Goal: Task Accomplishment & Management: Complete application form

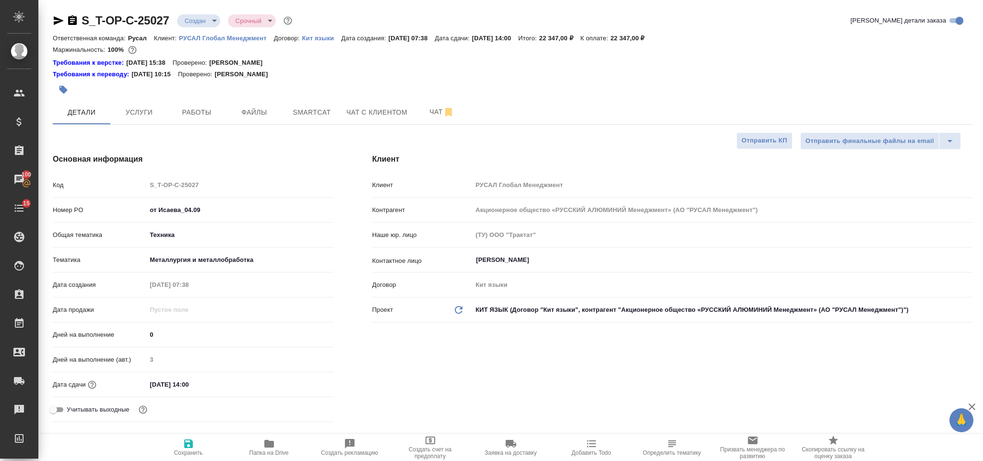
select select "RU"
click at [74, 22] on icon "button" at bounding box center [72, 20] width 9 height 10
drag, startPoint x: 213, startPoint y: 204, endPoint x: 150, endPoint y: 204, distance: 63.8
click at [150, 204] on input "от Исаева_04.09" at bounding box center [240, 210] width 186 height 14
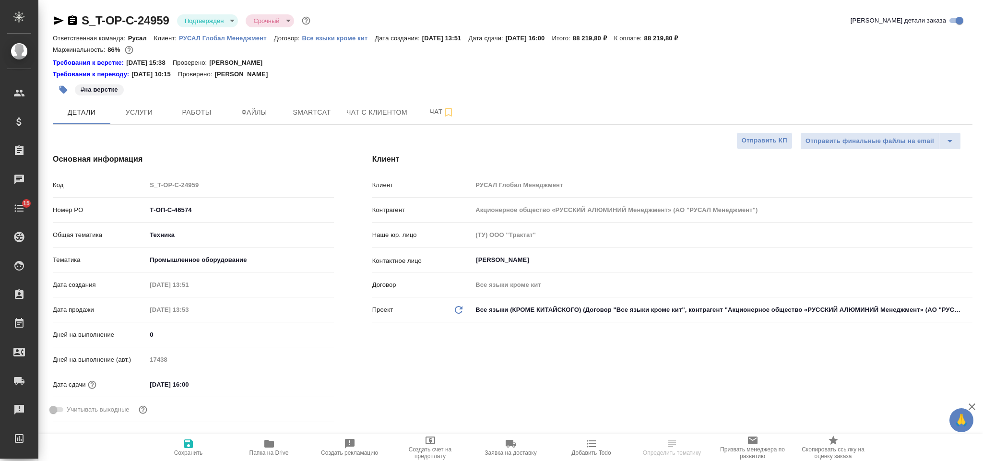
select select "RU"
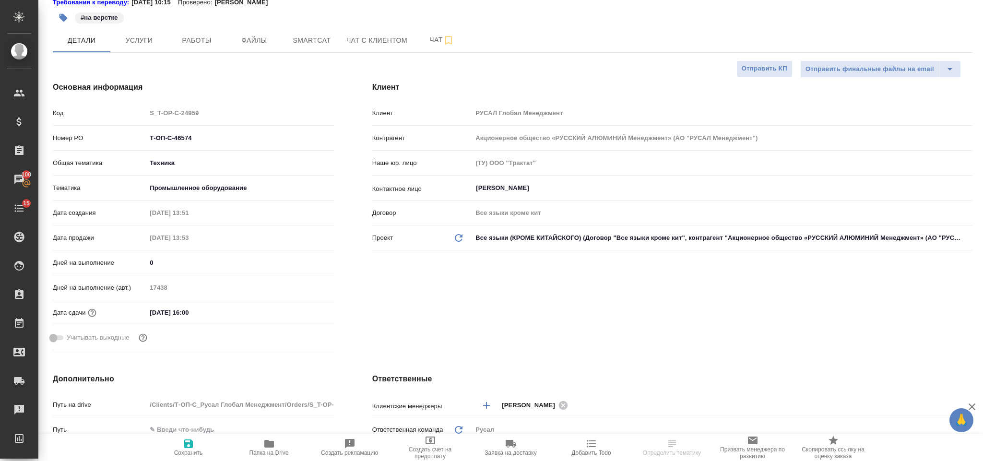
click at [229, 308] on input "04.09.2025 16:00" at bounding box center [188, 313] width 84 height 14
click at [304, 317] on icon "button" at bounding box center [306, 312] width 12 height 12
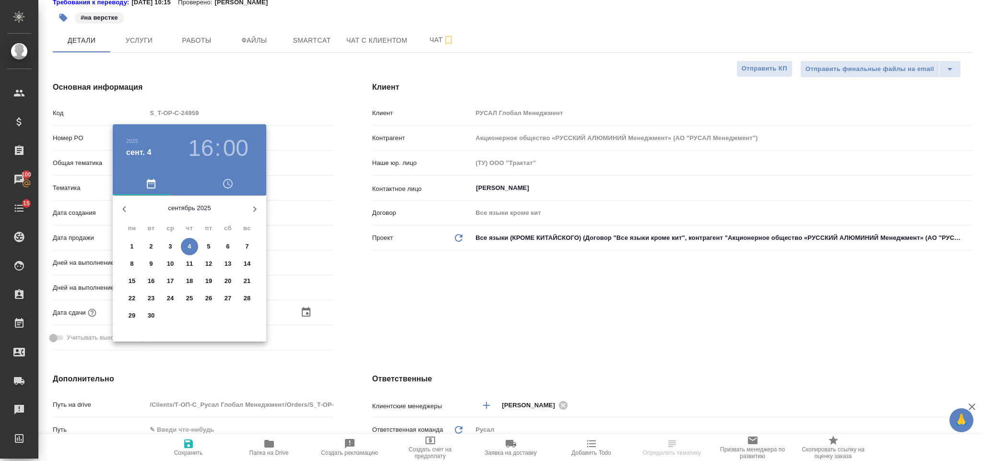
click at [209, 246] on p "5" at bounding box center [208, 247] width 3 height 10
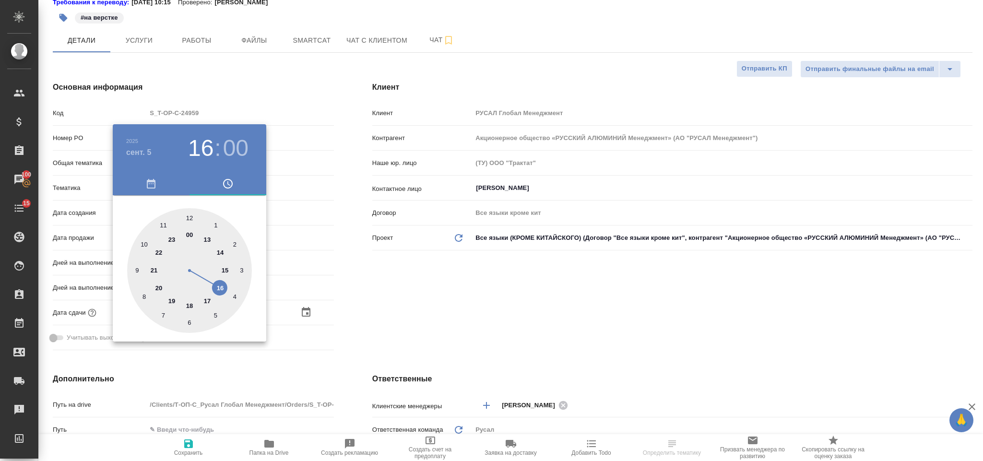
type input "05.09.2025 16:00"
click at [222, 249] on div at bounding box center [189, 270] width 125 height 125
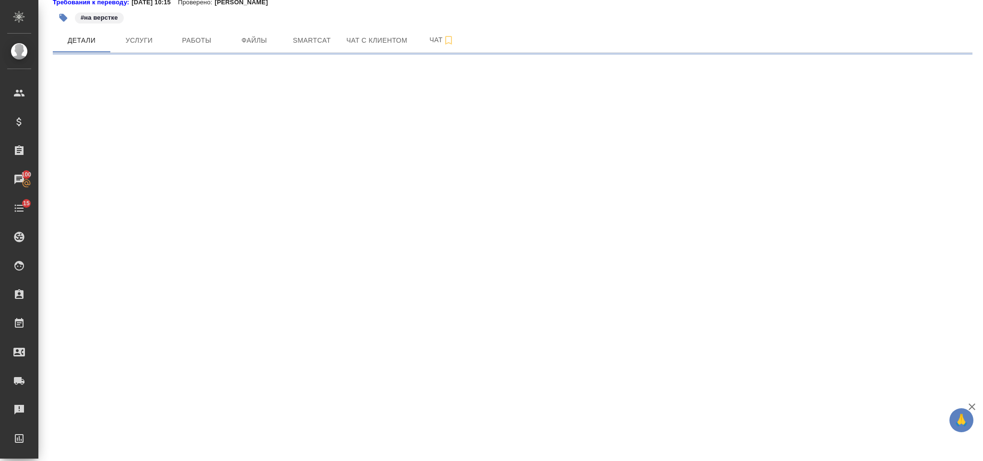
select select "RU"
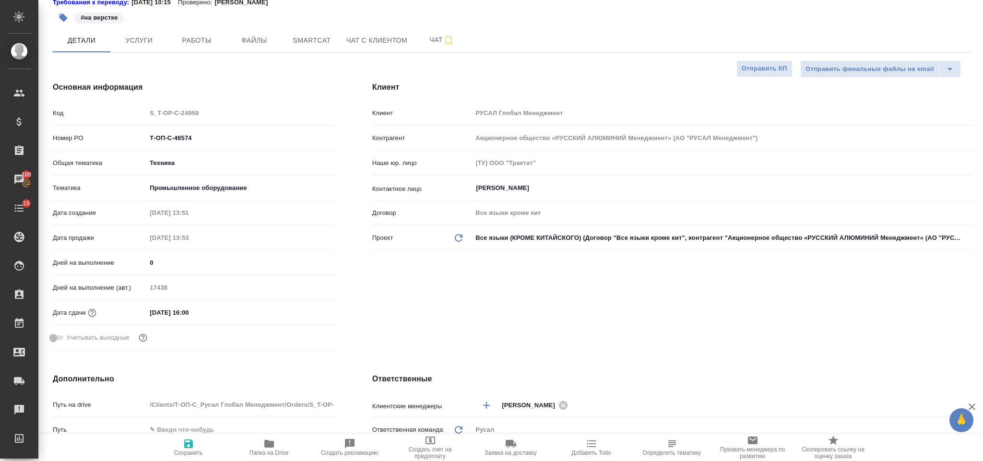
type textarea "x"
click at [239, 307] on div "04.09.2025 16:00" at bounding box center [239, 313] width 187 height 14
click at [217, 310] on input "04.09.2025 16:00" at bounding box center [188, 313] width 84 height 14
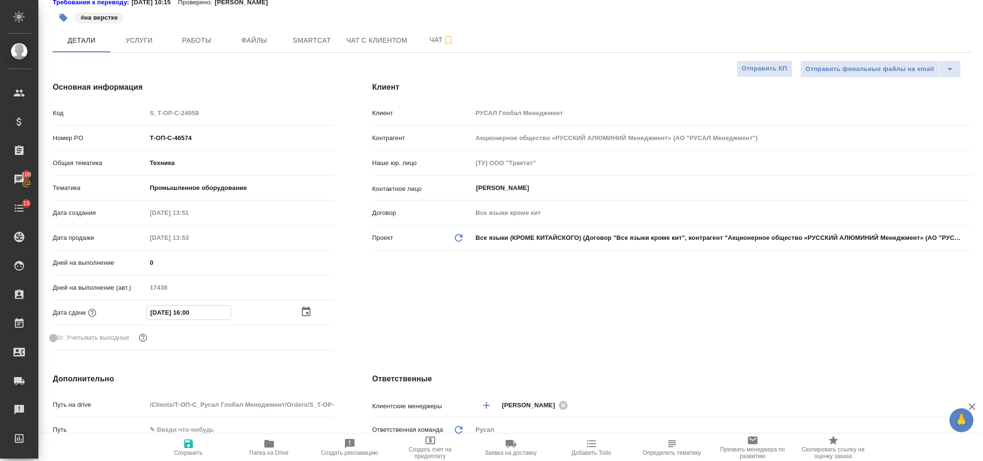
click at [308, 306] on div "04.09.2025 16:00" at bounding box center [239, 312] width 187 height 15
click at [300, 316] on icon "button" at bounding box center [306, 312] width 12 height 12
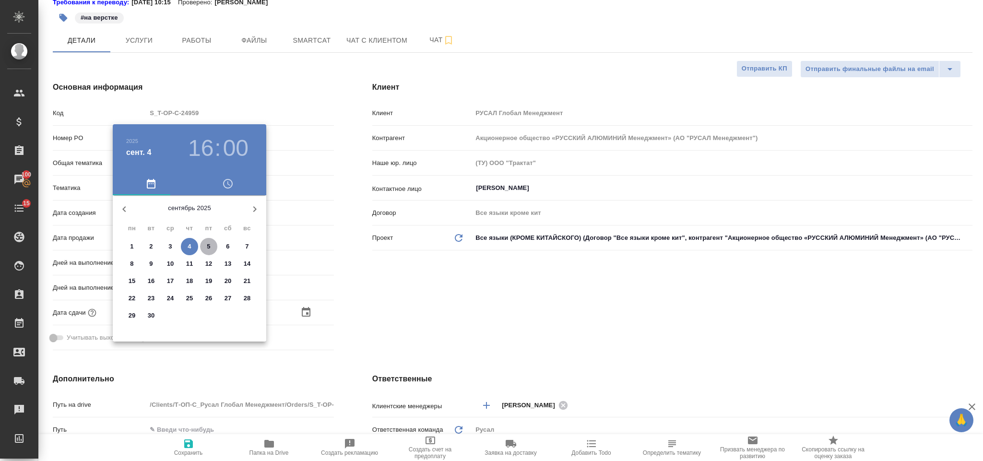
click at [209, 242] on p "5" at bounding box center [208, 247] width 3 height 10
type input "05.09.2025 16:00"
type textarea "x"
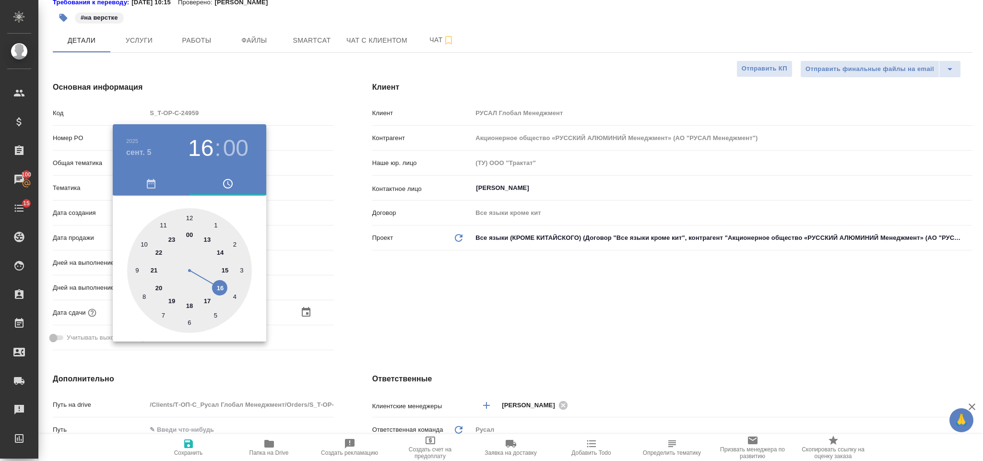
click at [220, 251] on div at bounding box center [189, 270] width 125 height 125
type input "05.09.2025 14:00"
type textarea "x"
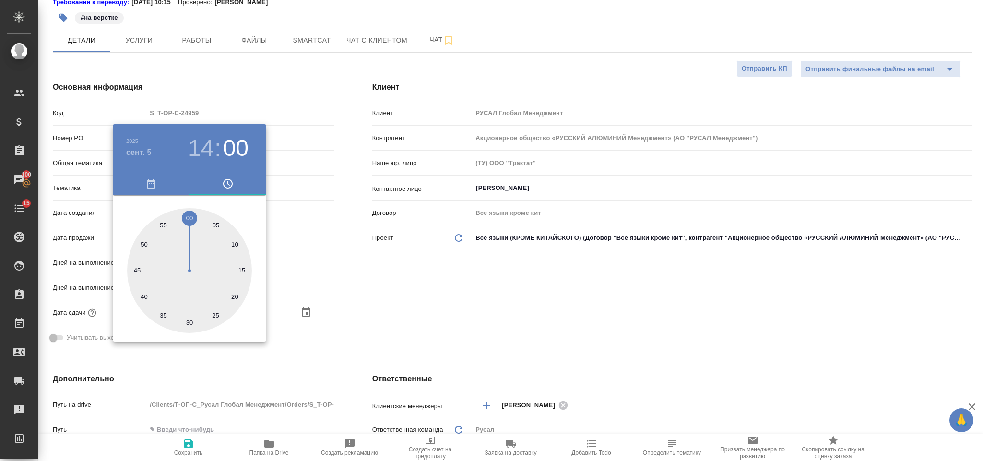
click at [189, 319] on div at bounding box center [189, 270] width 125 height 125
type input "05.09.2025 14:30"
type textarea "x"
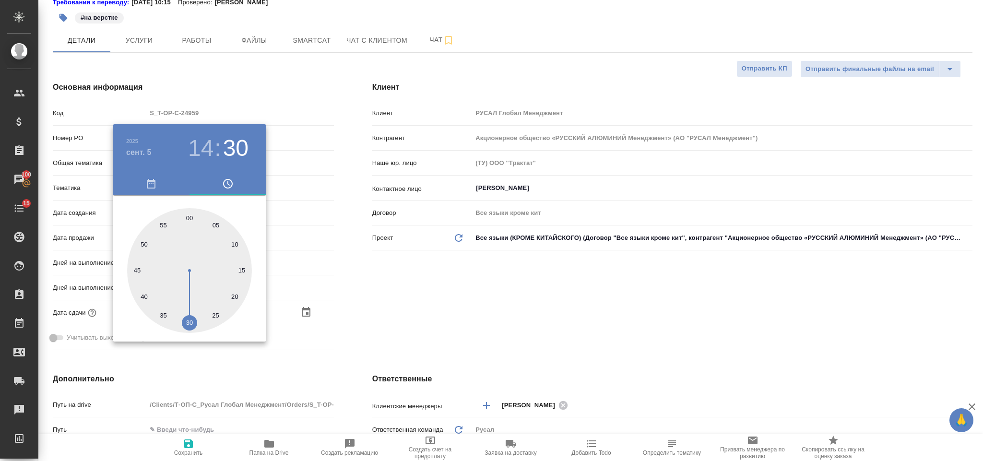
click at [426, 280] on div at bounding box center [491, 230] width 983 height 461
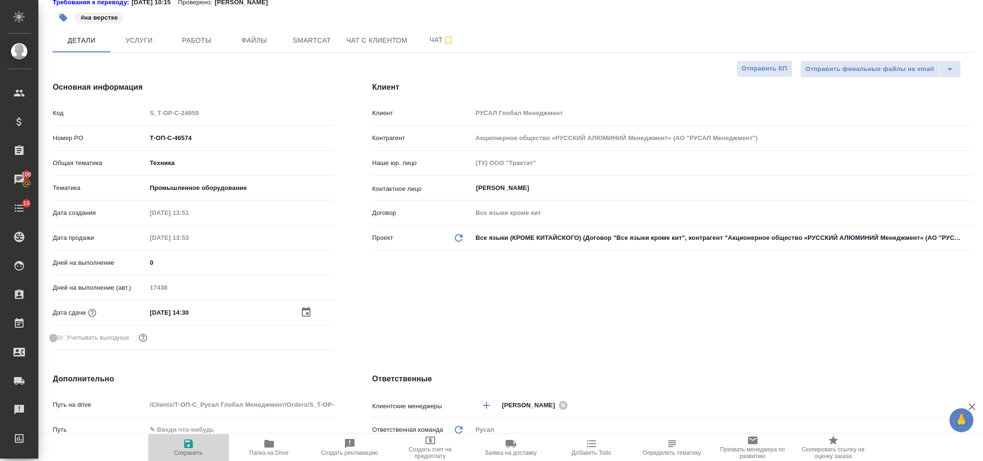
click at [193, 448] on icon "button" at bounding box center [189, 444] width 12 height 12
type textarea "x"
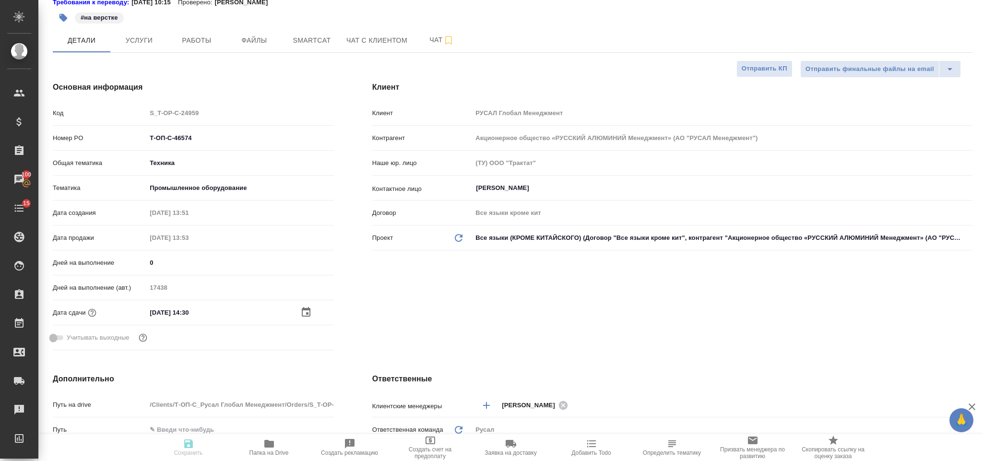
type textarea "x"
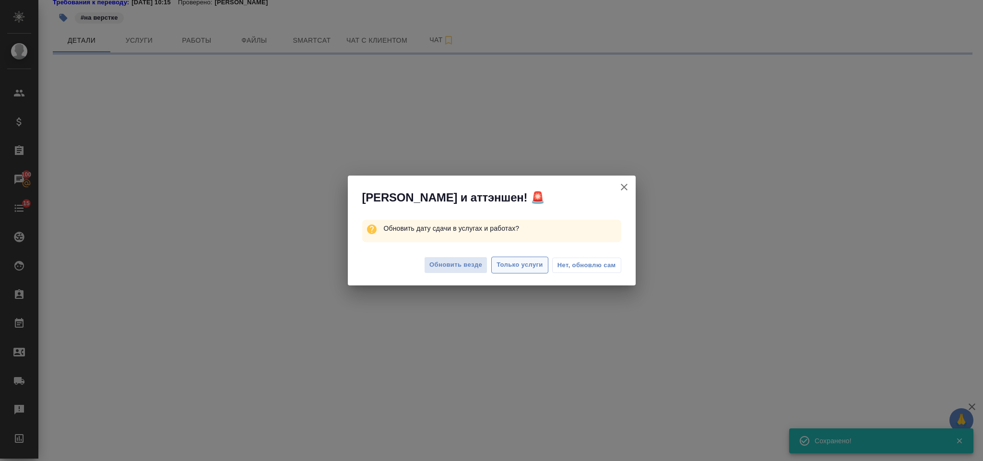
click at [526, 270] on span "Только услуги" at bounding box center [519, 264] width 47 height 11
select select "RU"
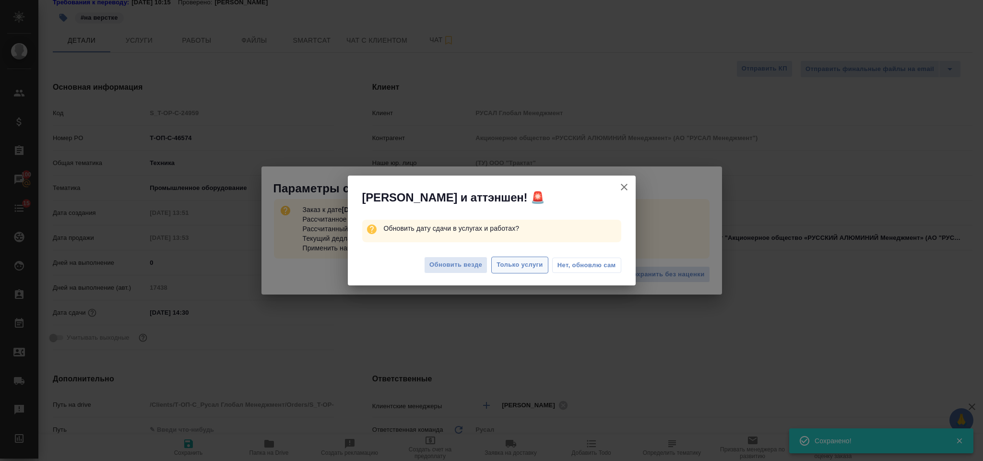
type textarea "x"
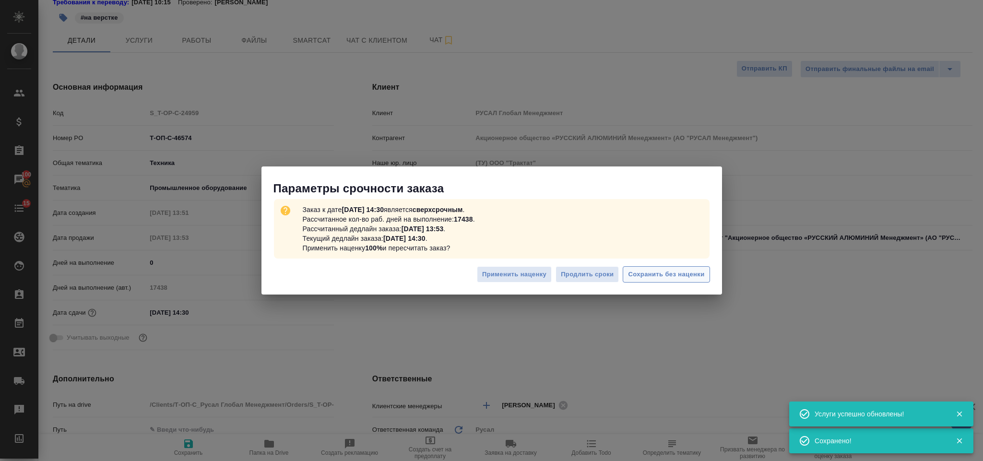
click at [644, 277] on span "Сохранить без наценки" at bounding box center [666, 274] width 76 height 11
type textarea "x"
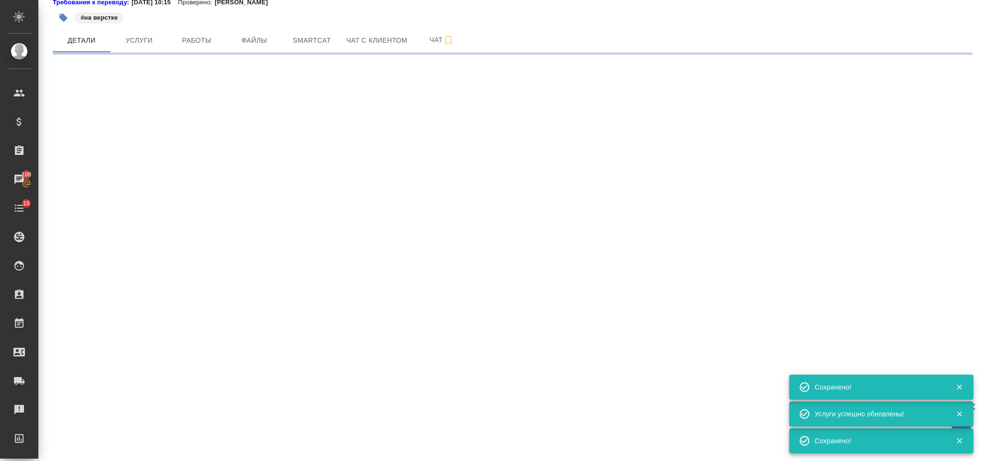
select select "RU"
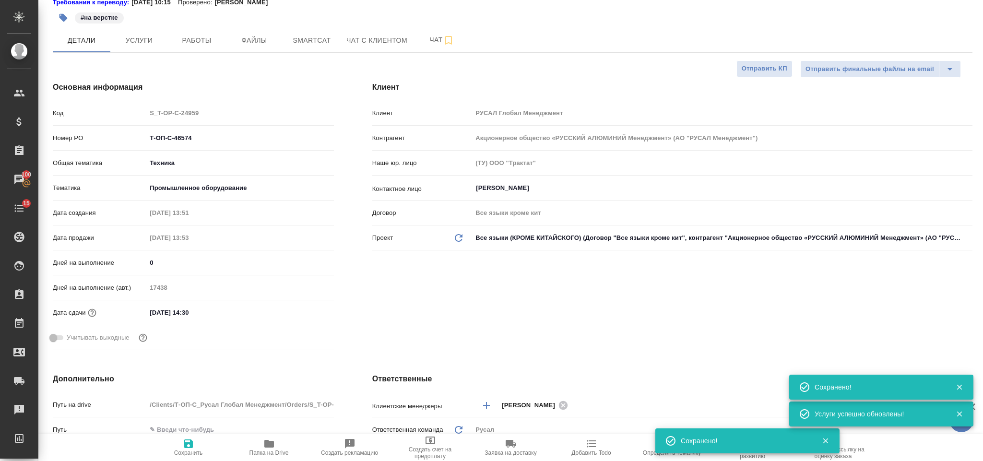
type textarea "x"
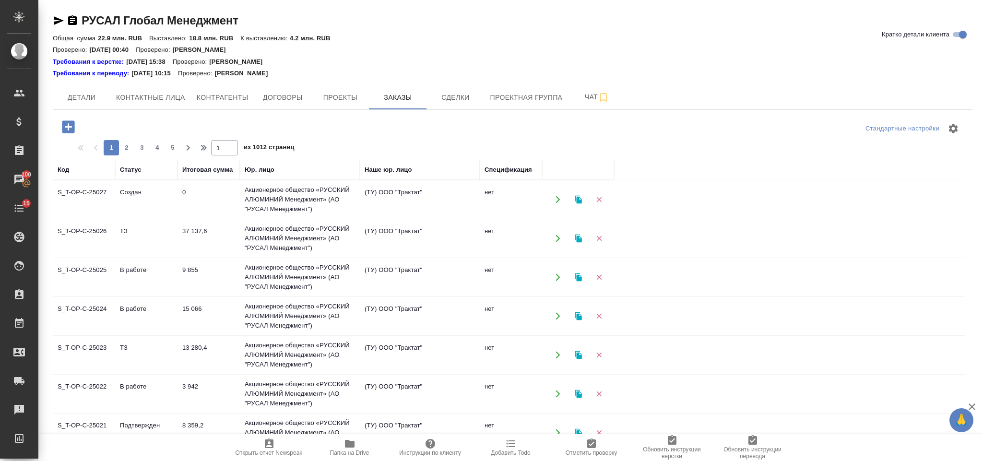
click at [70, 125] on icon "button" at bounding box center [68, 126] width 12 height 12
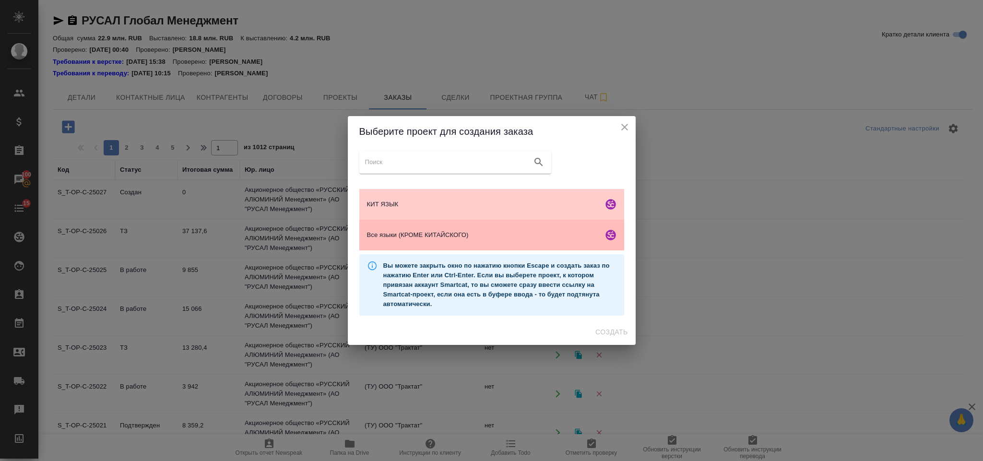
click at [431, 241] on div "Все языки (КРОМЕ КИТАЙСКОГО)" at bounding box center [491, 235] width 265 height 31
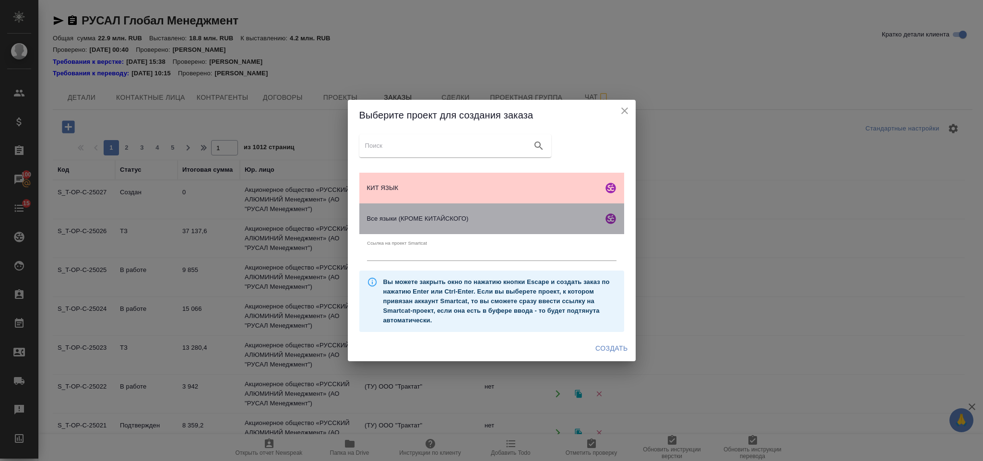
click at [500, 232] on div "Все языки (КРОМЕ КИТАЙСКОГО)" at bounding box center [491, 218] width 265 height 31
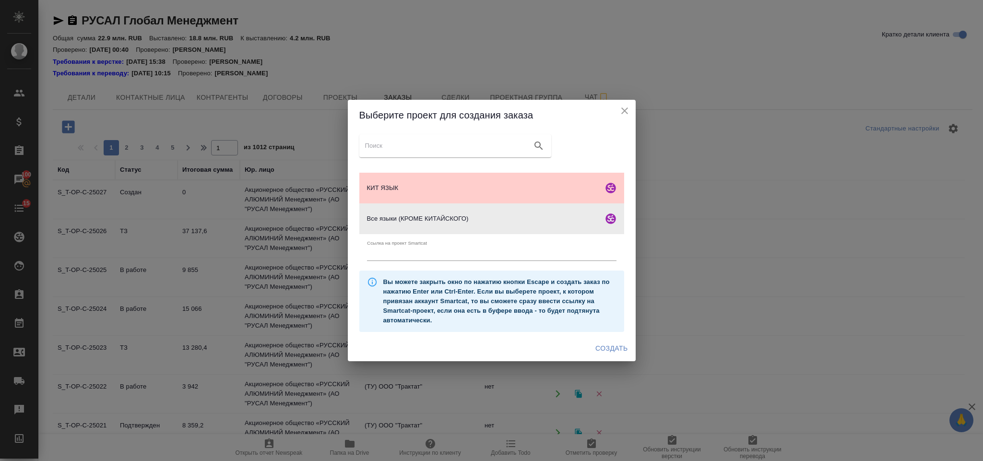
click at [620, 350] on span "Создать" at bounding box center [611, 348] width 32 height 12
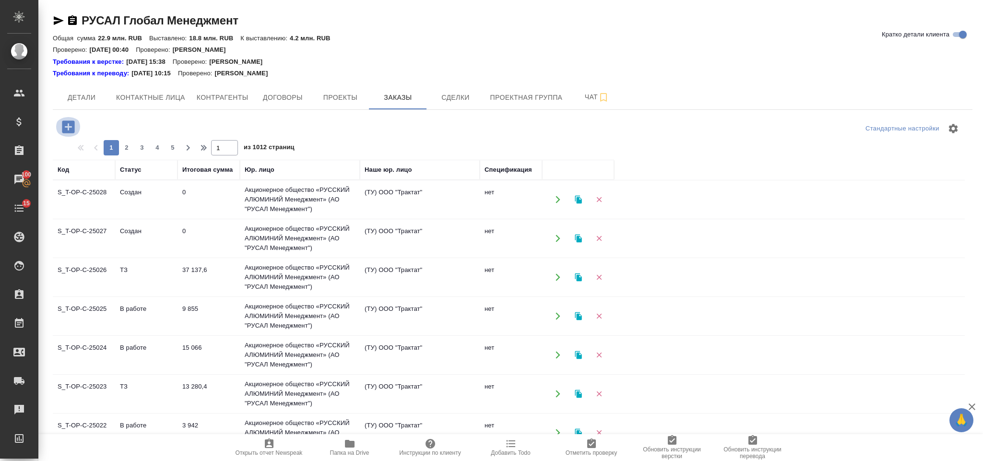
click at [71, 130] on icon "button" at bounding box center [68, 126] width 12 height 12
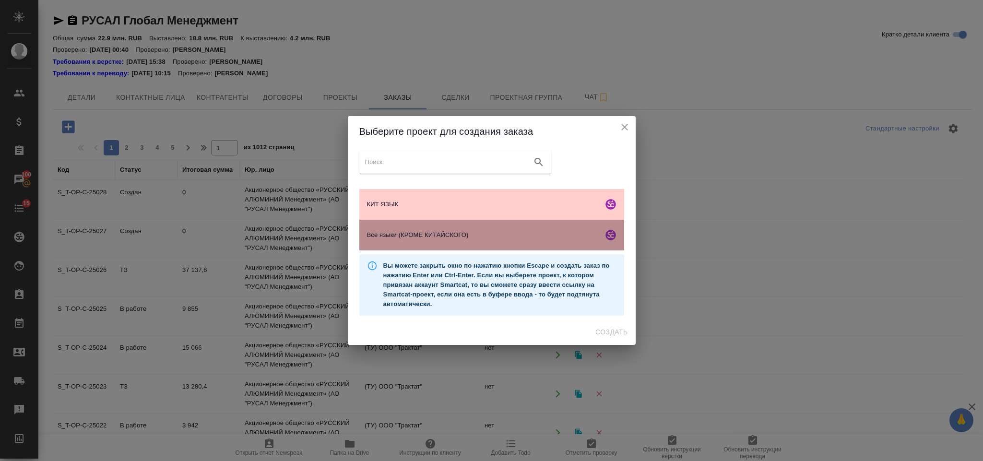
click at [427, 228] on div "Все языки (КРОМЕ КИТАЙСКОГО)" at bounding box center [491, 235] width 265 height 31
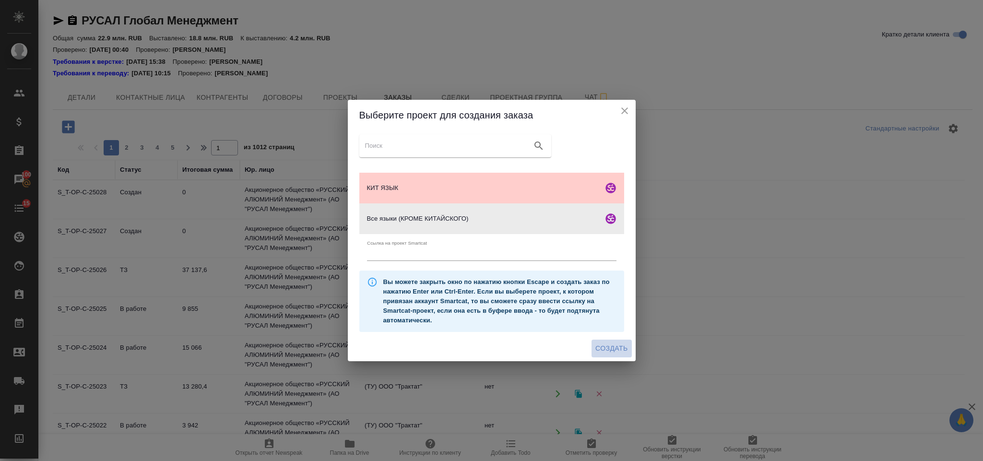
click at [608, 346] on span "Создать" at bounding box center [611, 348] width 32 height 12
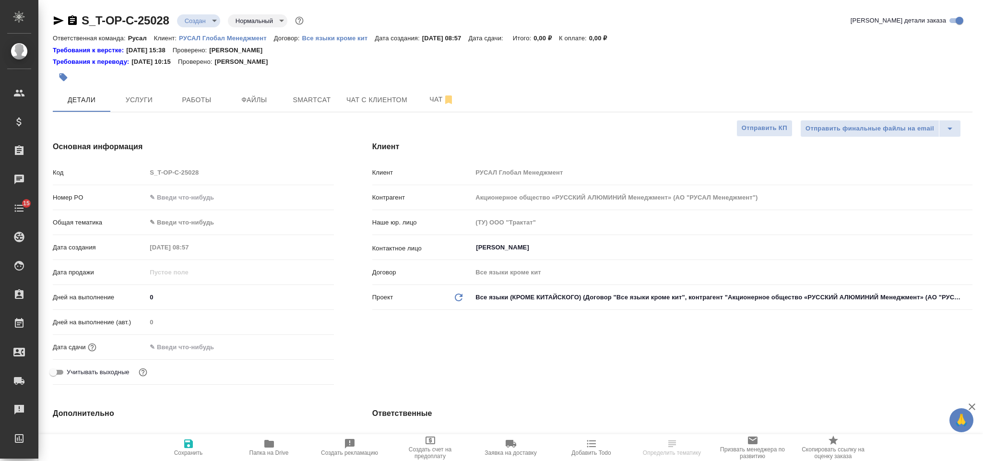
select select "RU"
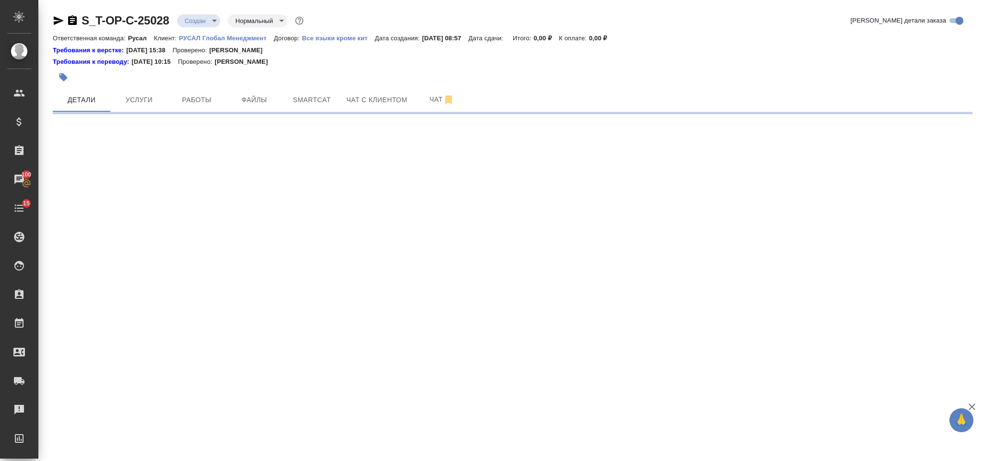
select select "RU"
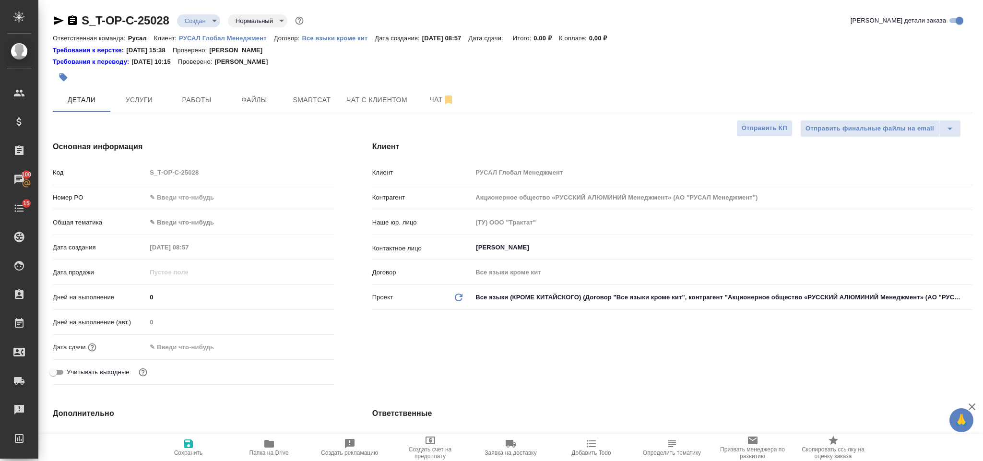
type textarea "x"
click at [182, 193] on input "text" at bounding box center [240, 197] width 186 height 14
paste input "Т-ОП-С-46639"
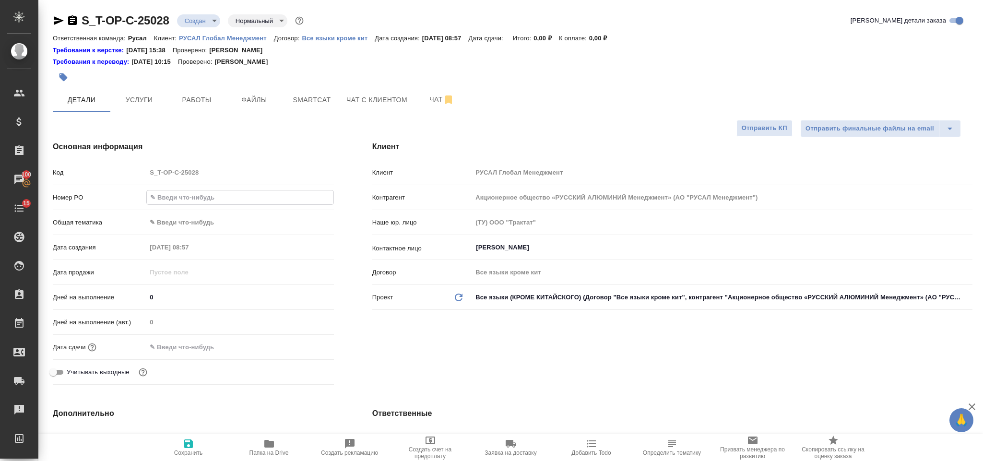
type input "Т-ОП-С-46639"
type textarea "x"
type input "Т-ОП-С-46639"
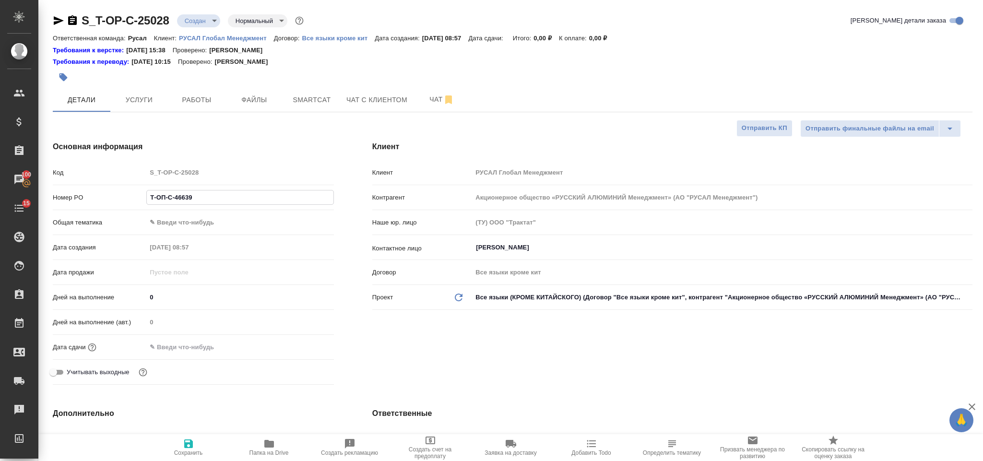
click at [205, 339] on div "Дата сдачи" at bounding box center [193, 347] width 281 height 17
click at [211, 343] on input "text" at bounding box center [188, 347] width 84 height 14
click at [301, 349] on icon "button" at bounding box center [306, 347] width 12 height 12
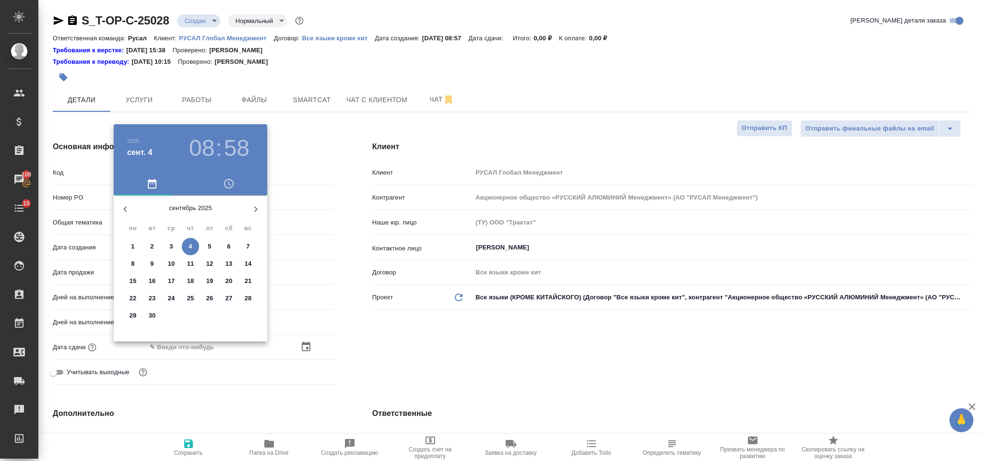
click at [131, 263] on p "8" at bounding box center [132, 264] width 3 height 10
type input "08.09.2025 08:58"
type textarea "x"
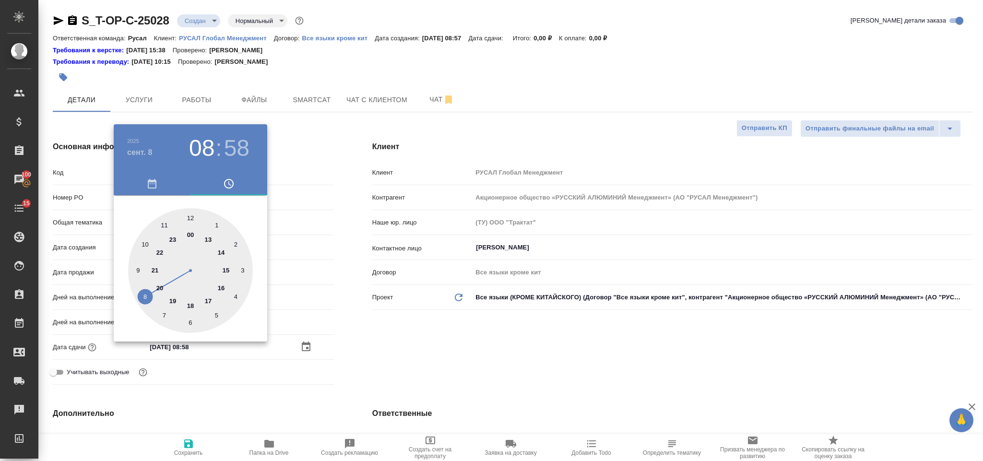
click at [146, 241] on div at bounding box center [190, 270] width 125 height 125
type input "08.09.2025 10:58"
type textarea "x"
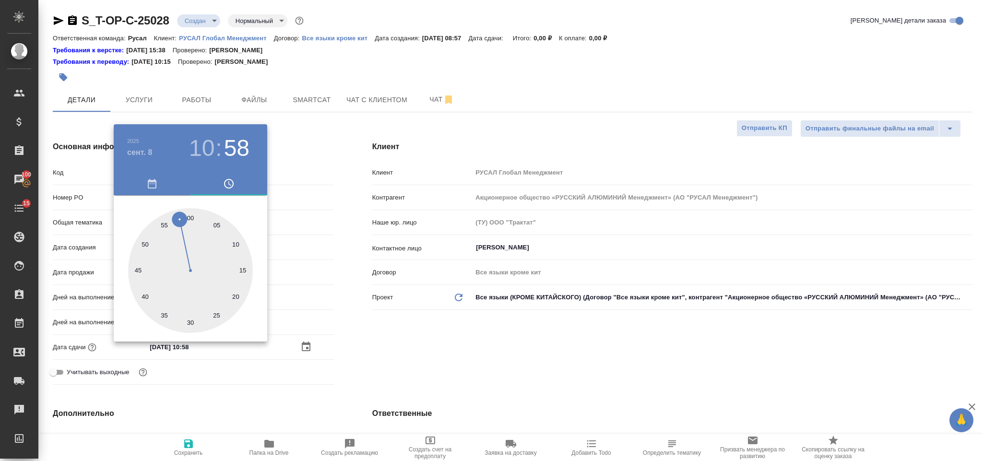
click at [189, 214] on div at bounding box center [190, 270] width 125 height 125
type input "08.09.2025 10:00"
type textarea "x"
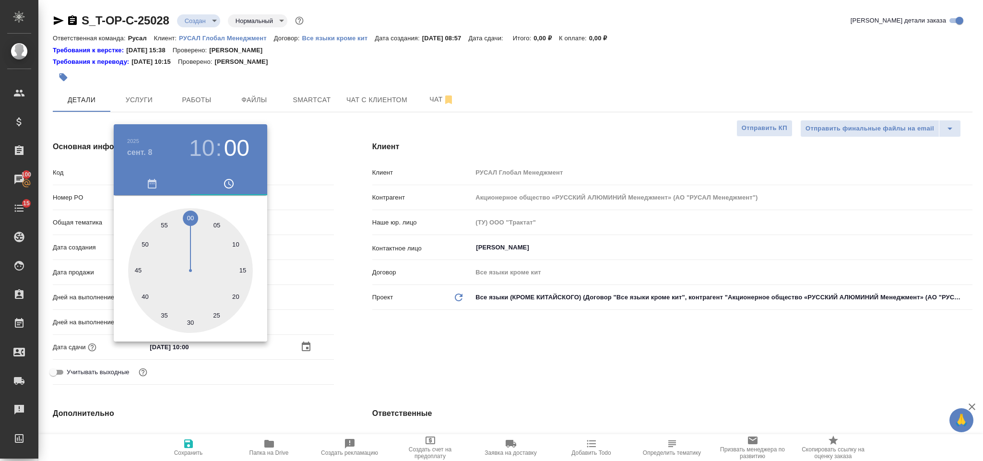
click at [449, 347] on div at bounding box center [491, 230] width 983 height 461
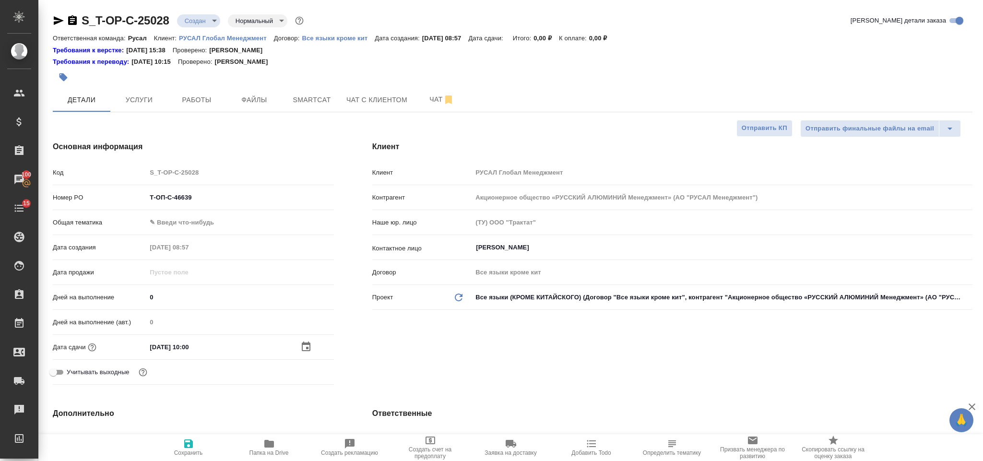
click at [184, 443] on icon "button" at bounding box center [189, 444] width 12 height 12
type textarea "x"
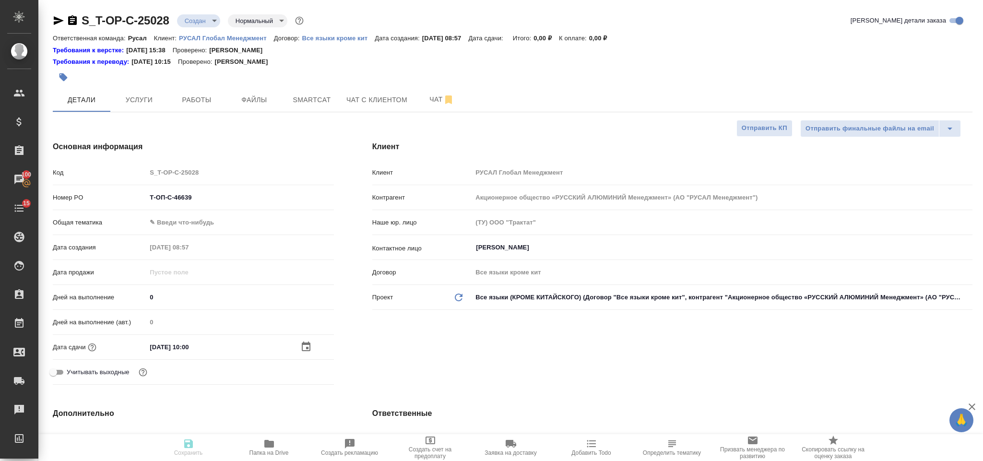
type textarea "x"
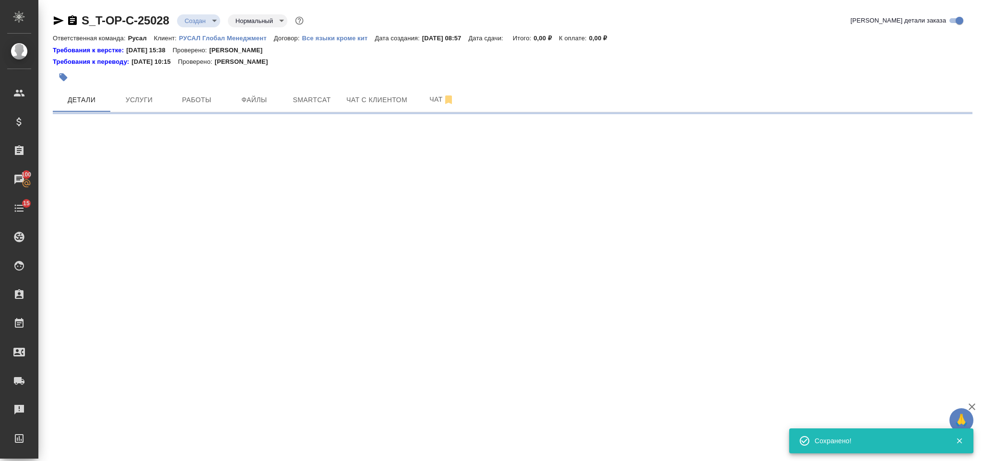
select select "RU"
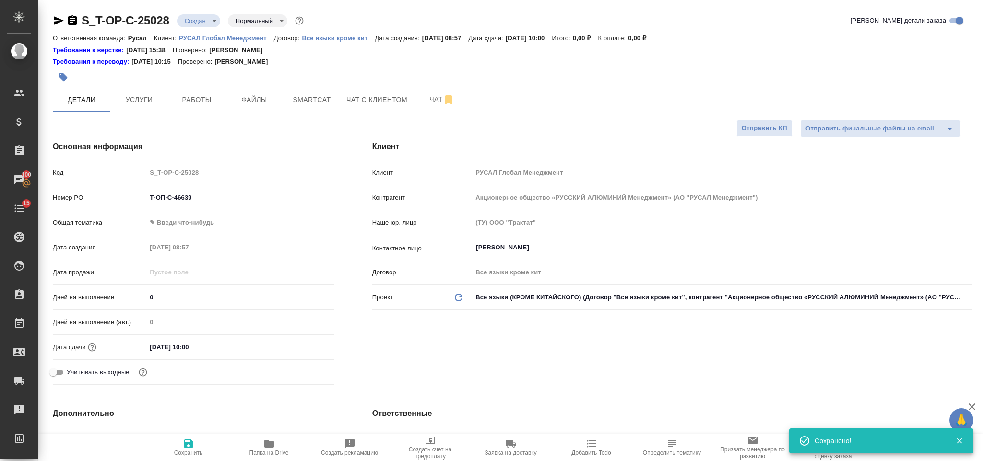
type textarea "x"
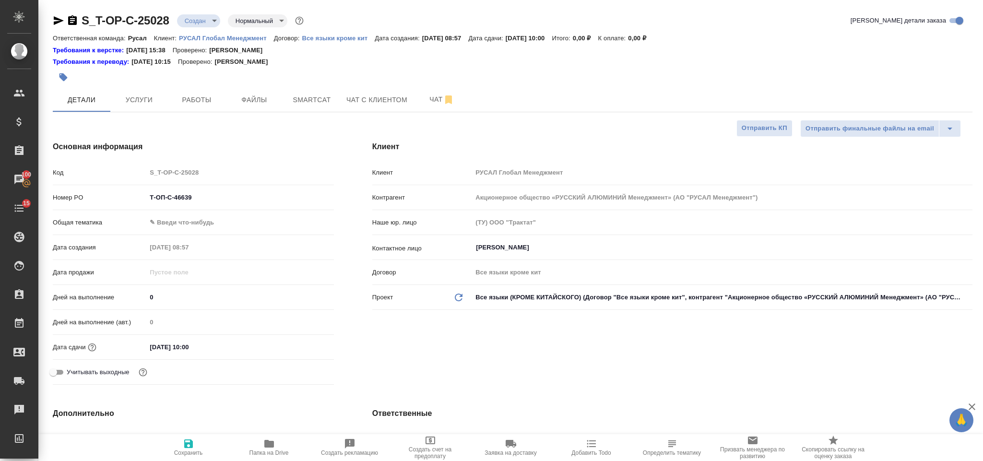
click at [221, 220] on body "🙏 .cls-1 fill:#fff; AWATERA Gorlenko Yuliua Клиенты Спецификации Заказы 100 Чат…" at bounding box center [491, 230] width 983 height 461
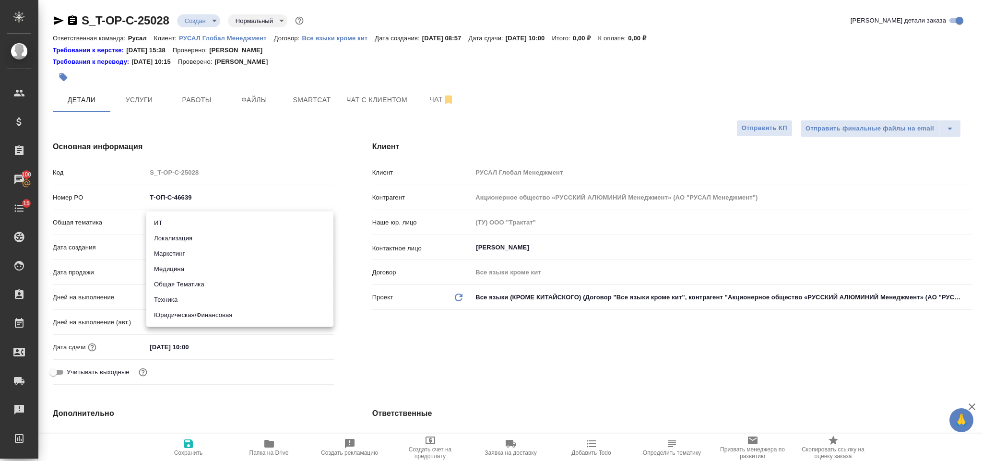
click at [209, 305] on li "Техника" at bounding box center [239, 299] width 187 height 15
type input "tech"
type textarea "x"
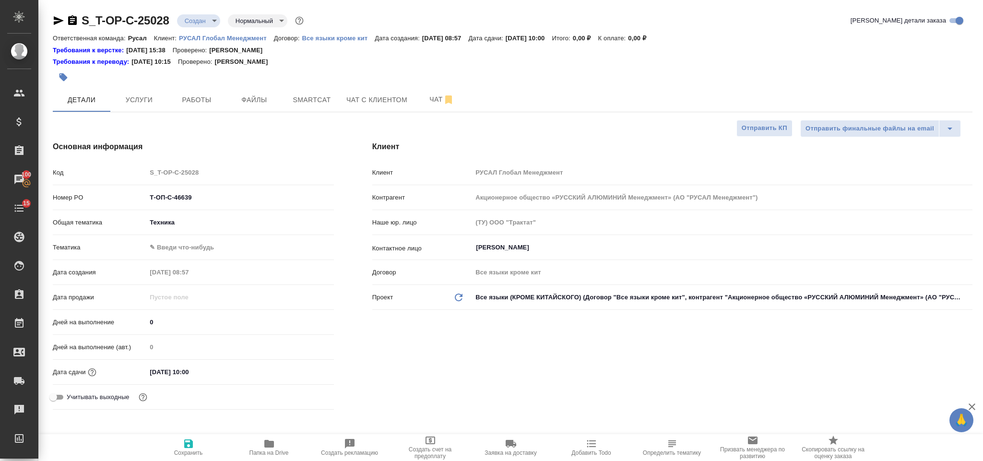
click at [217, 240] on body "🙏 .cls-1 fill:#fff; AWATERA Gorlenko Yuliua Клиенты Спецификации Заказы 100 Чат…" at bounding box center [491, 230] width 983 height 461
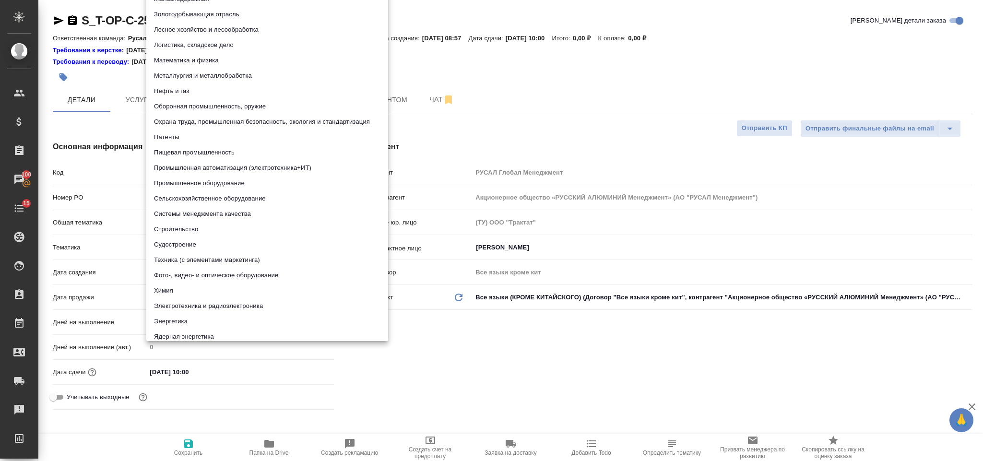
click at [241, 78] on li "Металлургия и металлобработка" at bounding box center [267, 75] width 242 height 15
type textarea "x"
type input "60014e23f7d9dc5f480a3cf8"
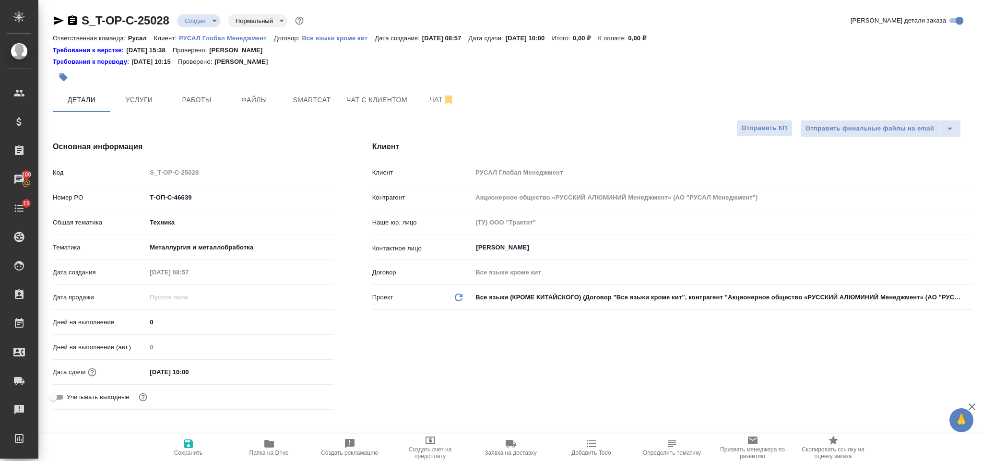
click at [188, 444] on icon "button" at bounding box center [188, 443] width 9 height 9
type textarea "x"
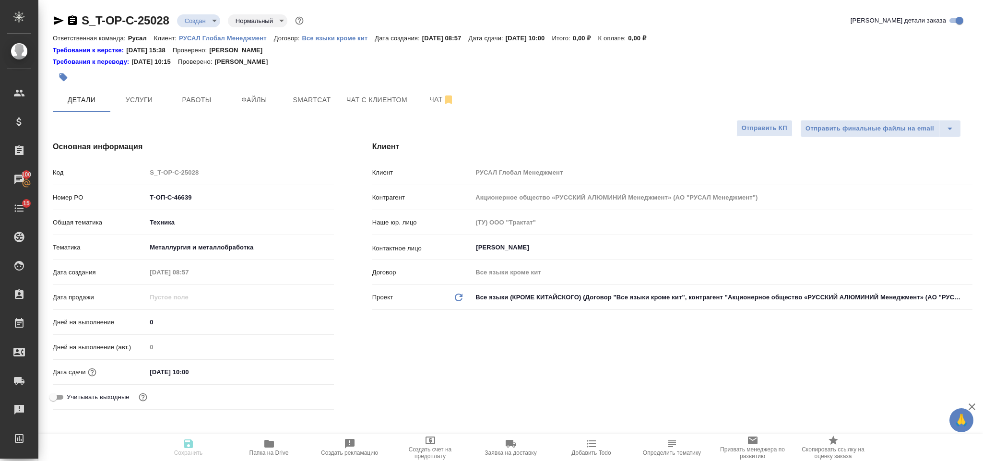
type textarea "x"
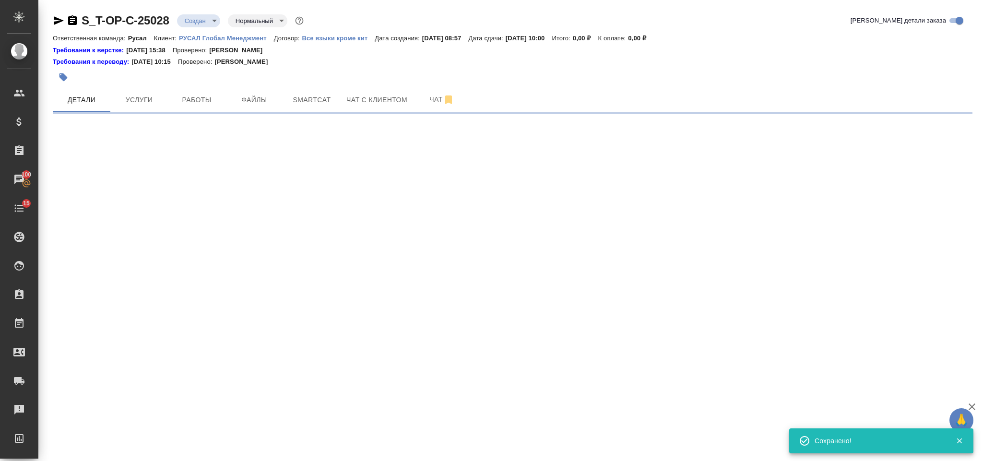
select select "RU"
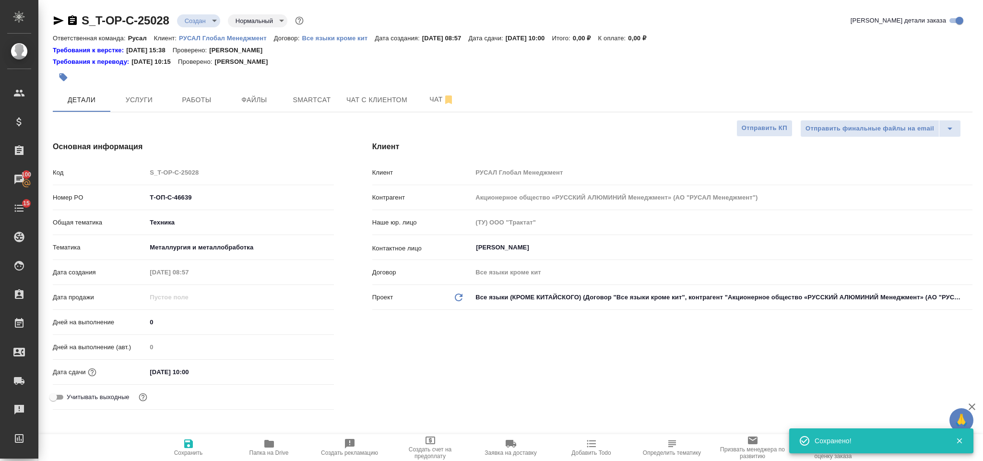
type textarea "x"
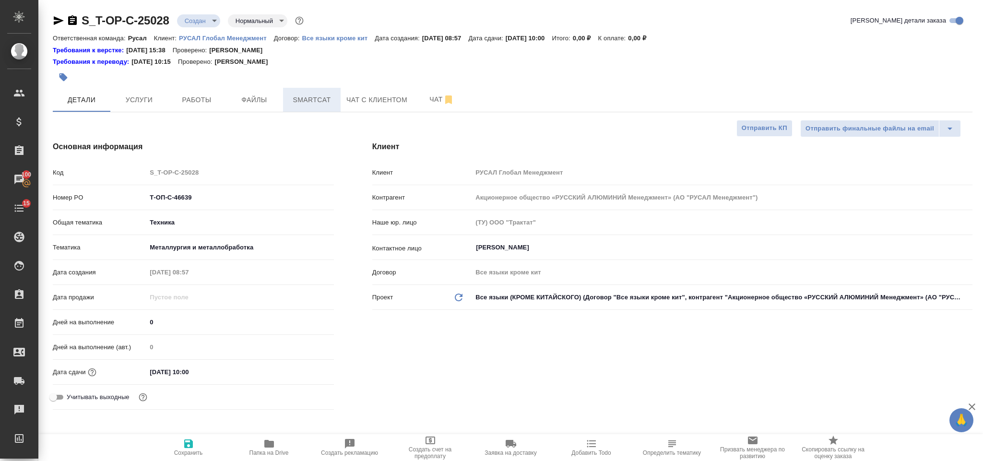
drag, startPoint x: 267, startPoint y: 90, endPoint x: 294, endPoint y: 88, distance: 26.9
click at [263, 88] on button "Файлы" at bounding box center [254, 100] width 58 height 24
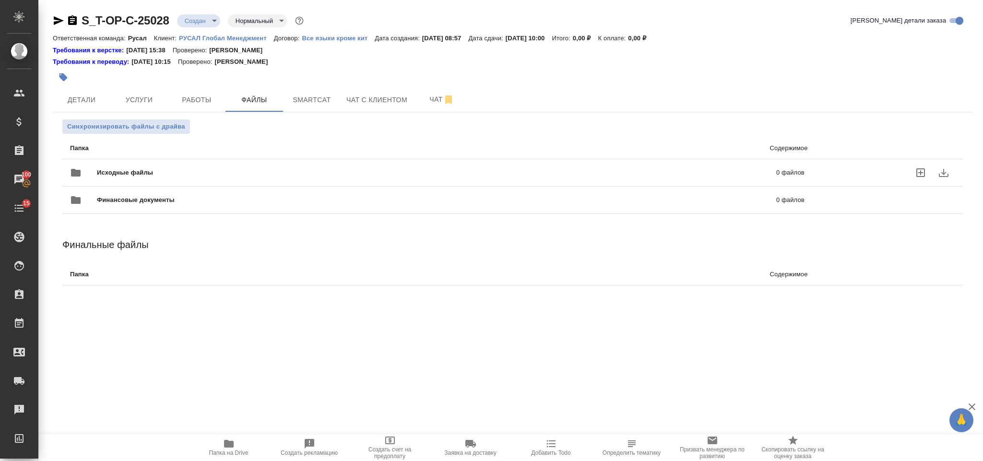
click at [235, 173] on span "Исходные файлы" at bounding box center [281, 173] width 368 height 10
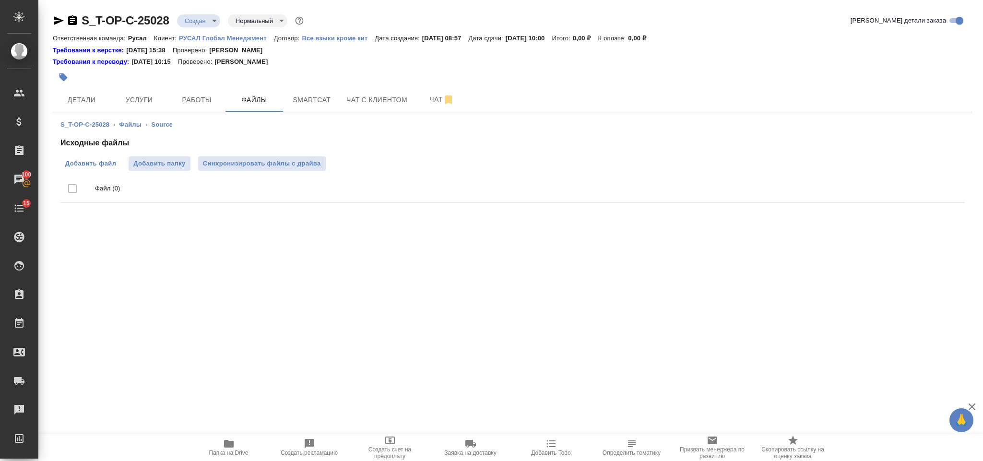
click at [106, 165] on span "Добавить файл" at bounding box center [90, 164] width 51 height 10
click at [0, 0] on input "Добавить файл" at bounding box center [0, 0] width 0 height 0
click at [134, 94] on span "Услуги" at bounding box center [139, 100] width 46 height 12
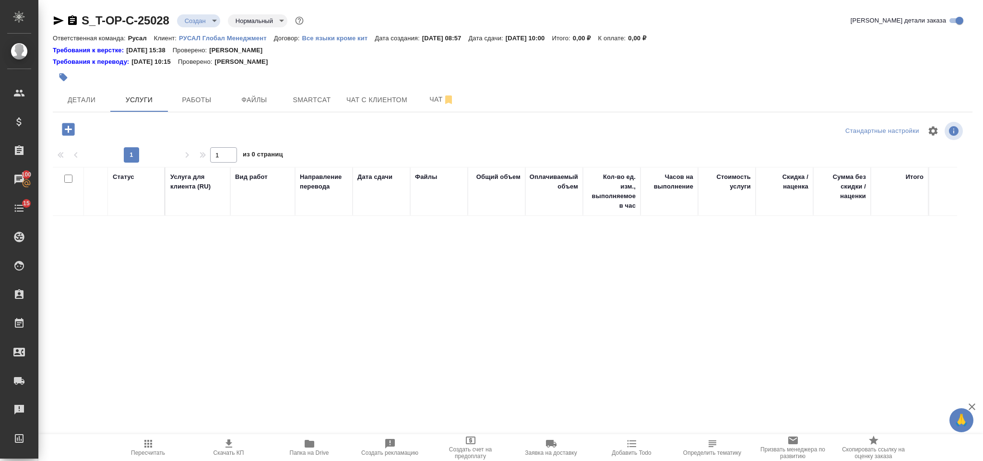
click at [75, 126] on icon "button" at bounding box center [68, 129] width 17 height 17
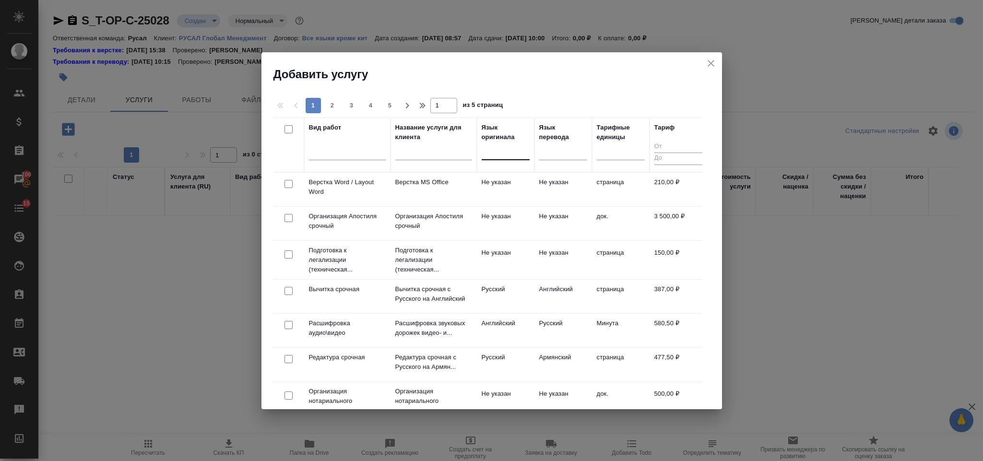
click at [504, 150] on div at bounding box center [506, 150] width 48 height 14
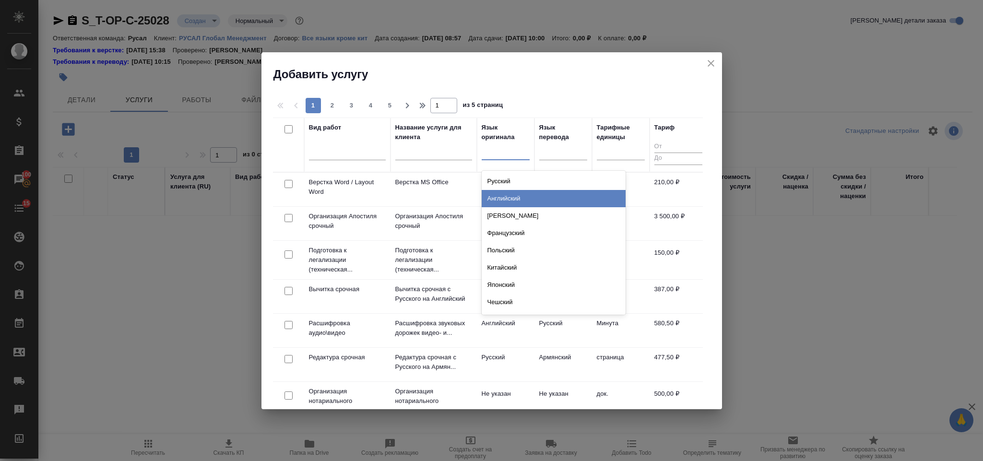
click at [521, 195] on div "Английский" at bounding box center [554, 198] width 144 height 17
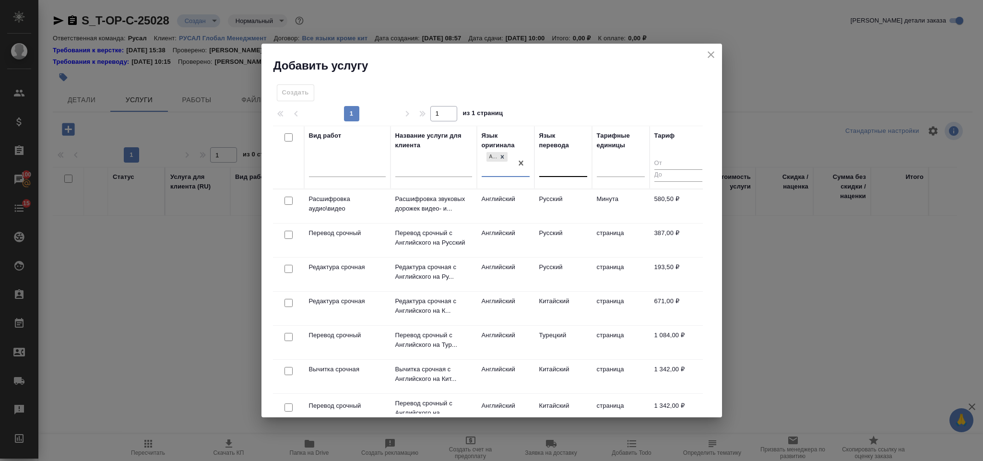
click at [559, 160] on div at bounding box center [563, 168] width 48 height 18
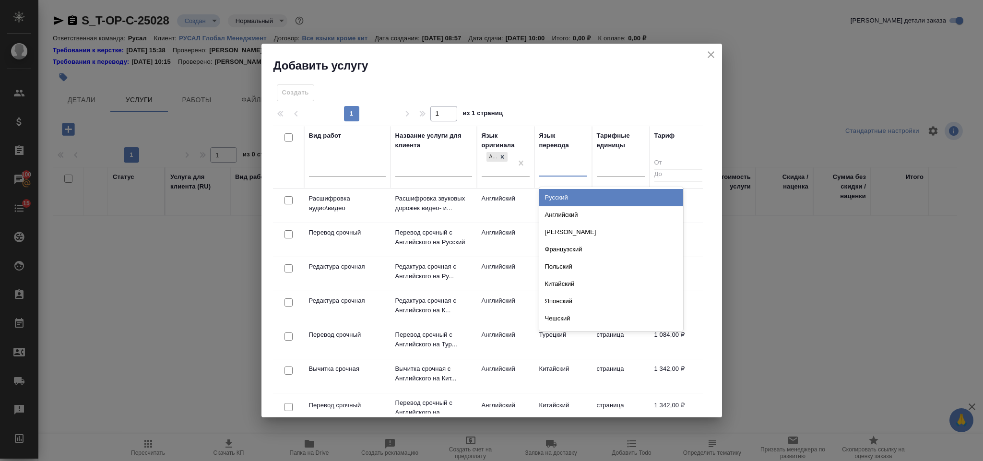
click at [585, 199] on div "Русский" at bounding box center [611, 197] width 144 height 17
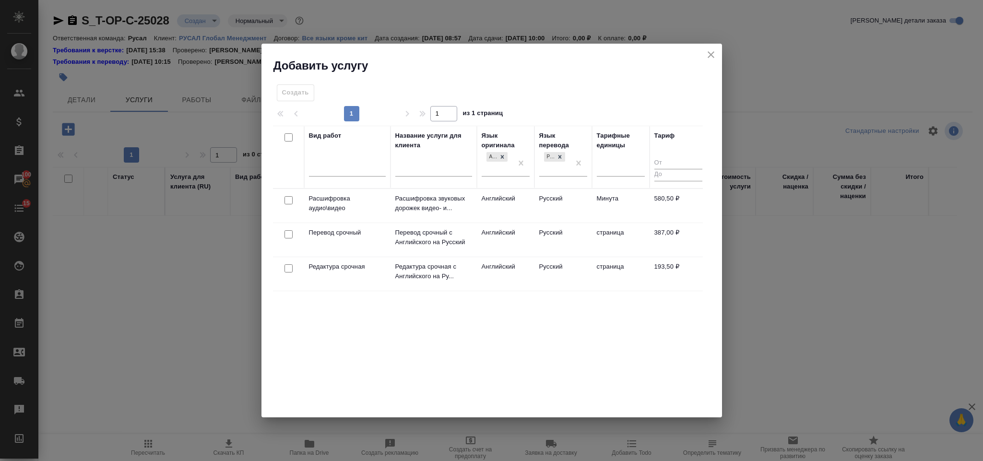
click at [288, 236] on input "checkbox" at bounding box center [288, 234] width 8 height 8
checkbox input "true"
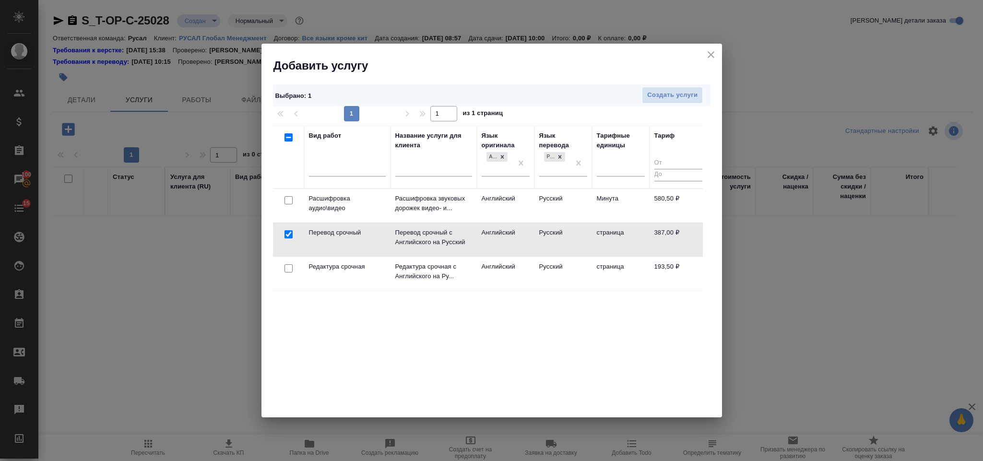
click at [289, 275] on div at bounding box center [289, 268] width 22 height 13
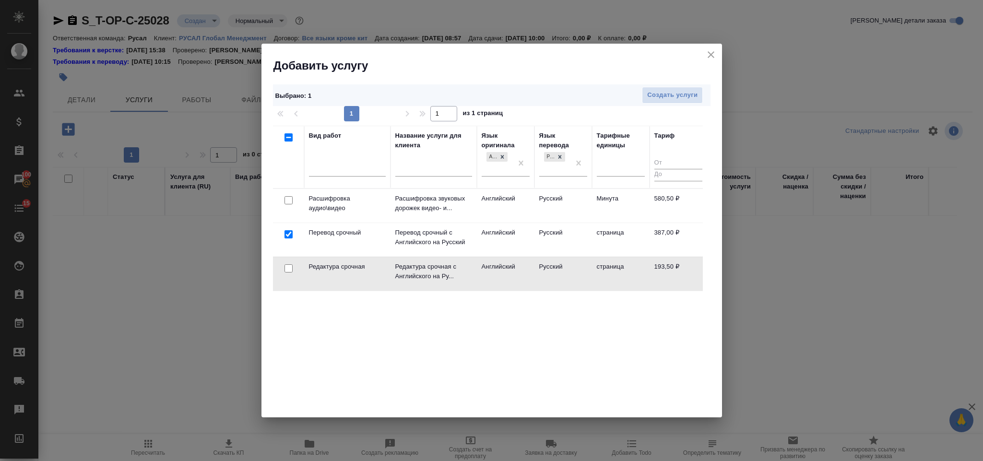
click at [286, 267] on input "checkbox" at bounding box center [288, 268] width 8 height 8
checkbox input "true"
click at [654, 98] on span "Создать услуги" at bounding box center [672, 95] width 50 height 11
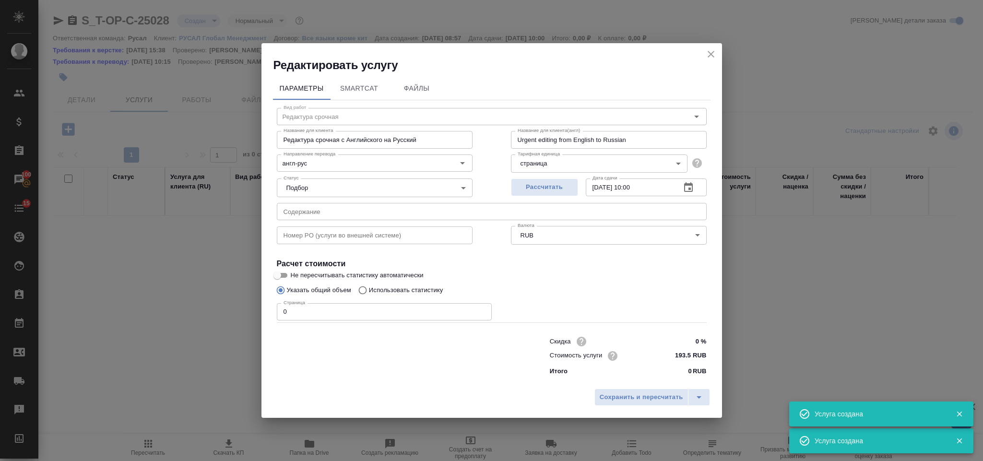
type input "Перевод срочный"
type input "Перевод срочный с Английского на Русский"
type input "Urgent translation from English into Russian"
type input "387 RUB"
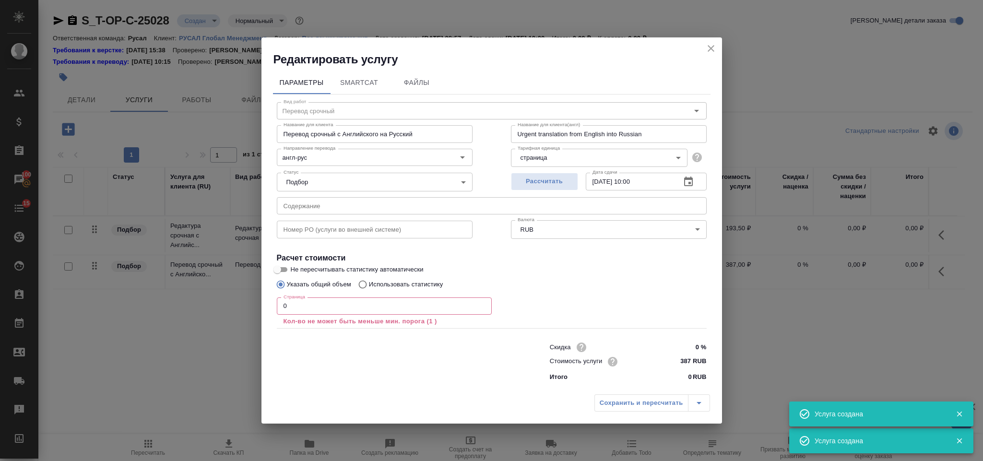
click at [304, 202] on input "text" at bounding box center [492, 205] width 430 height 17
paste input "25-05-06-Report Benchmark Program 2024-final small pict new 1"
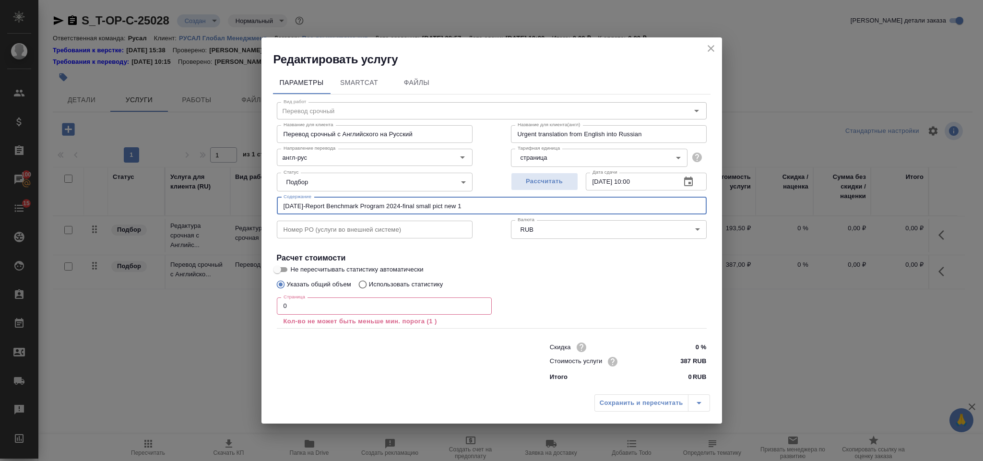
type input "25-05-06-Report Benchmark Program 2024-final small pict new 1"
click at [285, 308] on input "0" at bounding box center [384, 305] width 215 height 17
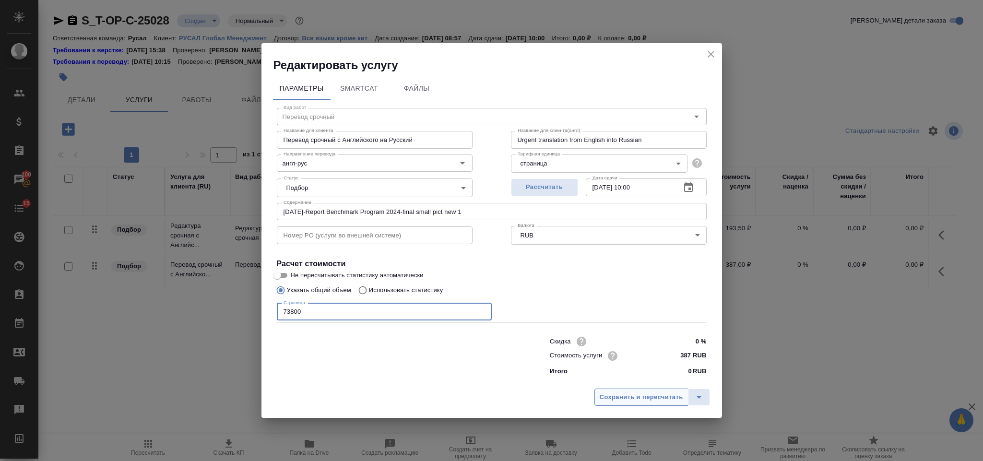
type input "73800"
click at [611, 401] on span "Сохранить и пересчитать" at bounding box center [641, 397] width 83 height 11
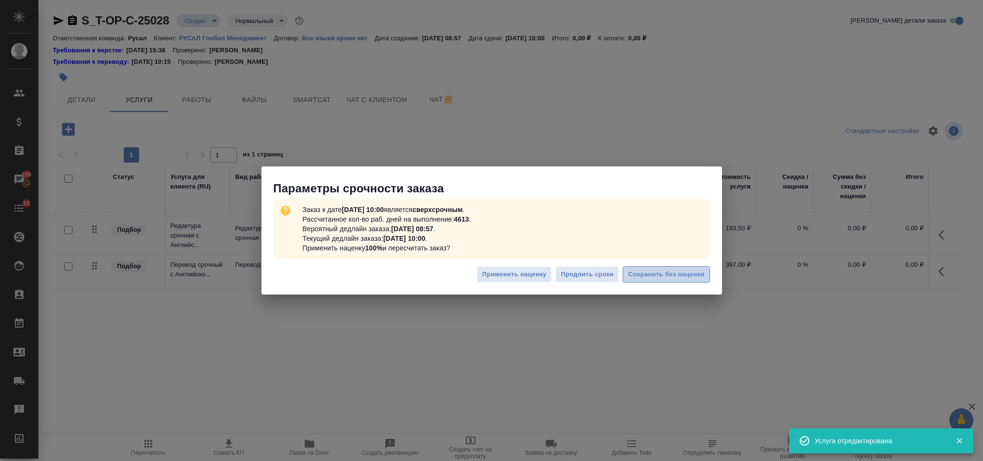
click at [668, 274] on span "Сохранить без наценки" at bounding box center [666, 274] width 76 height 11
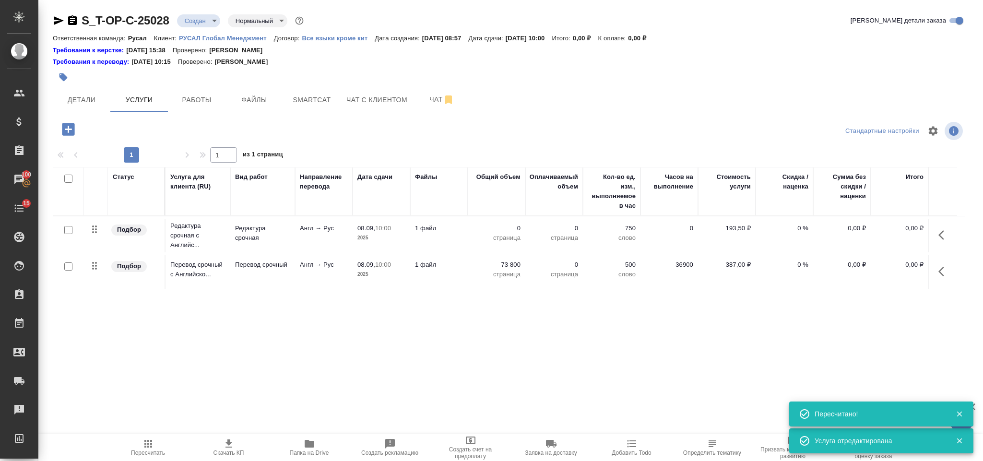
type input "urgent"
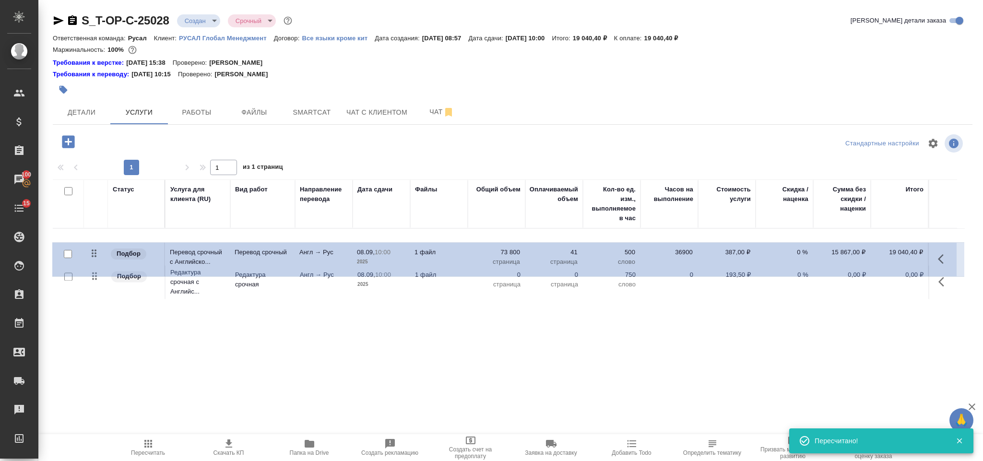
drag, startPoint x: 95, startPoint y: 281, endPoint x: 94, endPoint y: 252, distance: 29.3
click at [94, 252] on table "Статус Услуга для клиента (RU) Вид работ Направление перевода Дата сдачи Файлы …" at bounding box center [509, 240] width 912 height 122
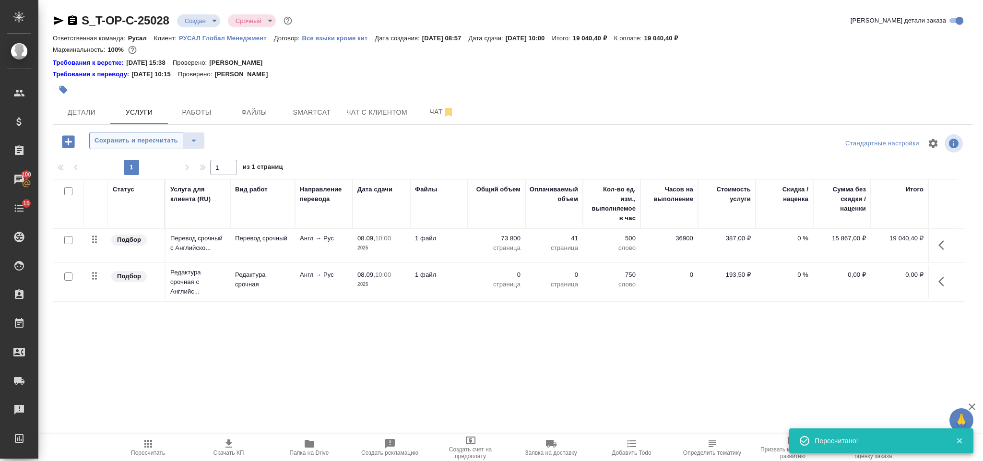
click at [141, 145] on span "Сохранить и пересчитать" at bounding box center [135, 140] width 83 height 11
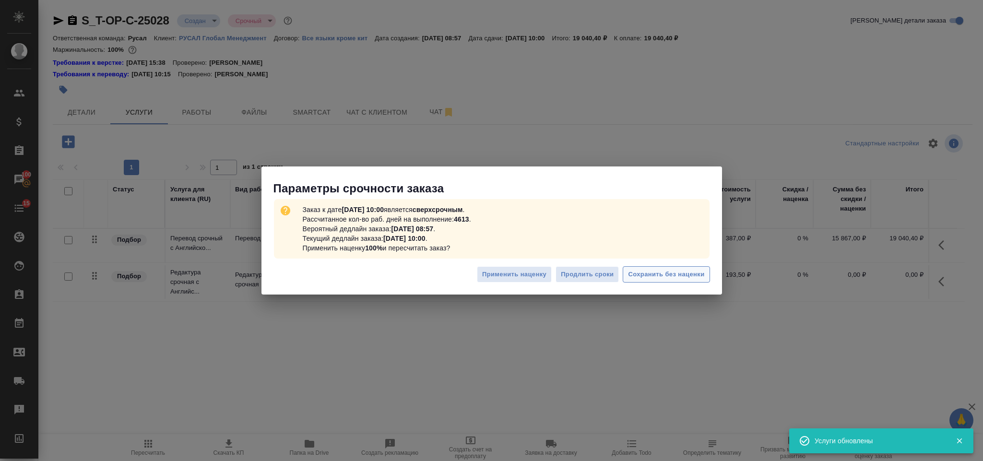
click at [628, 271] on span "Сохранить без наценки" at bounding box center [666, 274] width 76 height 11
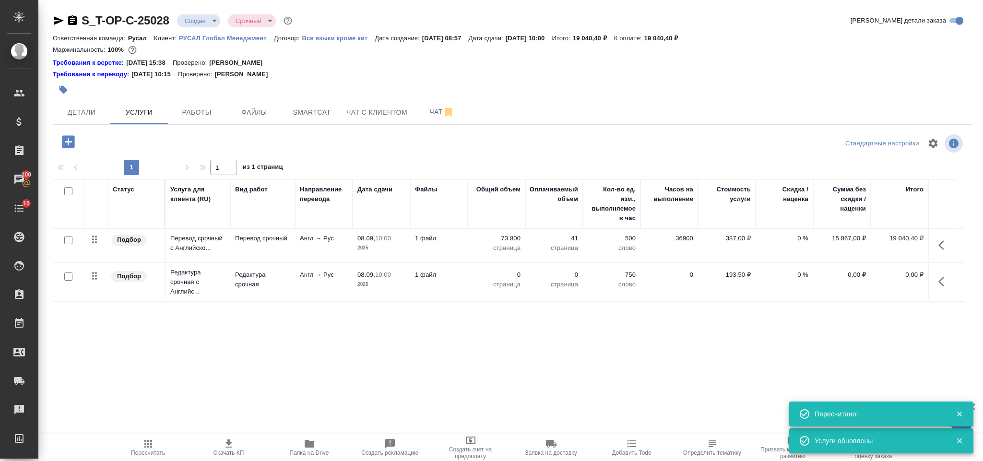
click at [947, 279] on icon "button" at bounding box center [944, 282] width 12 height 12
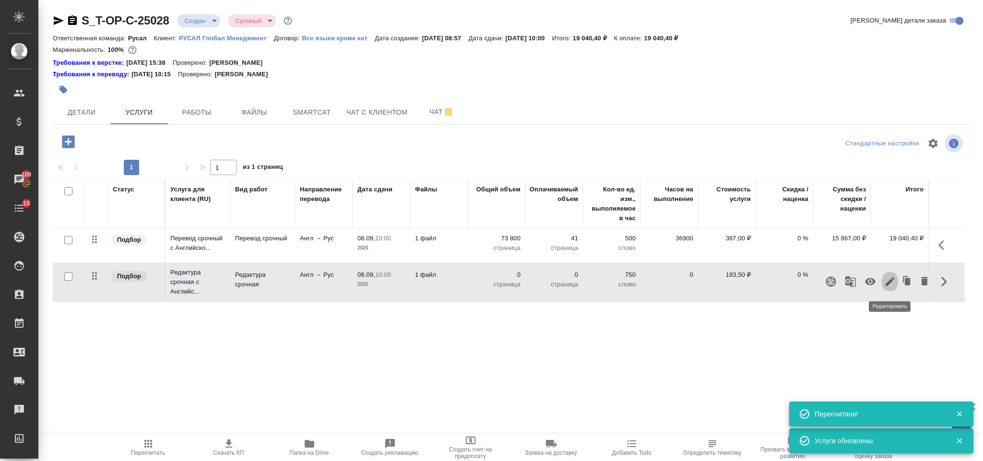
click at [892, 278] on icon "button" at bounding box center [890, 282] width 12 height 12
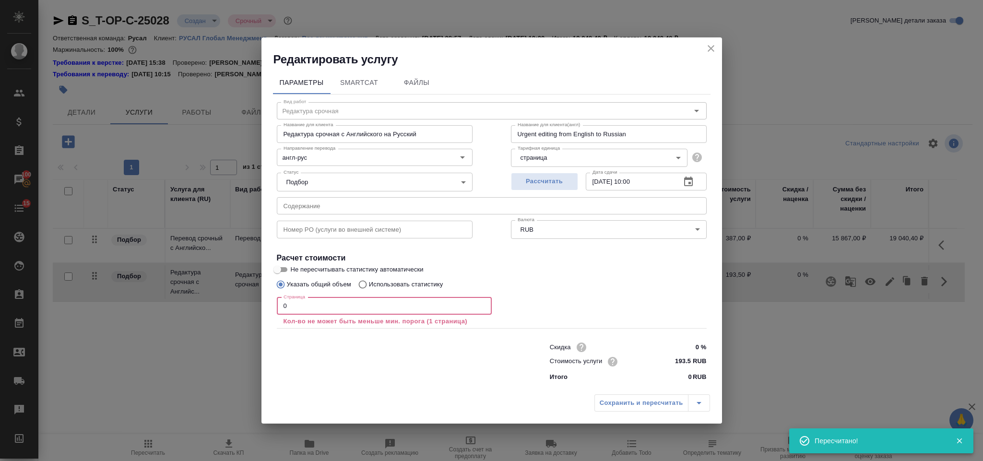
click at [329, 308] on input "0" at bounding box center [384, 305] width 215 height 17
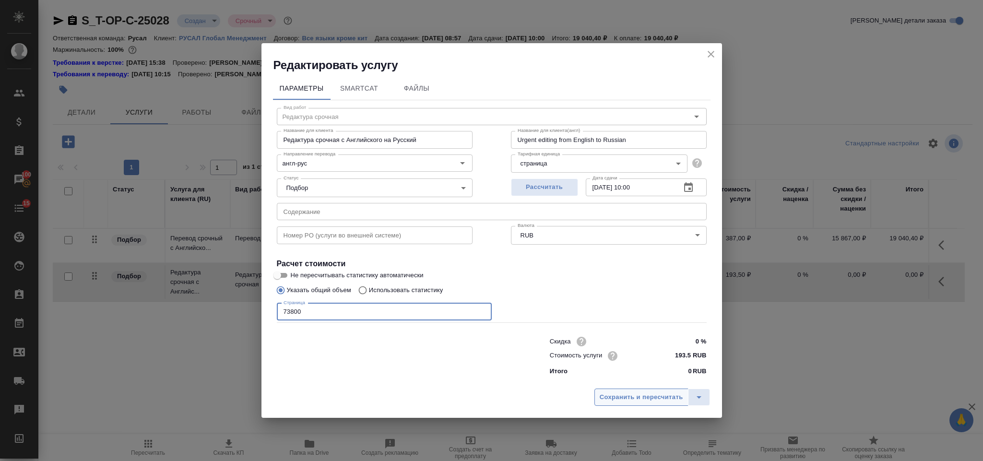
type input "73800"
click at [627, 402] on span "Сохранить и пересчитать" at bounding box center [641, 397] width 83 height 11
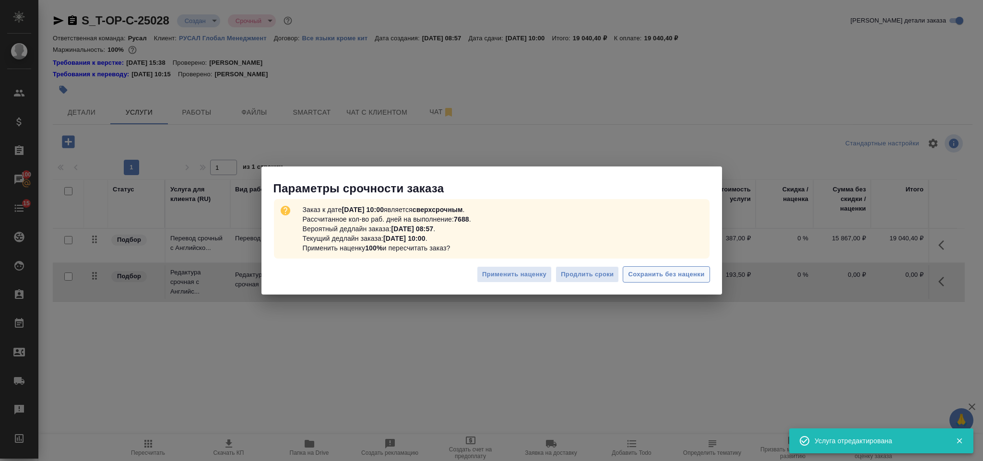
click at [672, 280] on span "Сохранить без наценки" at bounding box center [666, 274] width 76 height 11
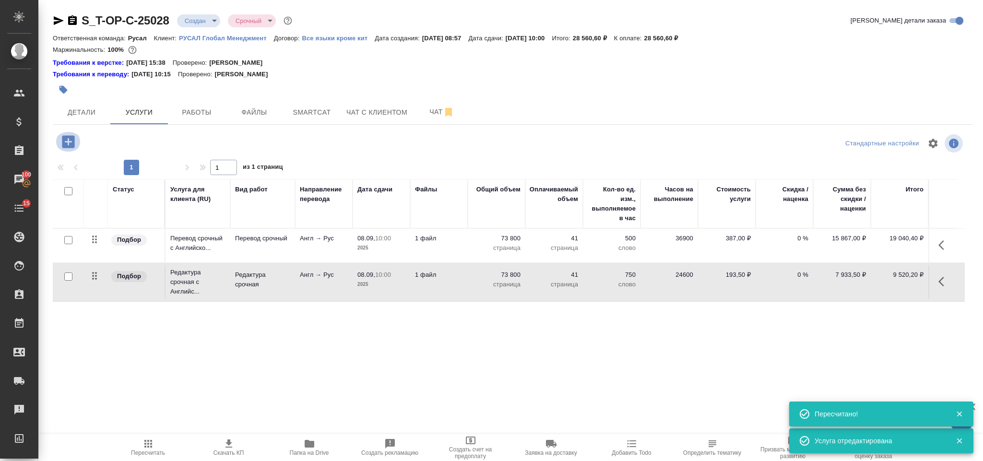
click at [68, 137] on icon "button" at bounding box center [68, 141] width 12 height 12
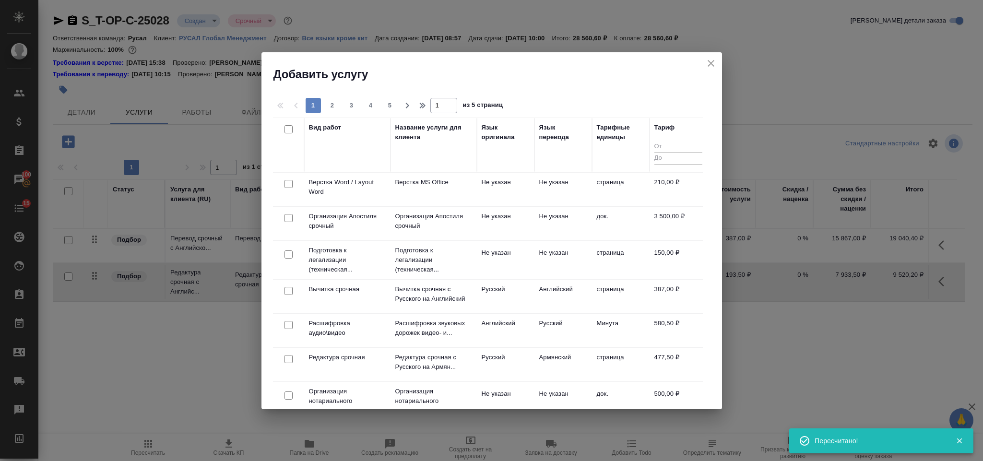
click at [288, 180] on input "checkbox" at bounding box center [288, 184] width 8 height 8
checkbox input "true"
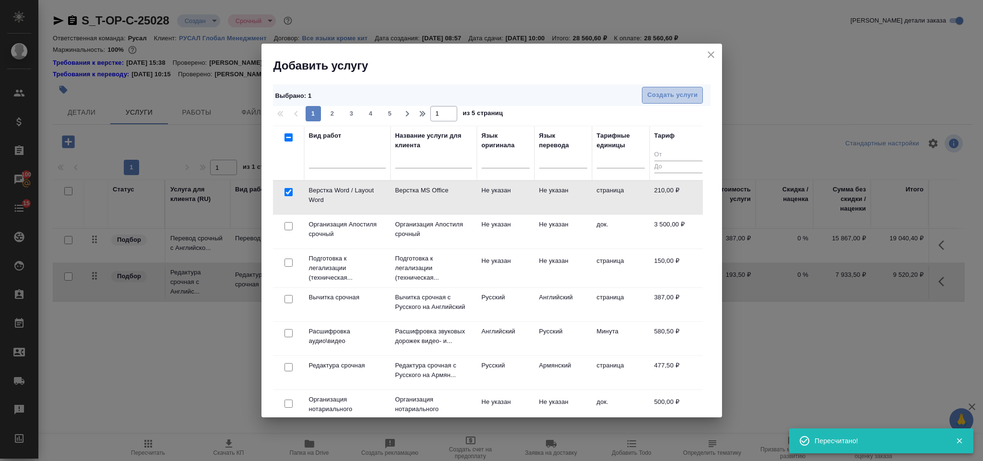
click at [662, 88] on button "Создать услуги" at bounding box center [672, 95] width 61 height 17
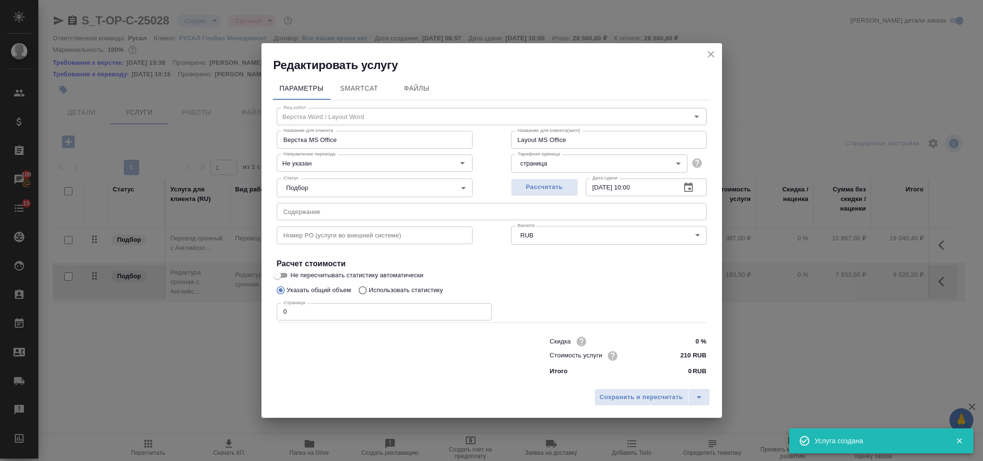
click at [329, 305] on input "0" at bounding box center [384, 311] width 215 height 17
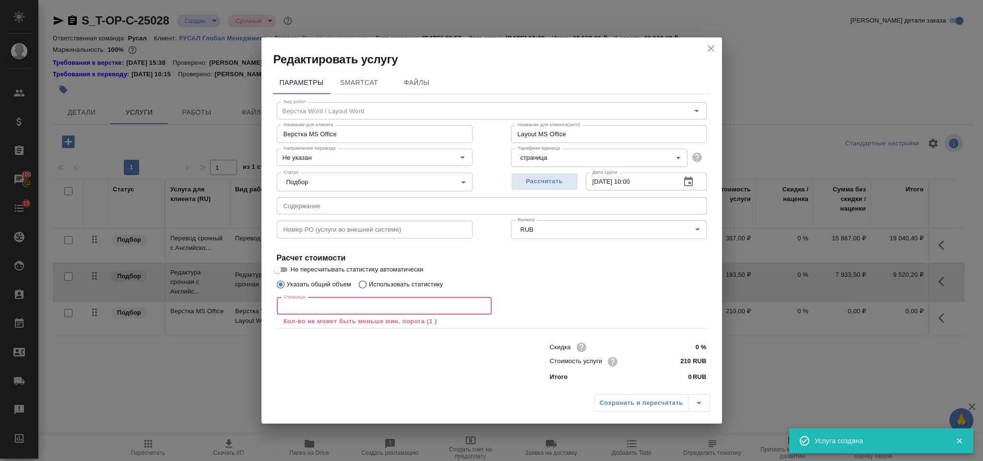
type input "5"
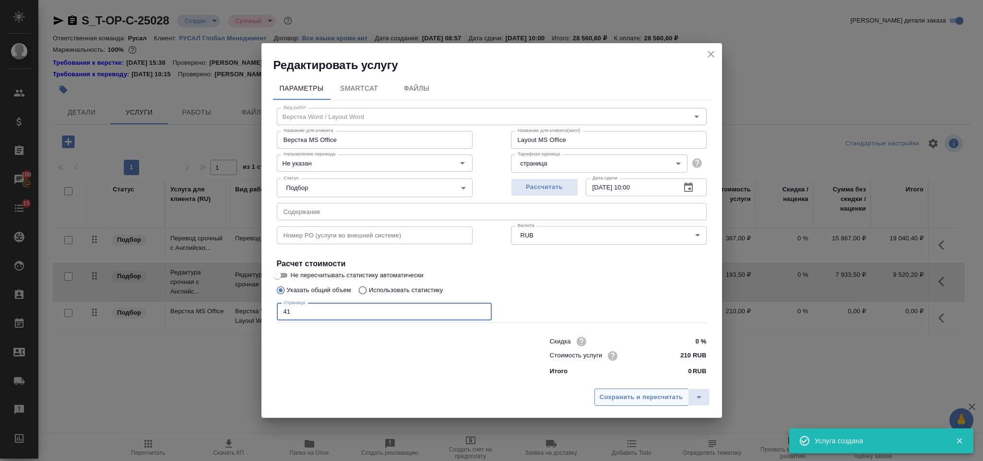
type input "41"
click at [631, 398] on span "Сохранить и пересчитать" at bounding box center [641, 397] width 83 height 11
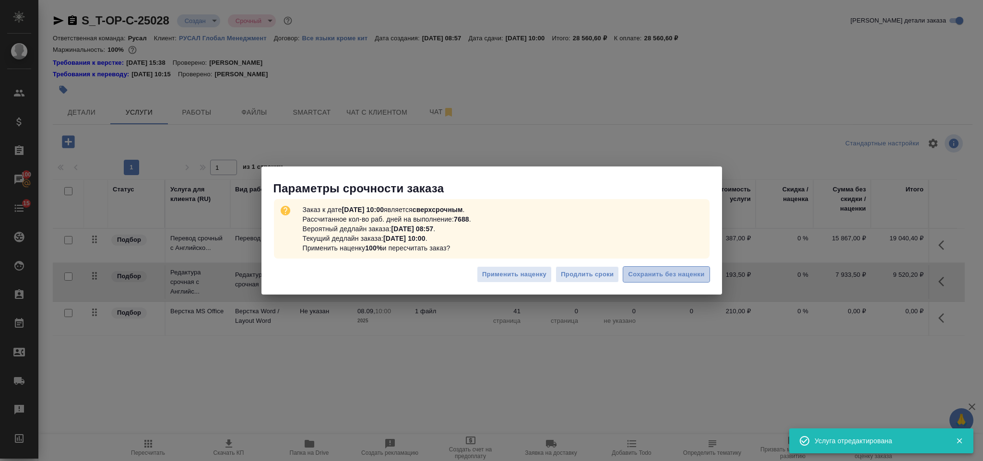
click at [700, 269] on span "Сохранить без наценки" at bounding box center [666, 274] width 76 height 11
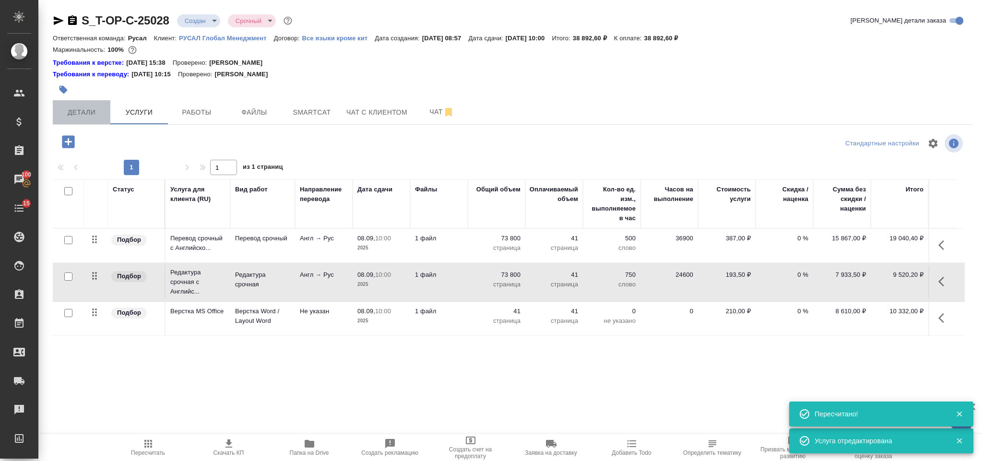
click at [91, 111] on span "Детали" at bounding box center [82, 112] width 46 height 12
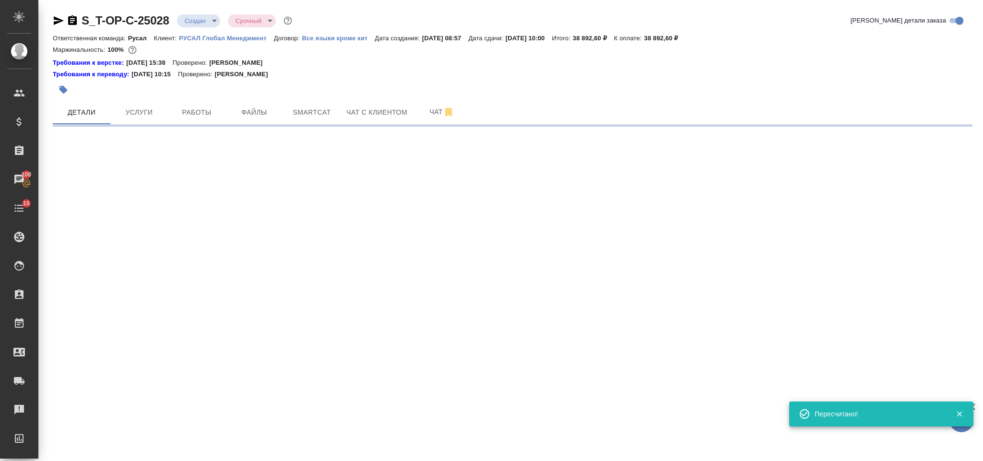
select select "RU"
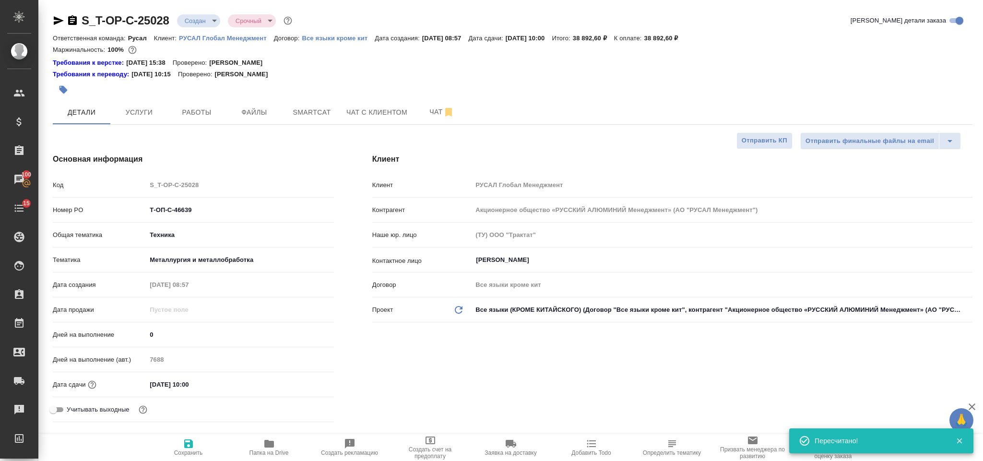
click at [197, 22] on body "🙏 .cls-1 fill:#fff; AWATERA Gorlenko Yuliua Клиенты Спецификации Заказы 100 Чат…" at bounding box center [491, 230] width 983 height 461
type textarea "x"
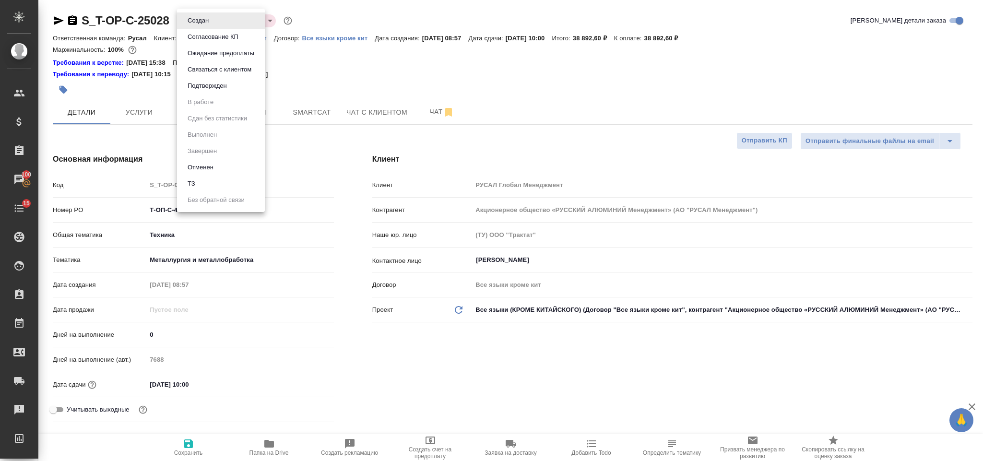
drag, startPoint x: 348, startPoint y: 76, endPoint x: 342, endPoint y: 69, distance: 9.2
click at [349, 76] on div at bounding box center [491, 230] width 983 height 461
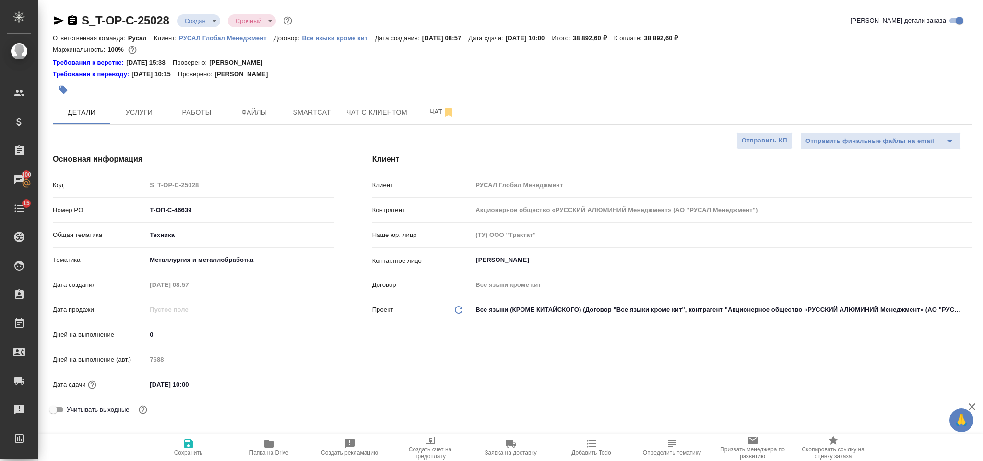
click at [70, 20] on icon "button" at bounding box center [72, 20] width 9 height 10
click at [72, 19] on icon "button" at bounding box center [72, 20] width 9 height 10
click at [62, 19] on icon "button" at bounding box center [59, 21] width 12 height 12
drag, startPoint x: 213, startPoint y: 209, endPoint x: 144, endPoint y: 212, distance: 68.7
click at [144, 212] on div "Номер PO Т-ОП-С-46639" at bounding box center [193, 209] width 281 height 17
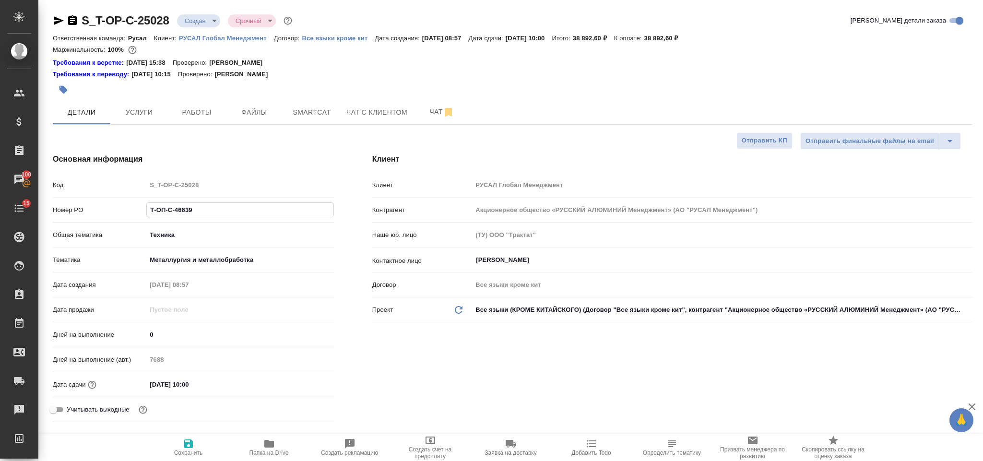
click at [222, 298] on div "Дата создания 04.09.2025 08:57" at bounding box center [193, 288] width 281 height 25
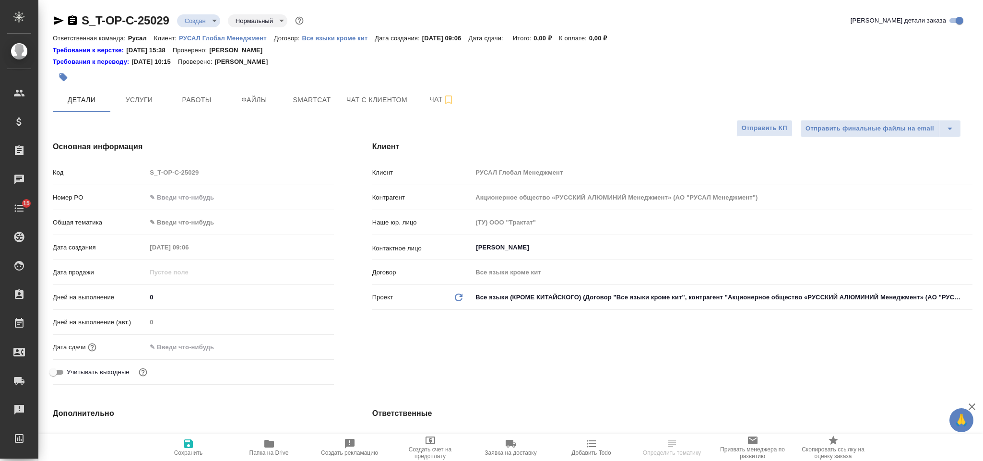
select select "RU"
click at [210, 203] on input "text" at bounding box center [239, 197] width 187 height 14
paste input "Т-ОП-С-46640"
type input "Т-ОП-С-46640"
click at [208, 219] on body "🙏 .cls-1 fill:#fff; AWATERA [PERSON_NAME] Спецификации Заказы 100 Чаты 15 Todo …" at bounding box center [491, 230] width 983 height 461
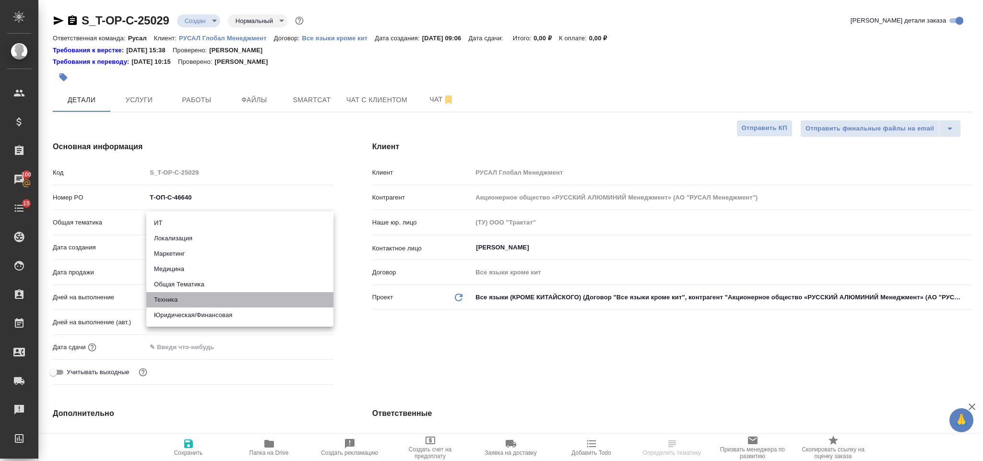
click at [212, 299] on li "Техника" at bounding box center [239, 299] width 187 height 15
type input "tech"
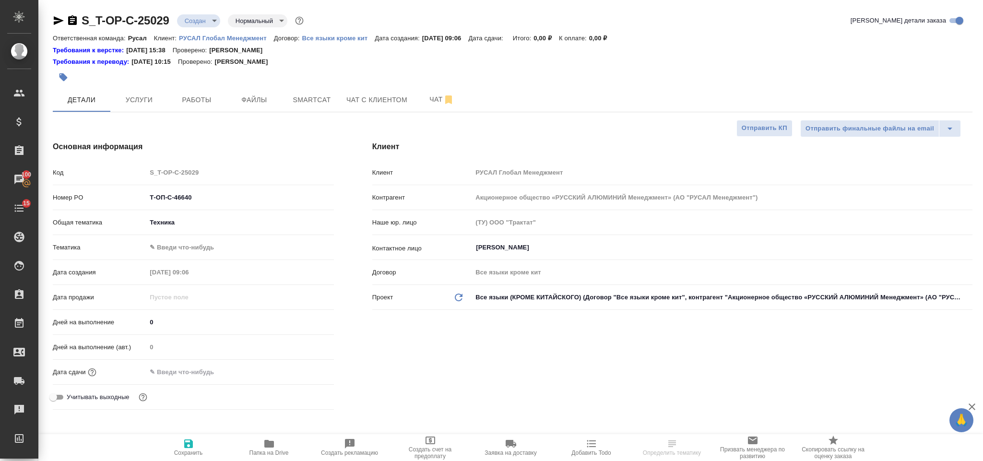
click at [196, 234] on div "Общая тематика Техника tech" at bounding box center [193, 226] width 281 height 25
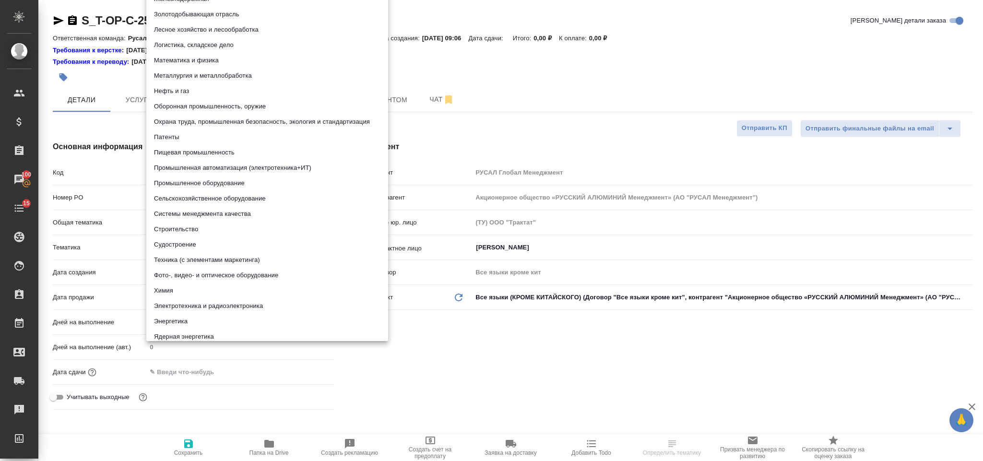
click at [199, 247] on body "🙏 .cls-1 fill:#fff; AWATERA [PERSON_NAME] Спецификации Заказы 100 Чаты 15 Todo …" at bounding box center [491, 230] width 983 height 461
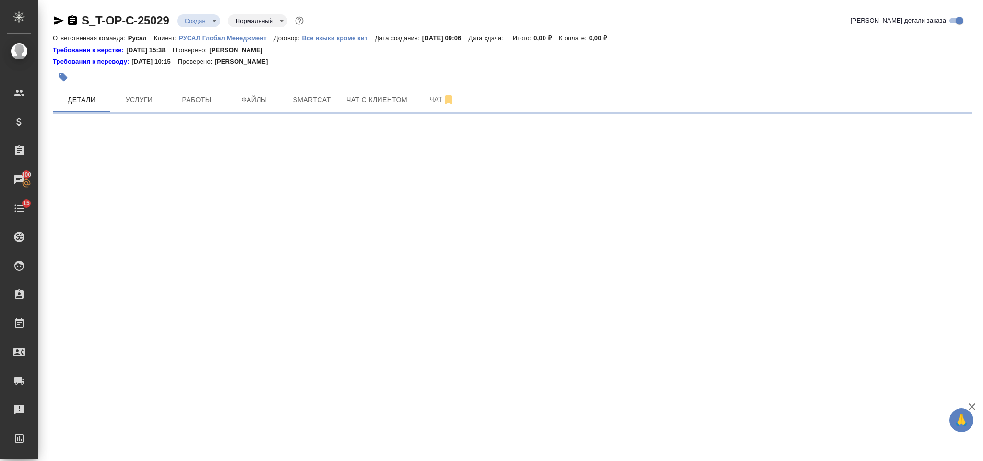
select select "RU"
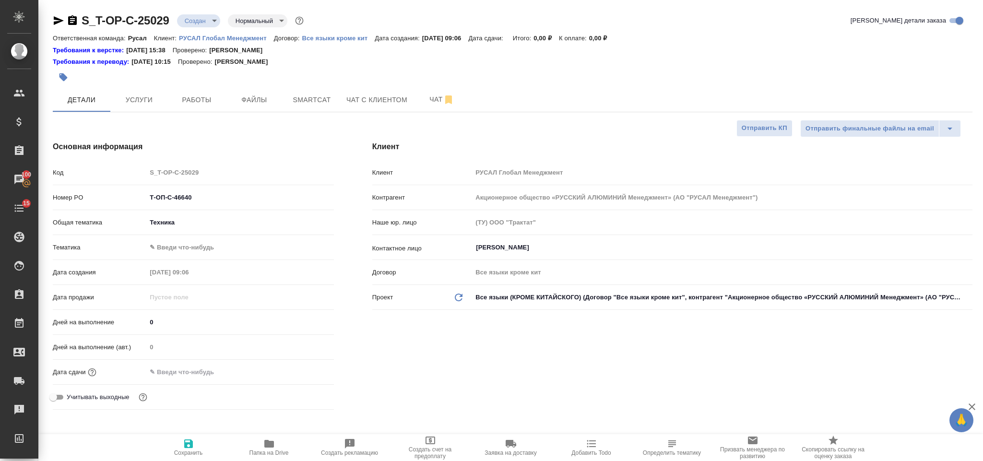
type textarea "x"
click at [182, 251] on body "🙏 .cls-1 fill:#fff; AWATERA Gorlenko Yuliua Клиенты Спецификации Заказы 100 Чат…" at bounding box center [491, 230] width 983 height 461
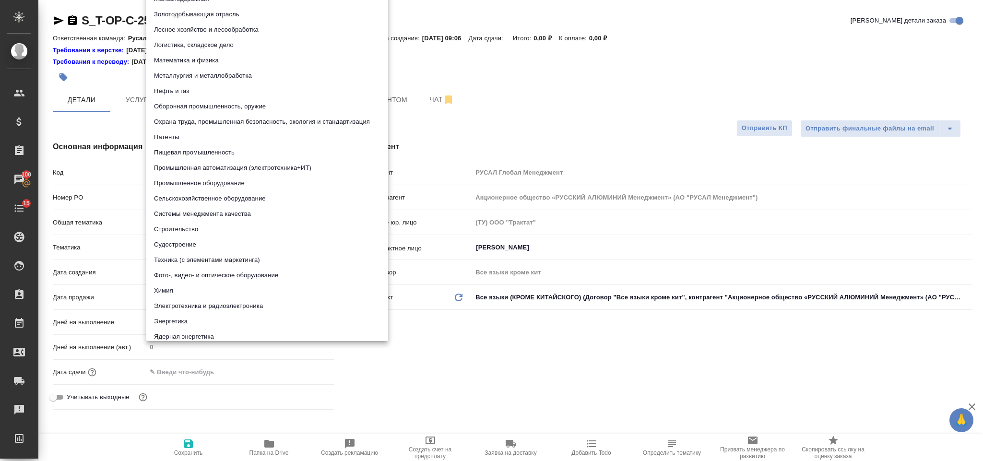
click at [206, 73] on li "Металлургия и металлобработка" at bounding box center [267, 75] width 242 height 15
type input "60014e23f7d9dc5f480a3cf8"
type textarea "x"
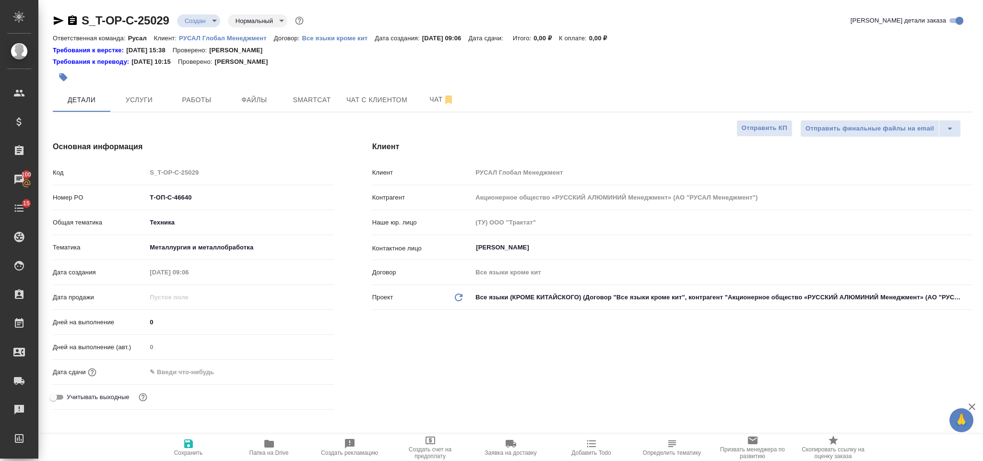
click at [196, 370] on input "text" at bounding box center [188, 372] width 84 height 14
click at [307, 369] on icon "button" at bounding box center [306, 371] width 9 height 10
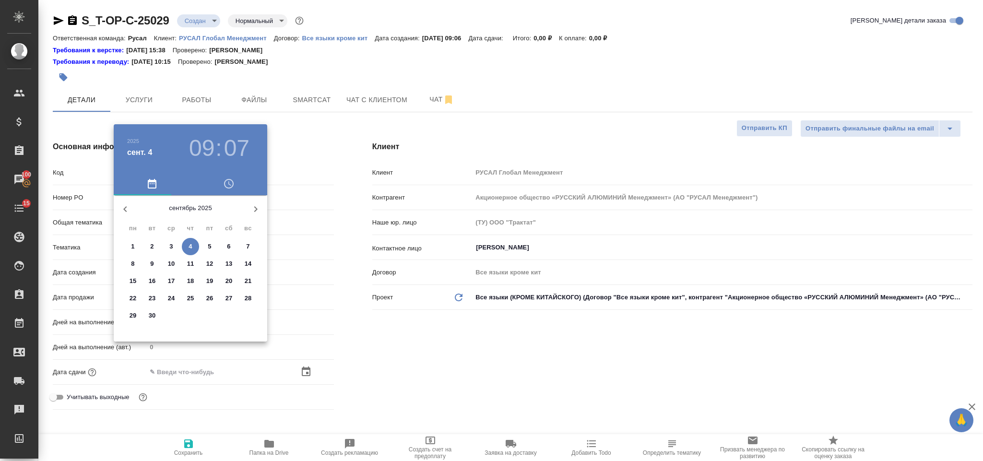
click at [187, 248] on span "4" at bounding box center [190, 247] width 17 height 10
type input "04.09.2025 09:07"
type textarea "x"
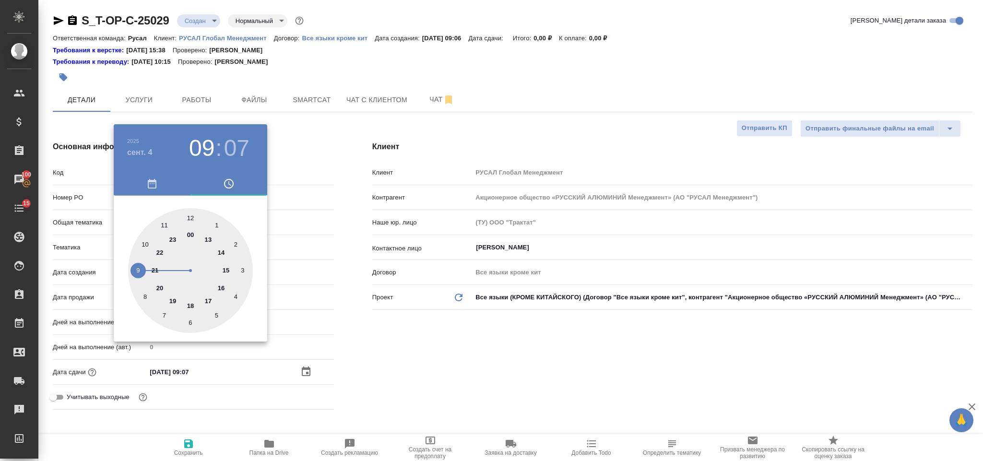
click at [222, 284] on div at bounding box center [190, 270] width 125 height 125
type input "04.09.2025 16:07"
type textarea "x"
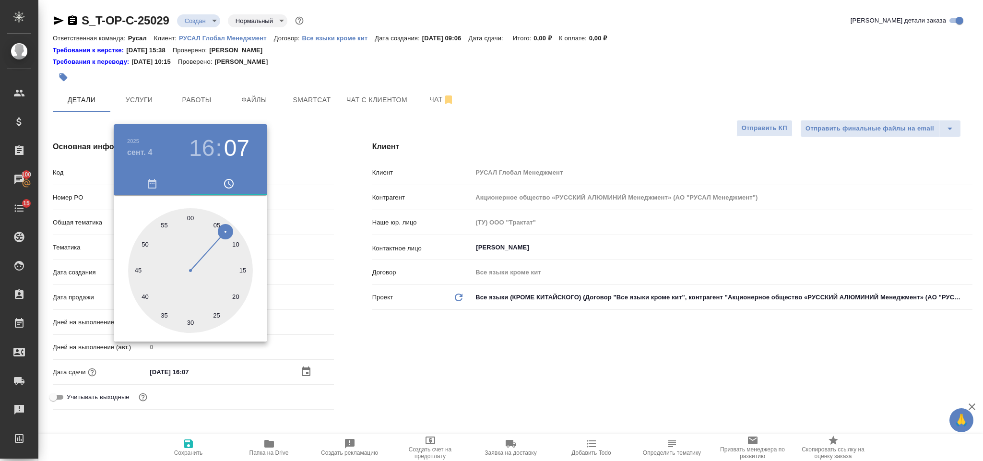
click at [190, 323] on div at bounding box center [190, 270] width 125 height 125
type input "04.09.2025 16:30"
type textarea "x"
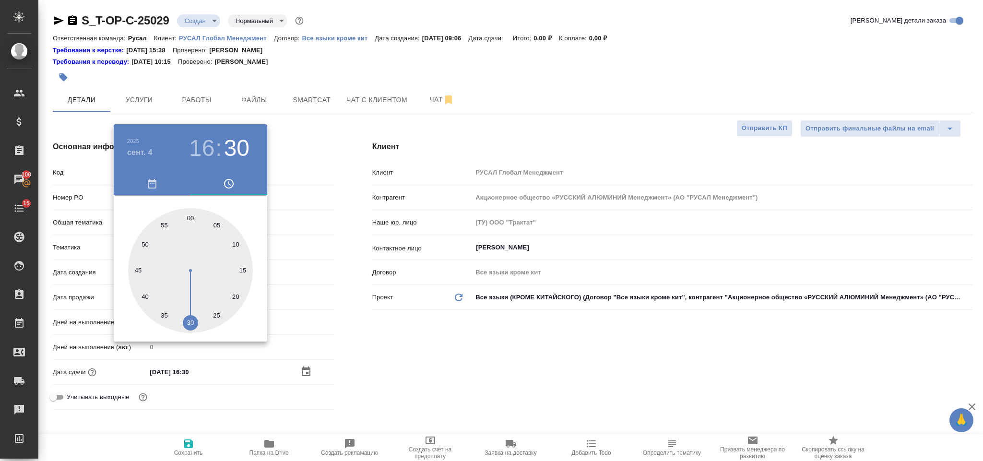
click at [420, 365] on div at bounding box center [491, 230] width 983 height 461
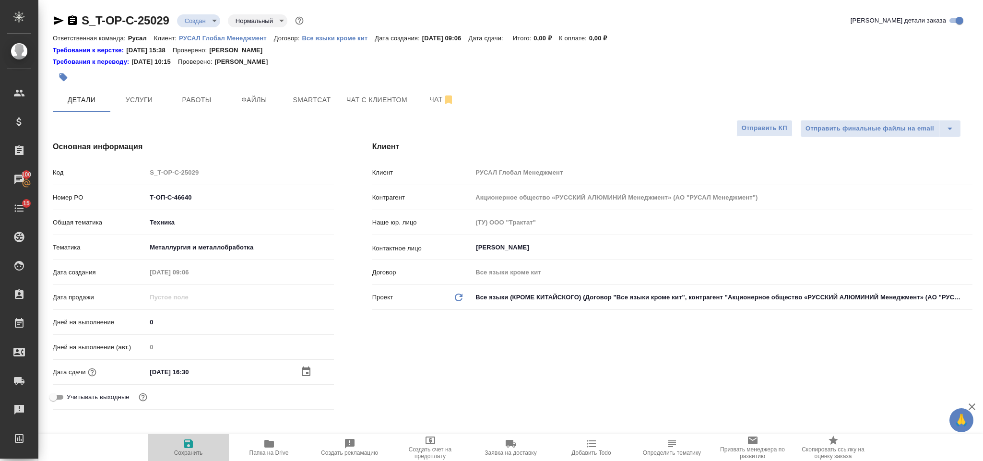
click at [188, 445] on icon "button" at bounding box center [189, 444] width 12 height 12
type textarea "x"
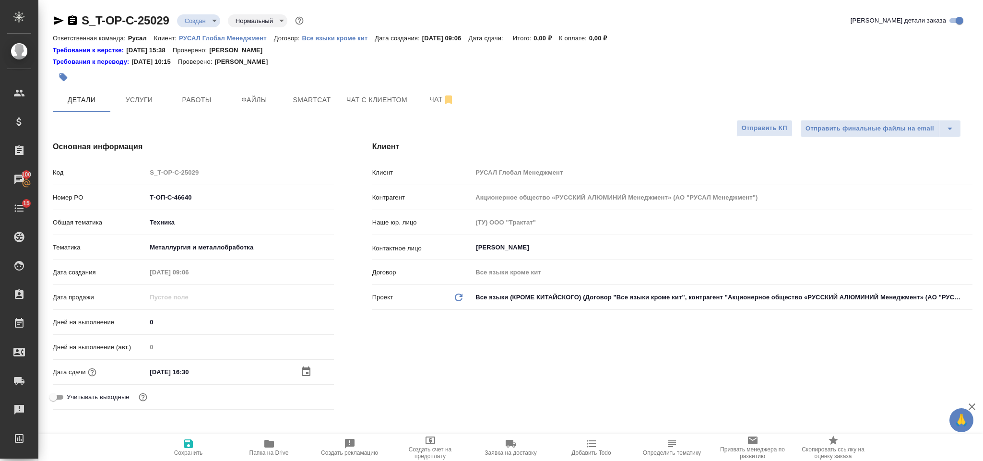
type textarea "x"
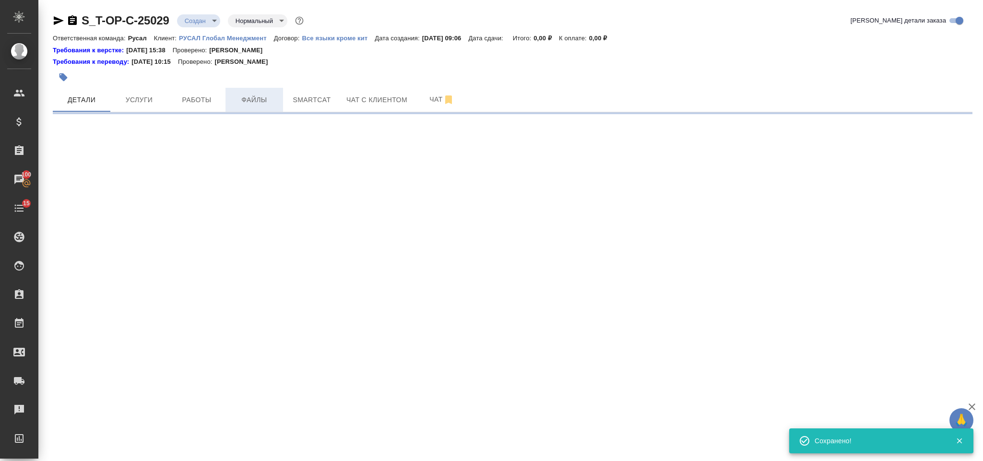
select select "RU"
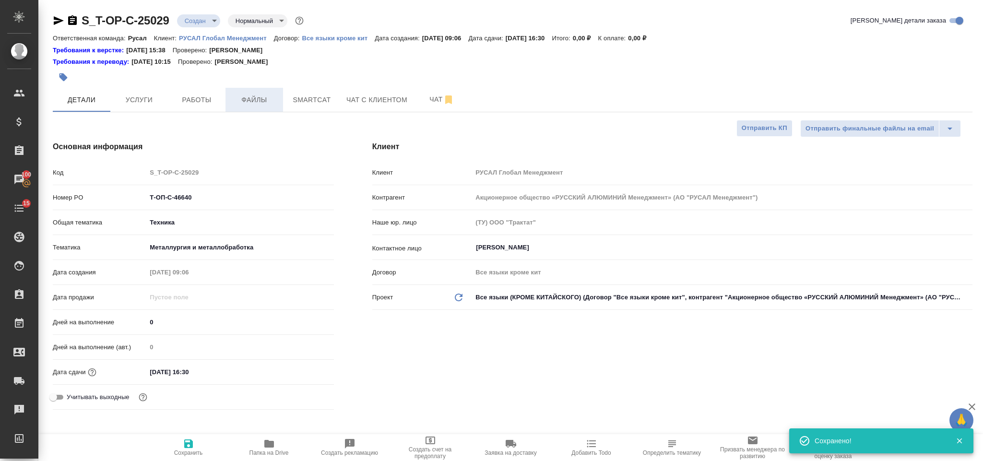
type textarea "x"
click at [245, 98] on span "Файлы" at bounding box center [254, 100] width 46 height 12
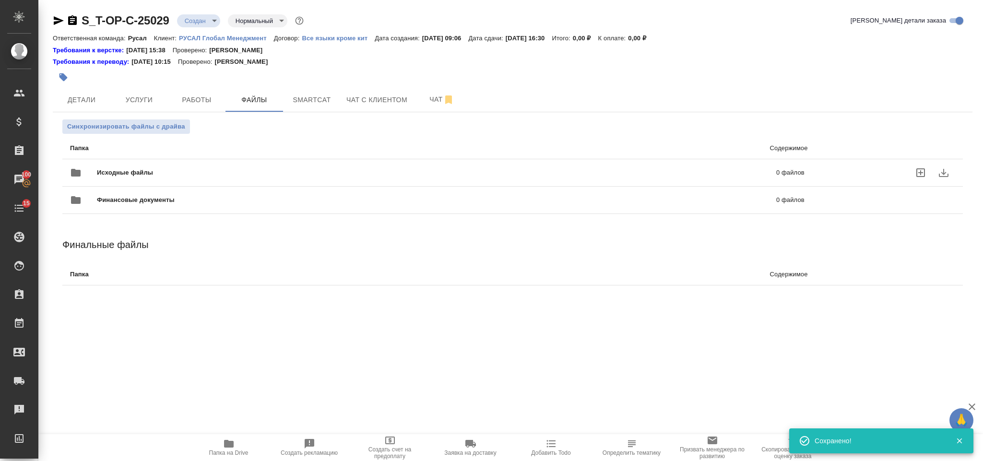
click at [157, 170] on span "Исходные файлы" at bounding box center [281, 173] width 368 height 10
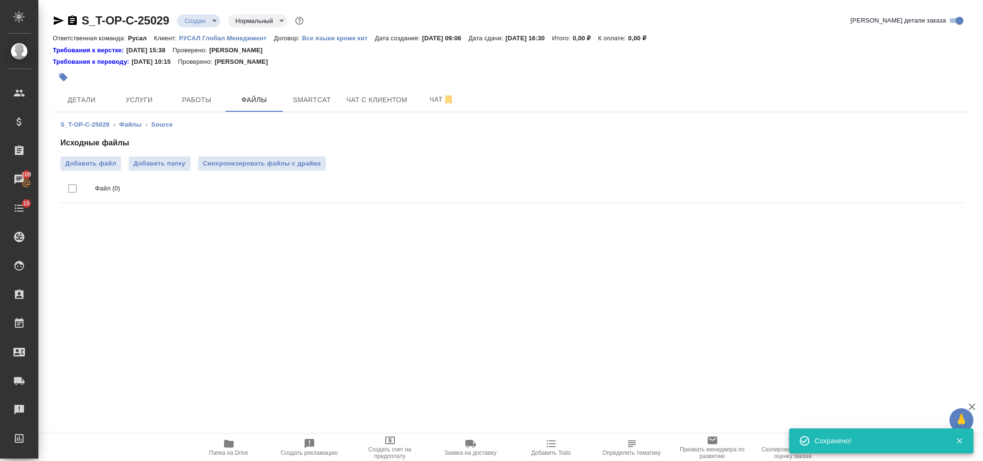
click at [113, 171] on ul "Файл (0)" at bounding box center [512, 189] width 904 height 36
click at [109, 167] on span "Добавить файл" at bounding box center [90, 164] width 51 height 10
click at [0, 0] on input "Добавить файл" at bounding box center [0, 0] width 0 height 0
click at [135, 103] on span "Услуги" at bounding box center [139, 100] width 46 height 12
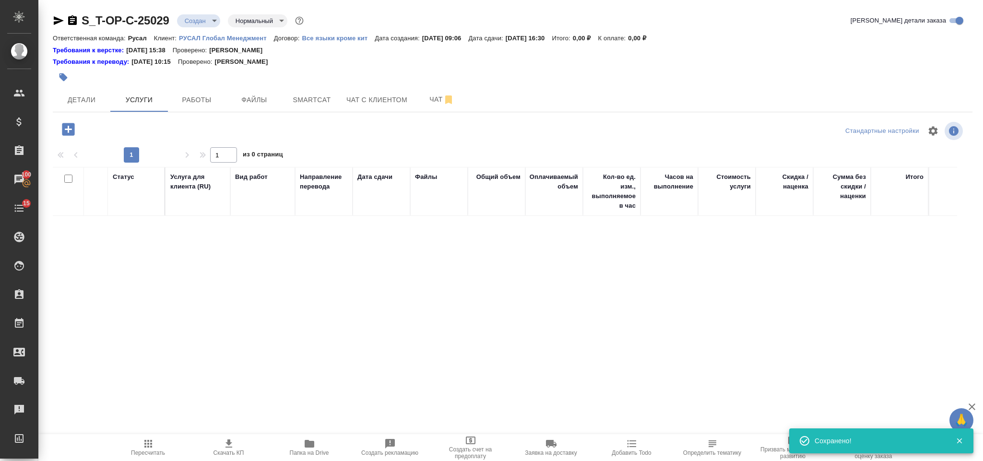
click at [69, 130] on icon "button" at bounding box center [68, 129] width 17 height 17
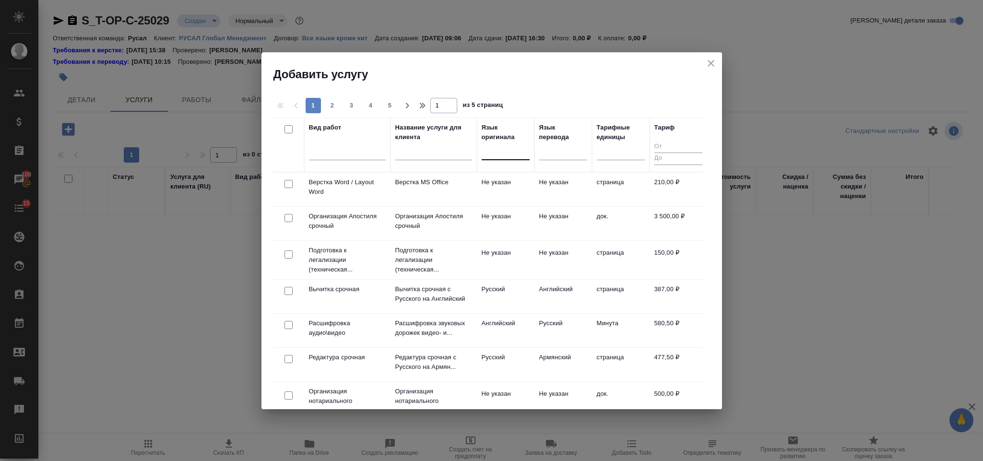
click at [493, 152] on div at bounding box center [506, 150] width 48 height 14
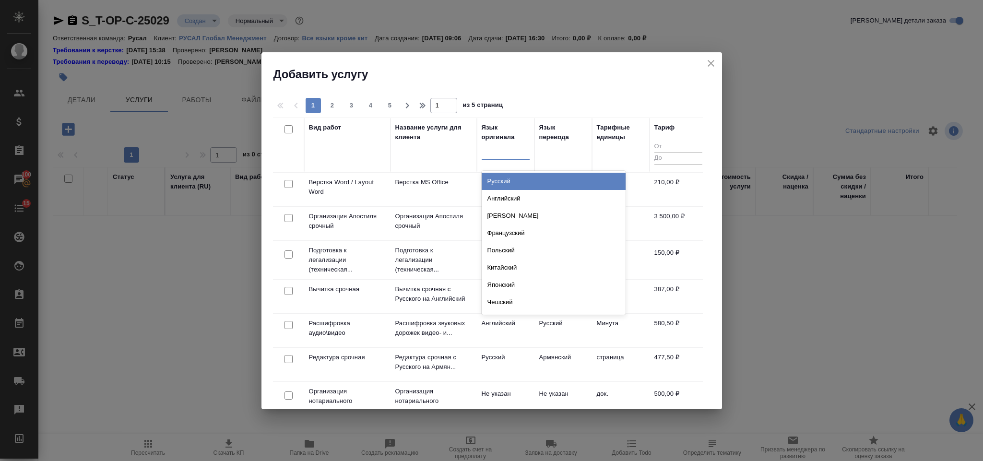
click at [515, 179] on div "Русский" at bounding box center [554, 181] width 144 height 17
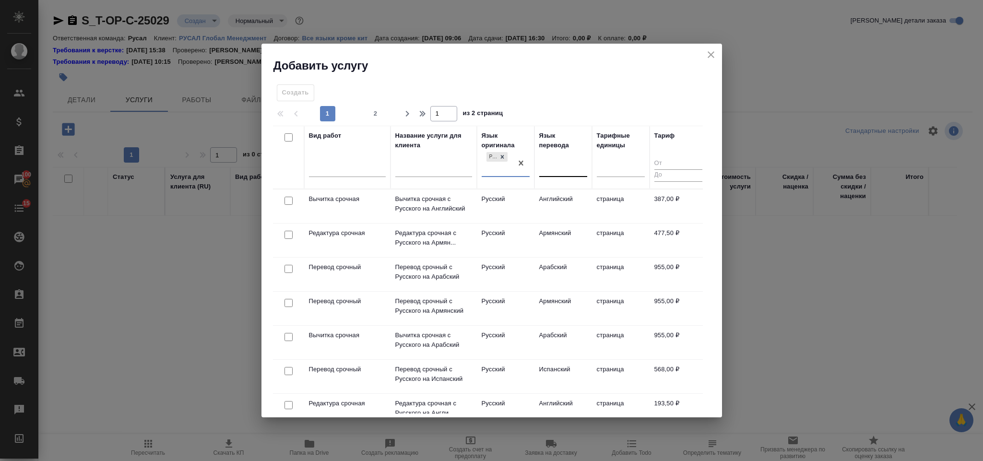
click at [554, 167] on div at bounding box center [563, 167] width 48 height 14
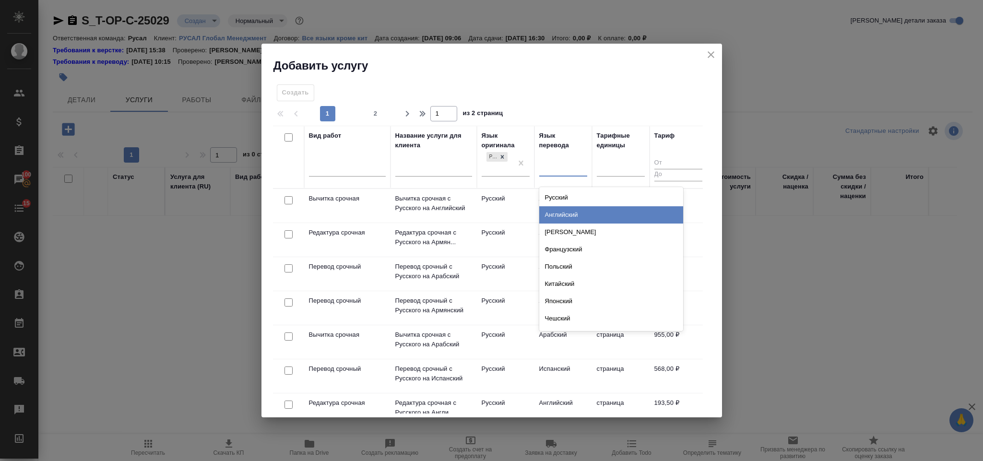
click at [577, 214] on div "Английский" at bounding box center [611, 214] width 144 height 17
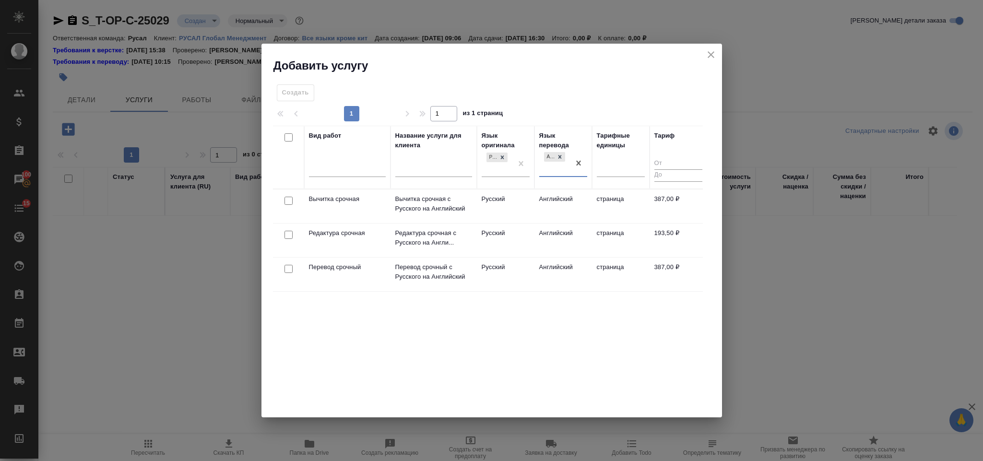
click at [290, 271] on input "checkbox" at bounding box center [288, 269] width 8 height 8
checkbox input "true"
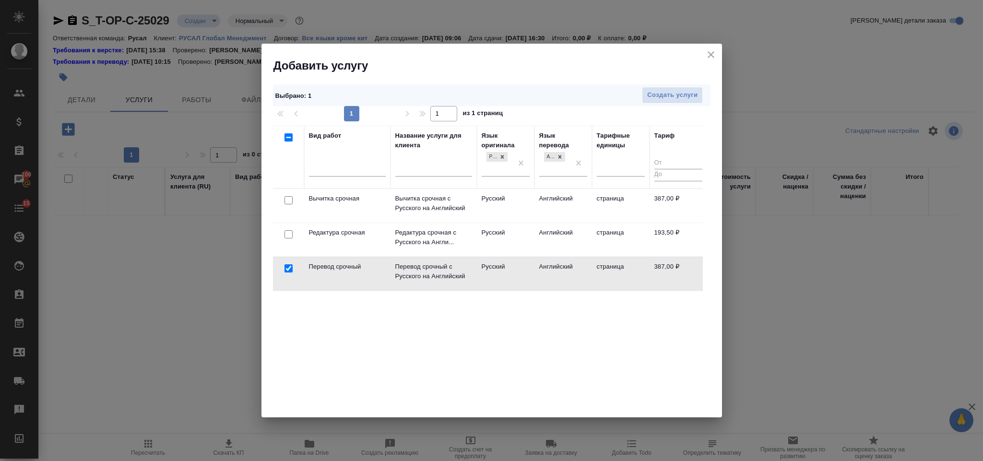
click at [286, 237] on input "checkbox" at bounding box center [288, 234] width 8 height 8
checkbox input "true"
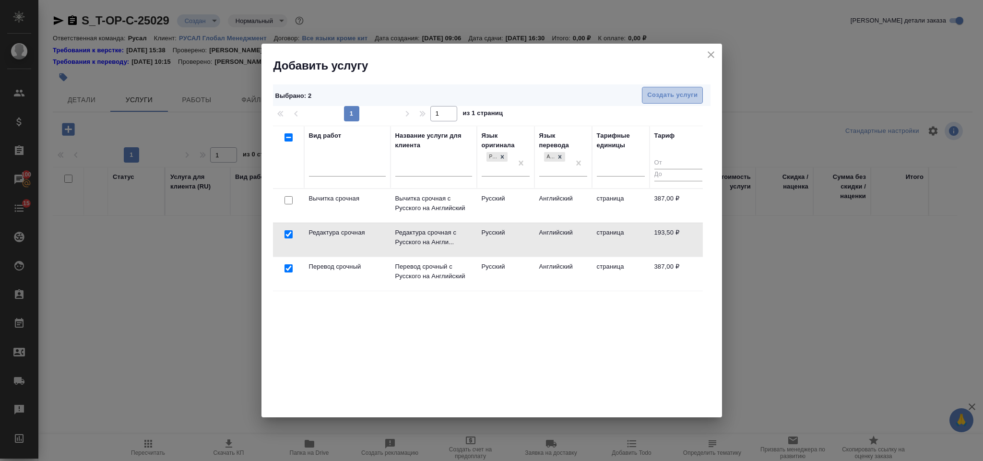
click at [642, 100] on button "Создать услуги" at bounding box center [672, 95] width 61 height 17
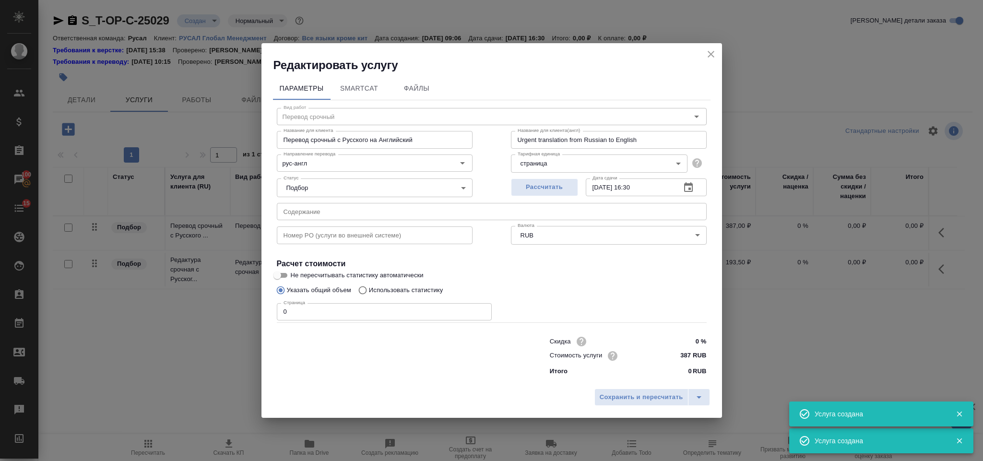
type input "Перевод срочный"
type input "Перевод срочный с Русского на Английский"
type input "Urgent translation from Russian to English"
type input "387 RUB"
click at [407, 217] on div "Номер PO (услуги во внешней системе) Номер PO (услуги во внешней системе)" at bounding box center [375, 233] width 234 height 61
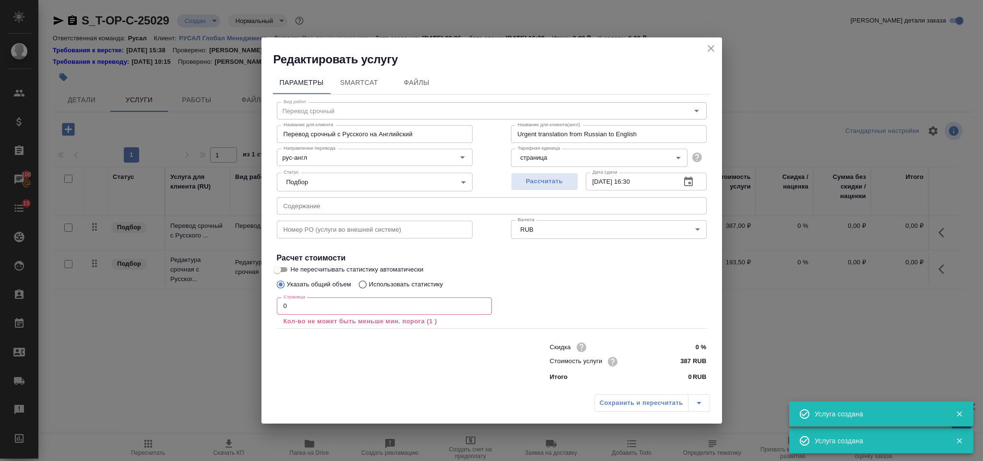
click at [406, 212] on input "text" at bounding box center [492, 205] width 430 height 17
paste input "Доклад _ AL 159"
type input "Доклад _ AL 159"
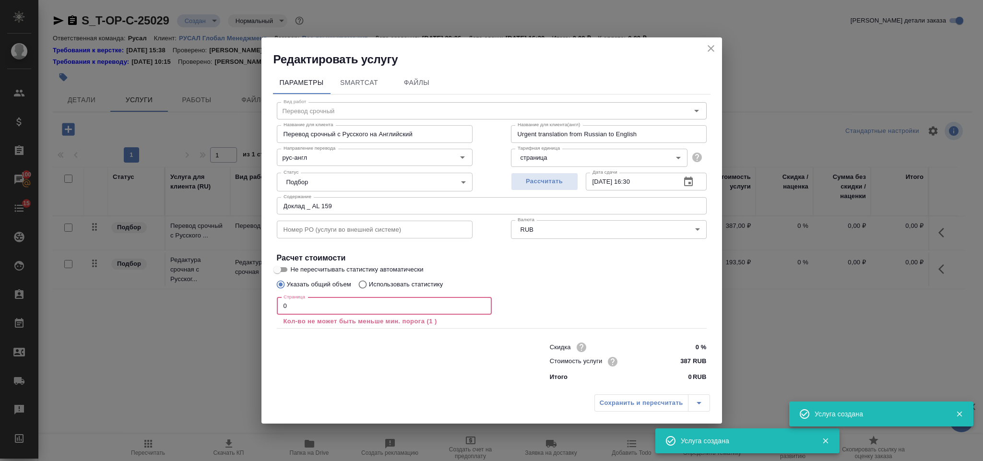
click at [309, 309] on input "0" at bounding box center [384, 305] width 215 height 17
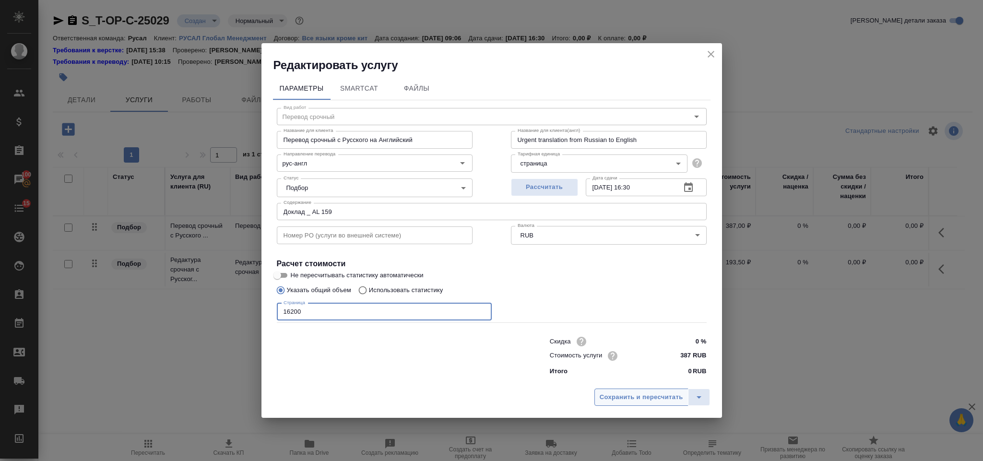
type input "16200"
drag, startPoint x: 619, startPoint y: 388, endPoint x: 619, endPoint y: 393, distance: 5.3
click at [619, 393] on div "Редактировать услугу Параметры SmartCat Файлы Вид работ Перевод срочный Вид раб…" at bounding box center [491, 230] width 460 height 375
click at [619, 393] on span "Сохранить и пересчитать" at bounding box center [641, 397] width 83 height 11
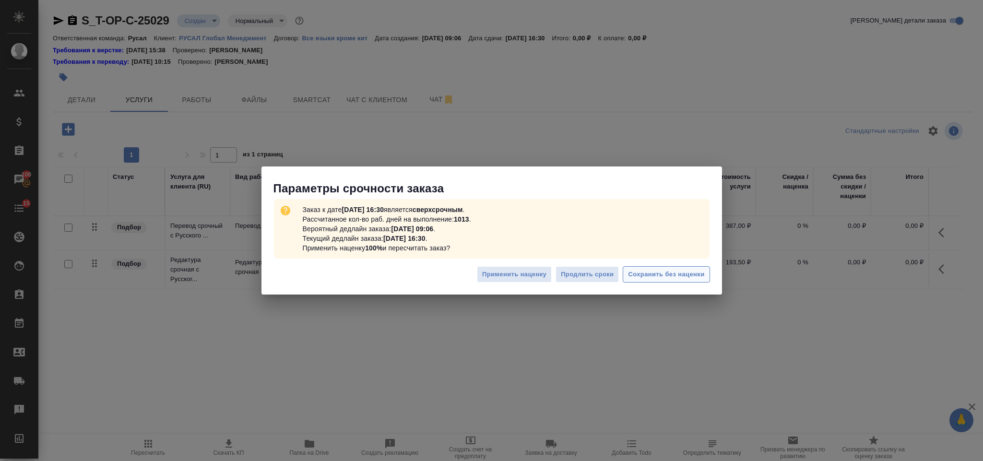
click at [688, 272] on span "Сохранить без наценки" at bounding box center [666, 274] width 76 height 11
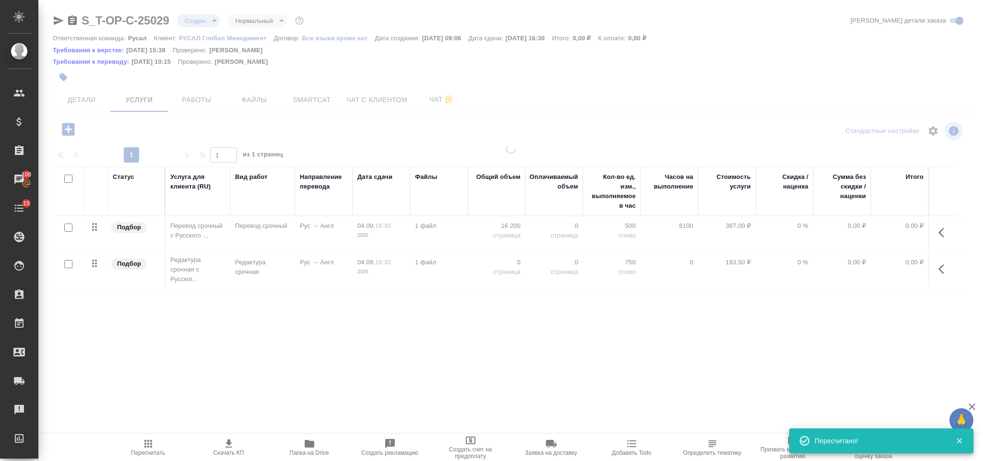
type input "urgent"
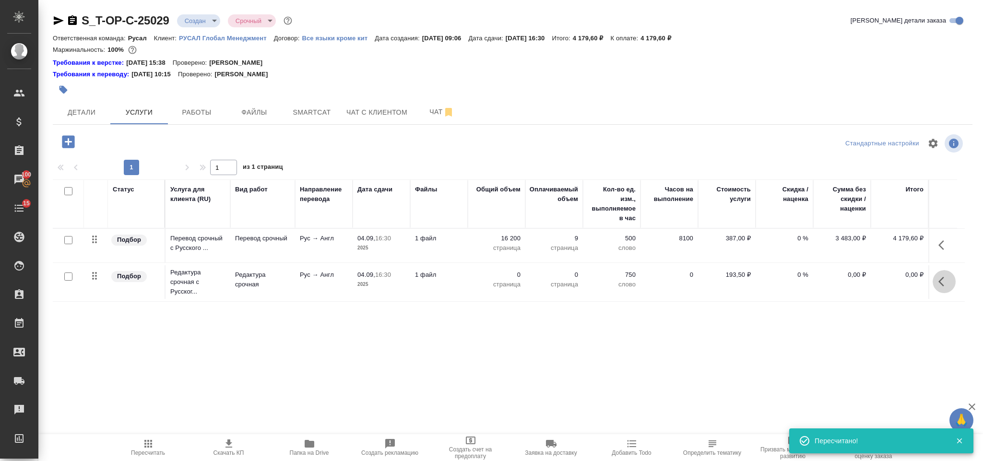
click at [943, 282] on icon "button" at bounding box center [944, 282] width 12 height 12
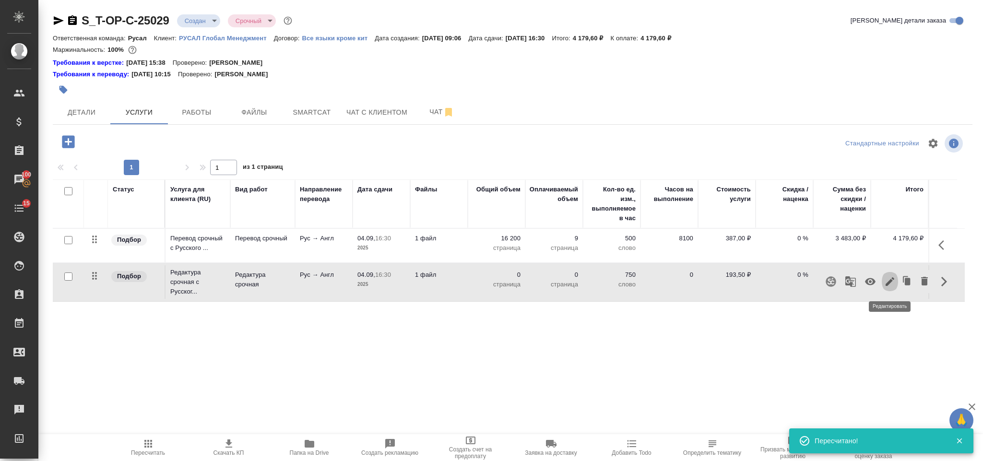
click at [893, 283] on icon "button" at bounding box center [890, 282] width 12 height 12
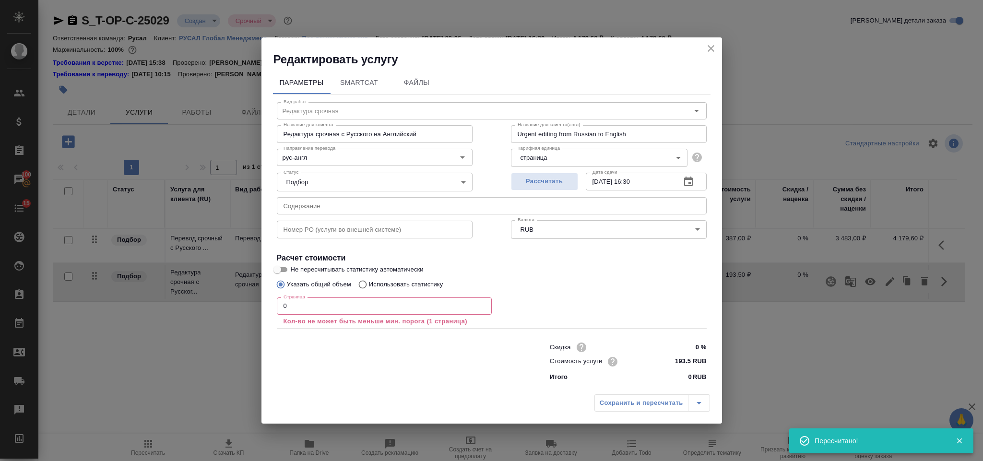
click at [349, 310] on input "0" at bounding box center [384, 305] width 215 height 17
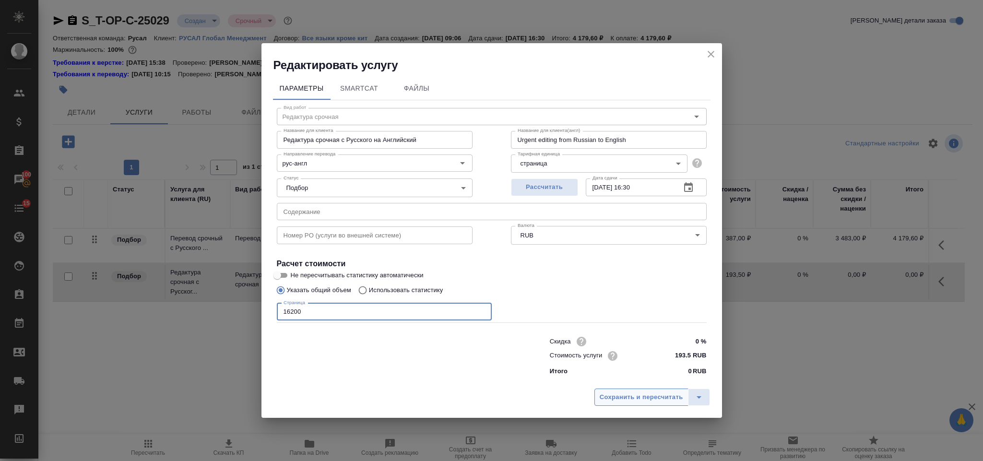
type input "16200"
click at [607, 404] on button "Сохранить и пересчитать" at bounding box center [641, 397] width 94 height 17
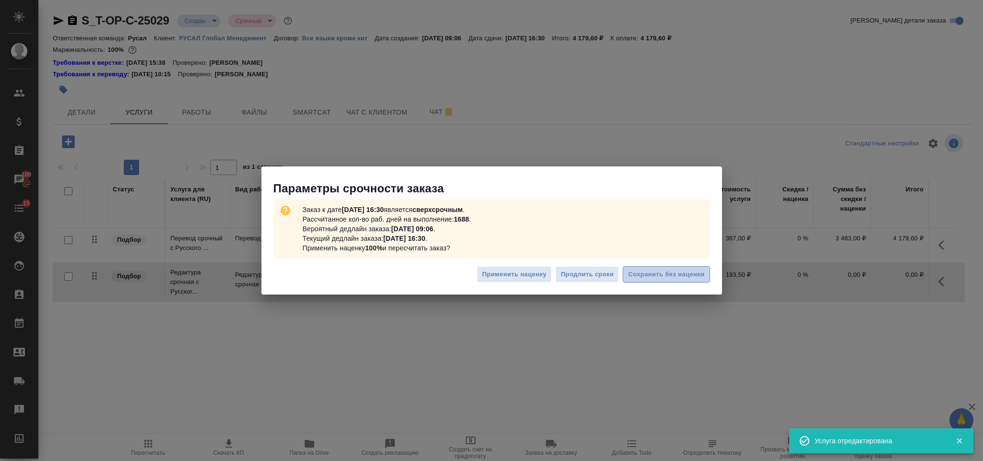
click at [646, 275] on span "Сохранить без наценки" at bounding box center [666, 274] width 76 height 11
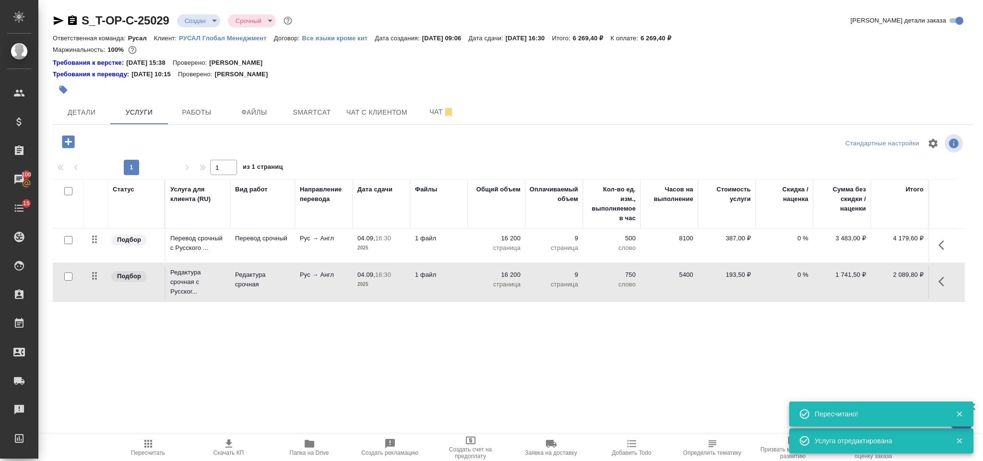
click at [66, 137] on icon "button" at bounding box center [68, 141] width 12 height 12
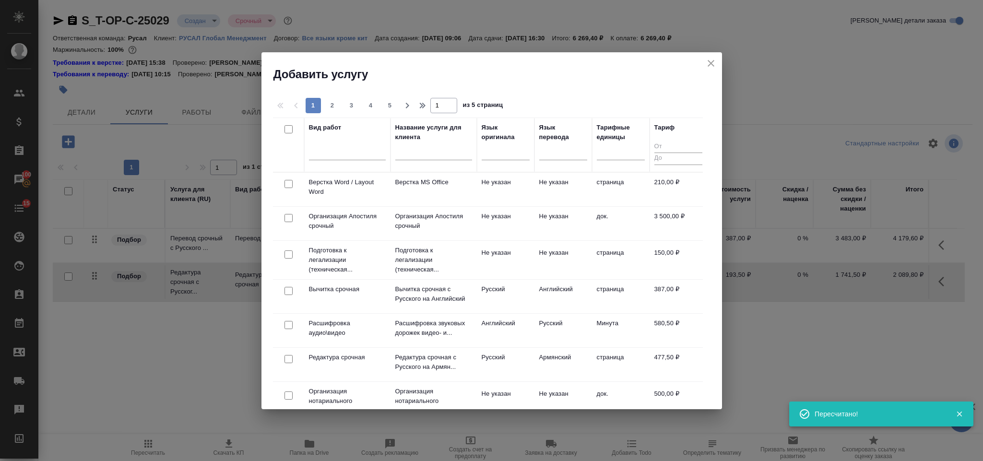
click at [290, 190] on div at bounding box center [289, 183] width 22 height 13
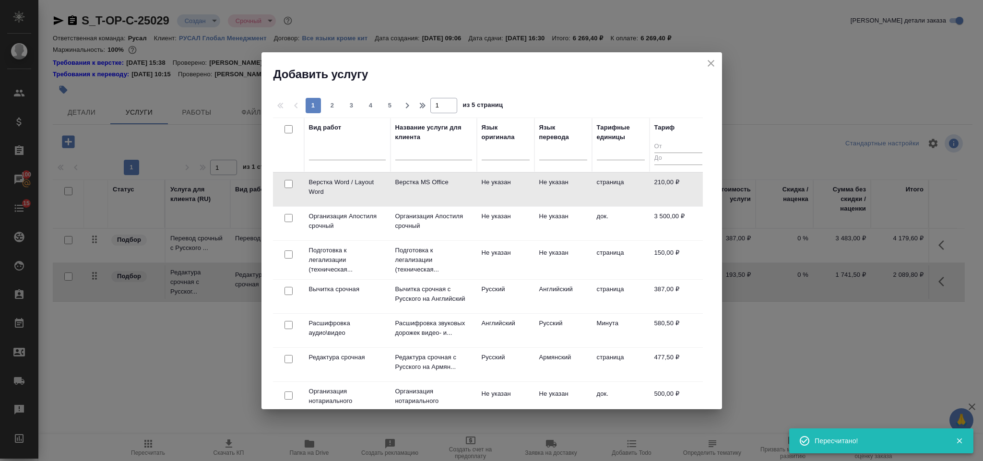
click at [288, 184] on input "checkbox" at bounding box center [288, 184] width 8 height 8
checkbox input "true"
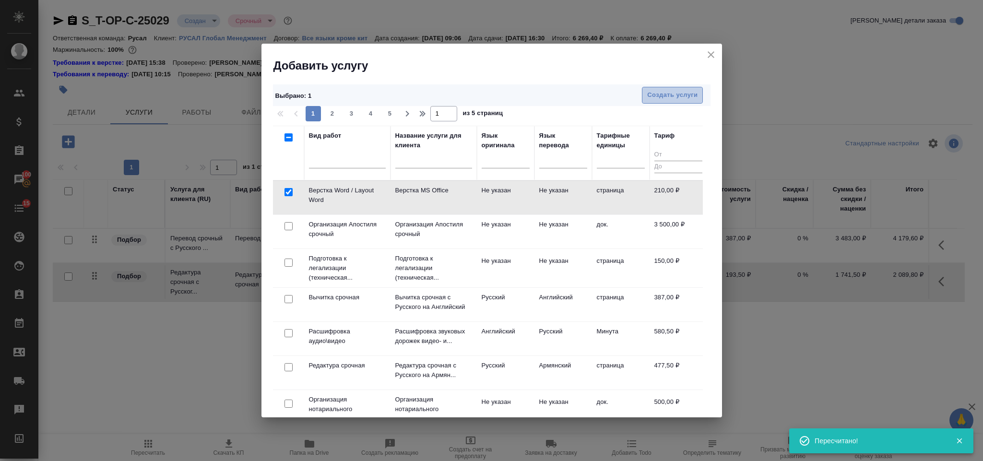
click at [679, 98] on span "Создать услуги" at bounding box center [672, 95] width 50 height 11
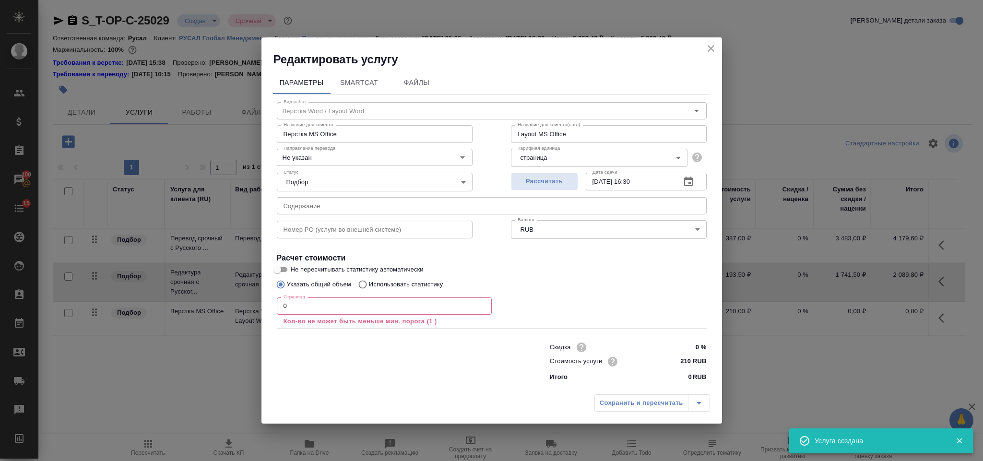
click at [299, 317] on p "Кол-во не может быть меньше мин. порога (1 )" at bounding box center [383, 322] width 201 height 10
click at [292, 308] on input "0" at bounding box center [384, 305] width 215 height 17
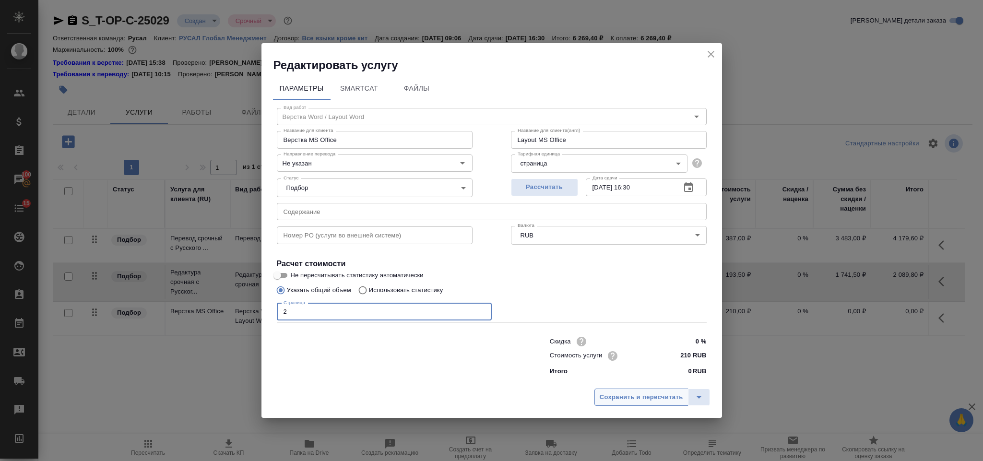
type input "2"
click at [658, 402] on span "Сохранить и пересчитать" at bounding box center [641, 397] width 83 height 11
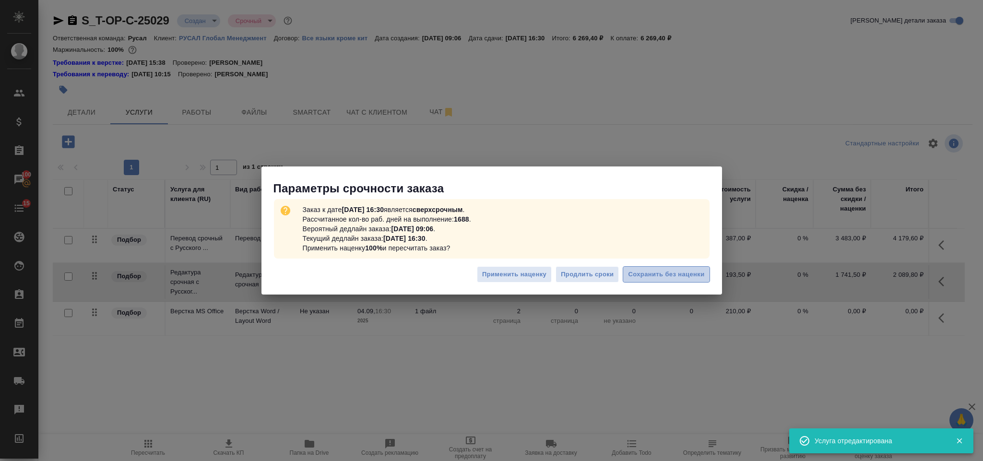
click at [676, 275] on span "Сохранить без наценки" at bounding box center [666, 274] width 76 height 11
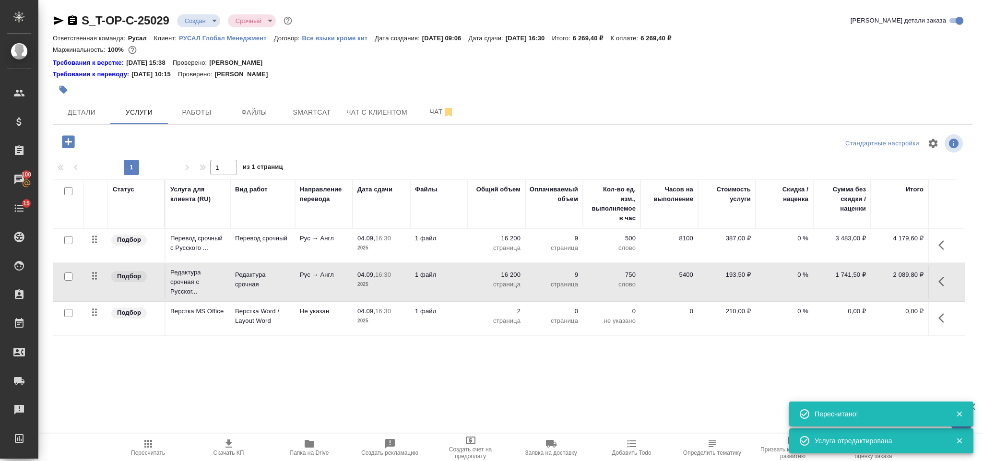
click at [942, 318] on icon "button" at bounding box center [944, 318] width 12 height 12
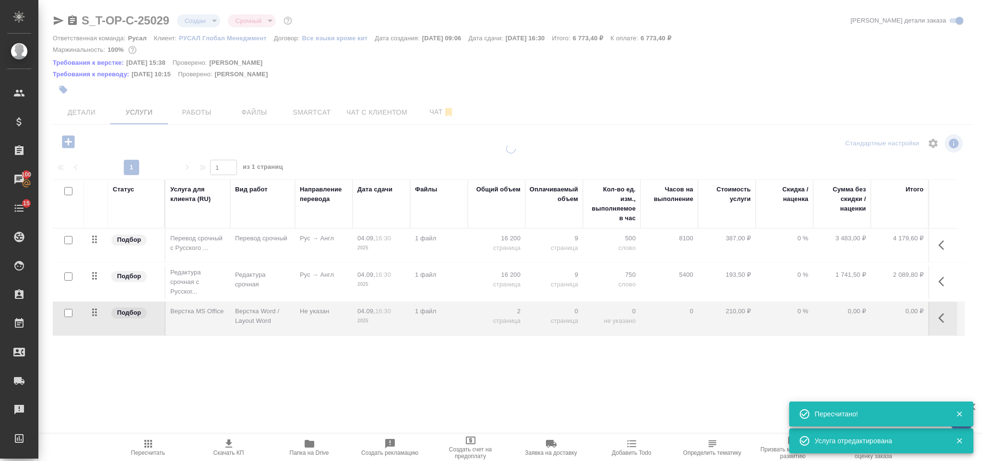
click at [890, 320] on td "0,00 ₽" at bounding box center [900, 319] width 58 height 34
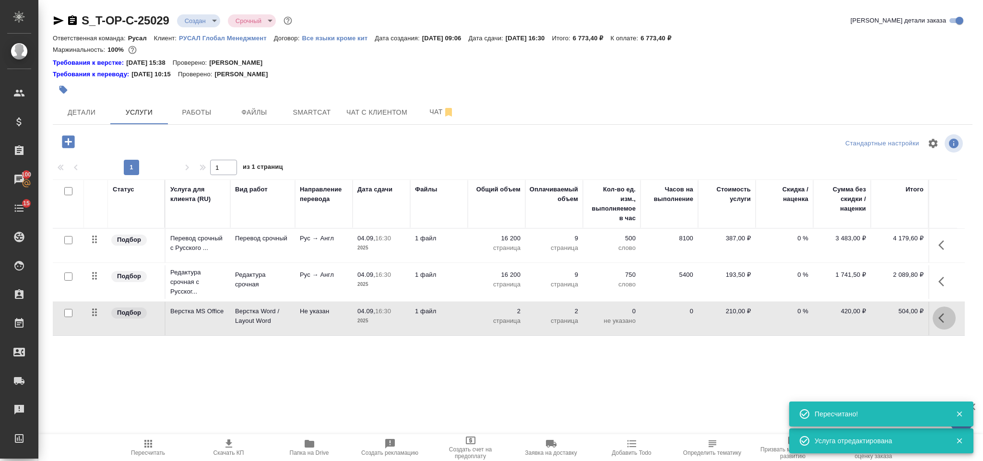
click at [941, 324] on icon "button" at bounding box center [944, 318] width 12 height 12
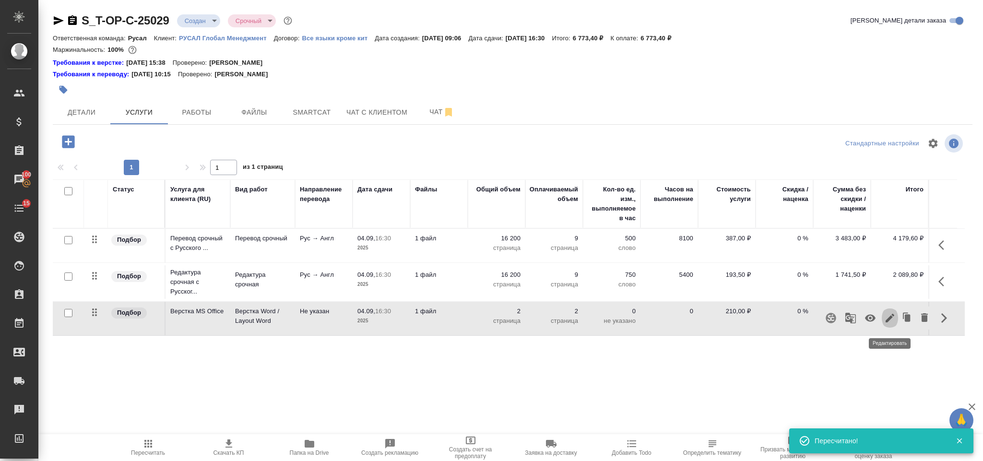
click at [895, 314] on icon "button" at bounding box center [890, 318] width 12 height 12
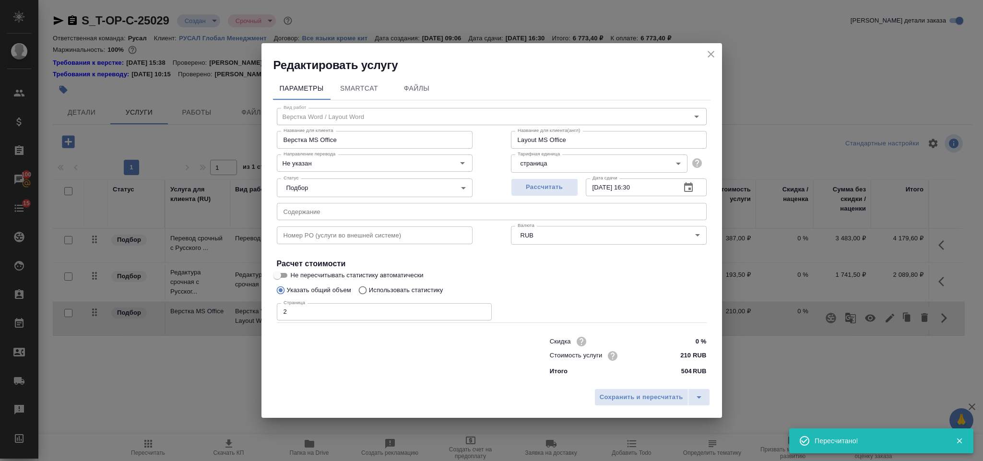
click at [314, 311] on input "2" at bounding box center [384, 311] width 215 height 17
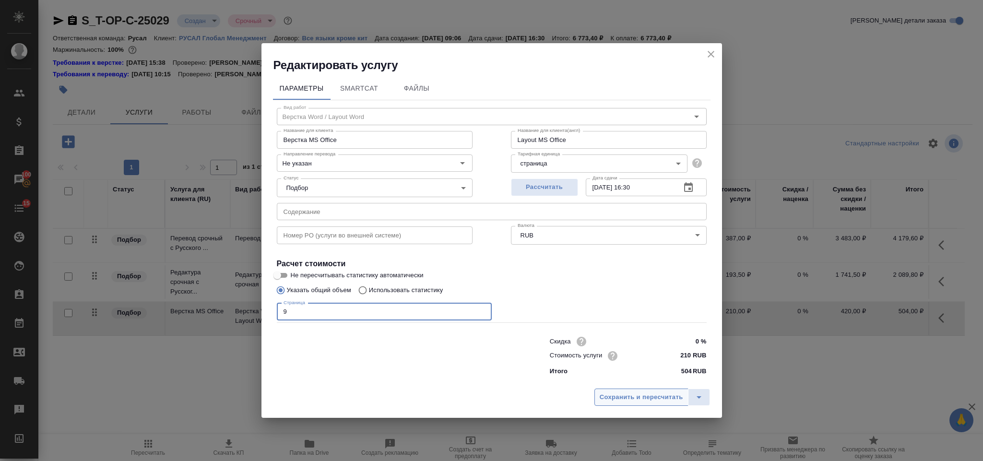
type input "9"
click at [607, 398] on span "Сохранить и пересчитать" at bounding box center [641, 397] width 83 height 11
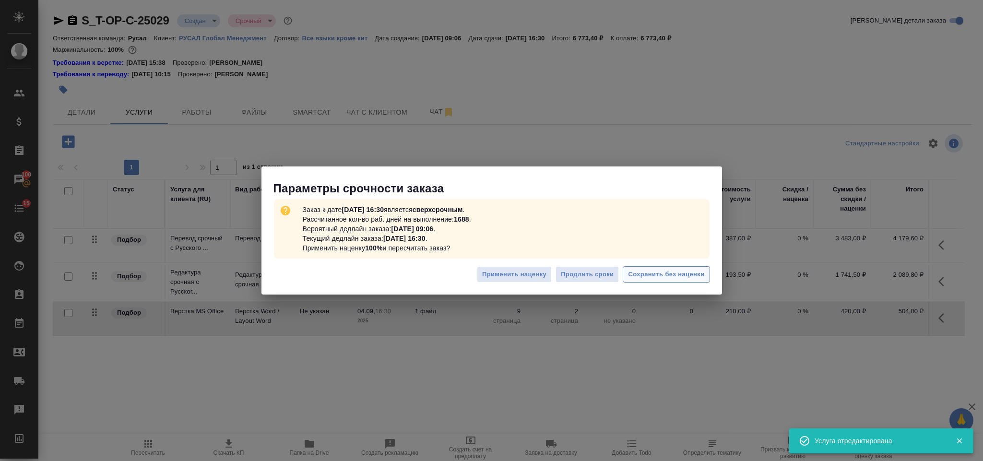
click at [639, 268] on button "Сохранить без наценки" at bounding box center [666, 274] width 87 height 17
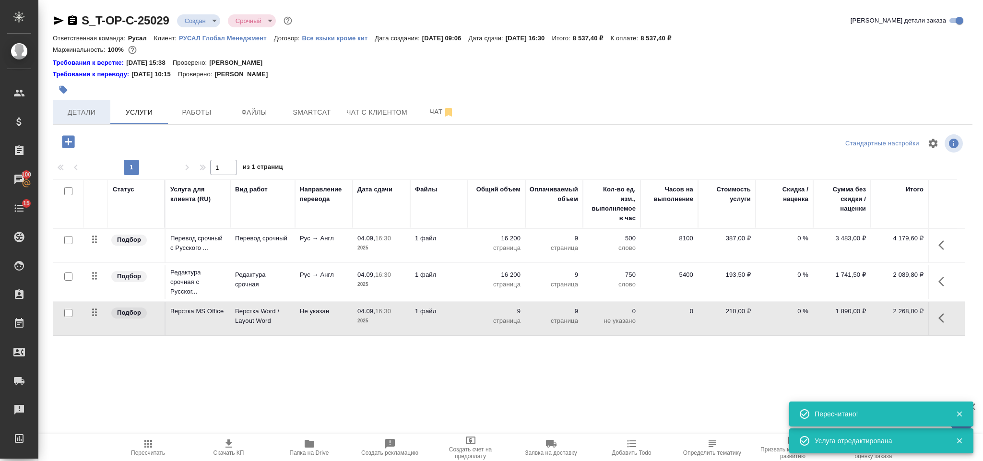
click at [87, 108] on span "Детали" at bounding box center [82, 112] width 46 height 12
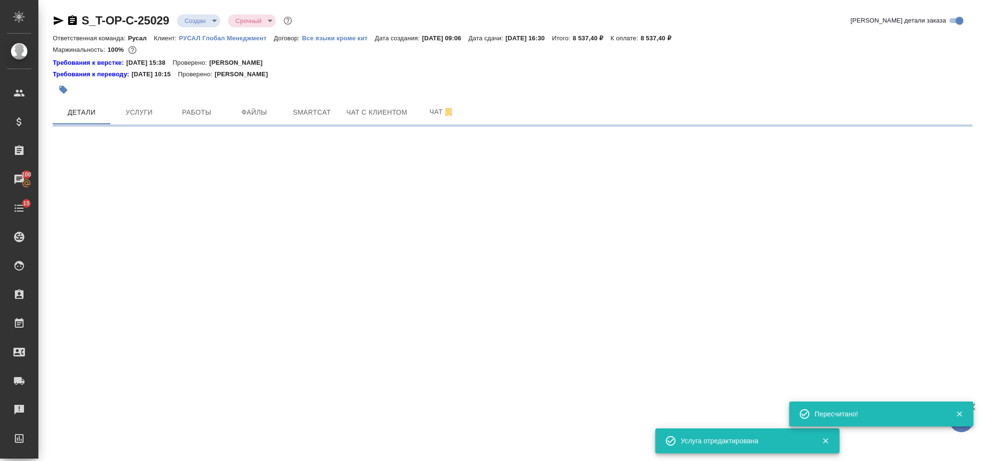
select select "RU"
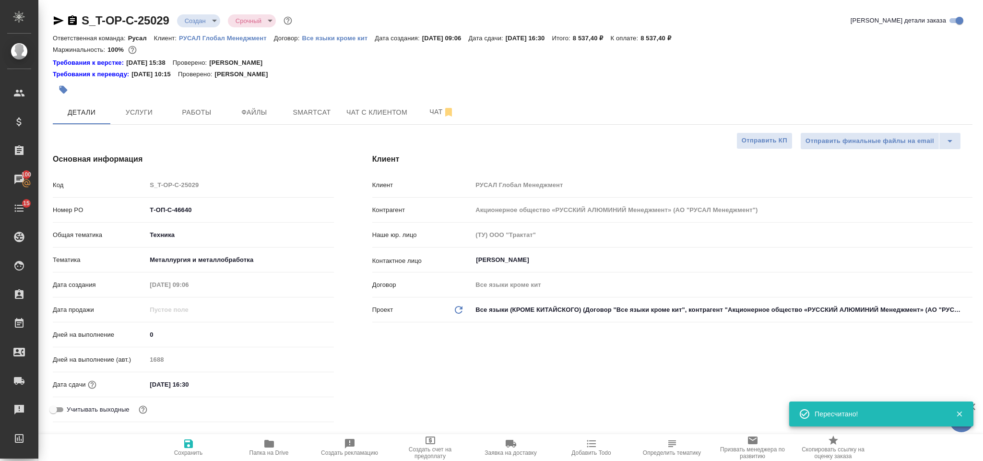
type textarea "x"
drag, startPoint x: 75, startPoint y: 21, endPoint x: 117, endPoint y: 0, distance: 46.8
click at [75, 21] on icon "button" at bounding box center [72, 20] width 9 height 10
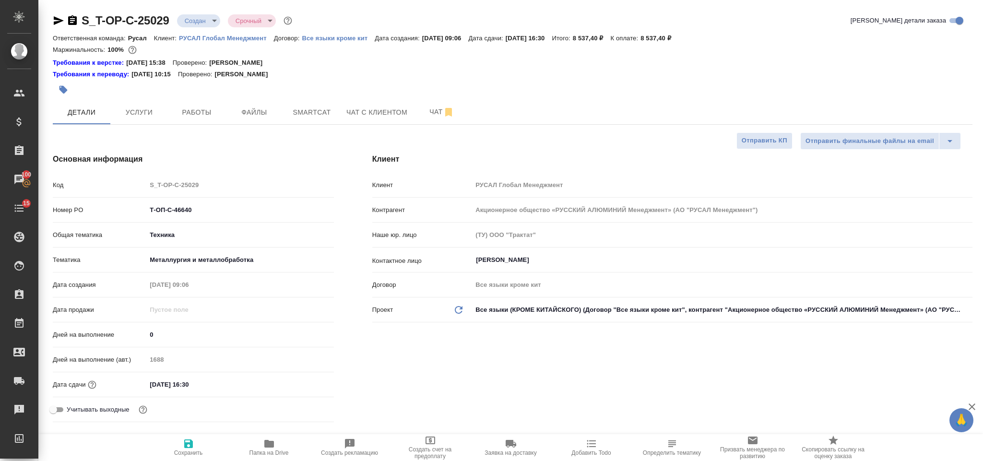
click at [57, 19] on icon "button" at bounding box center [59, 20] width 10 height 9
drag, startPoint x: 220, startPoint y: 206, endPoint x: 149, endPoint y: 209, distance: 71.5
click at [149, 209] on input "Т-ОП-С-46640" at bounding box center [240, 210] width 186 height 14
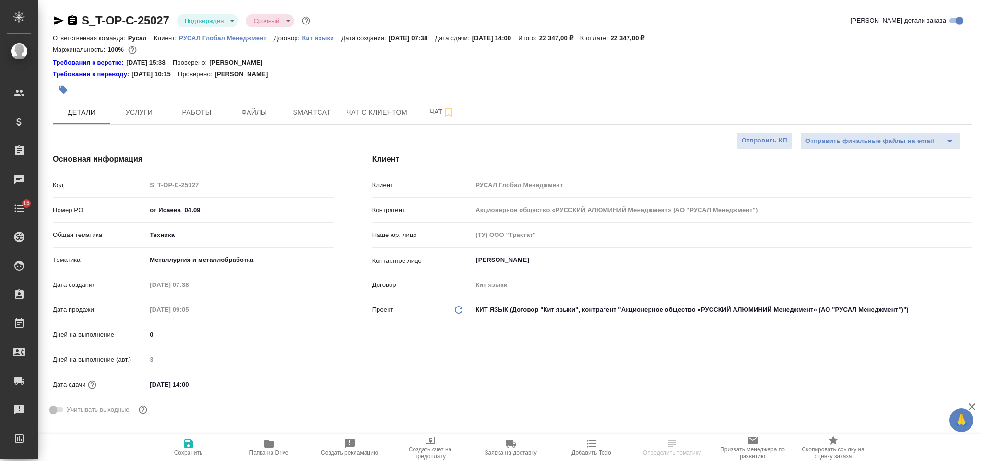
select select "RU"
drag, startPoint x: 210, startPoint y: 210, endPoint x: 150, endPoint y: 213, distance: 60.5
click at [150, 213] on input "от Исаева_04.09" at bounding box center [239, 210] width 187 height 14
paste input "Т-ОП-С-46641"
type input "Т-ОП-С-46641"
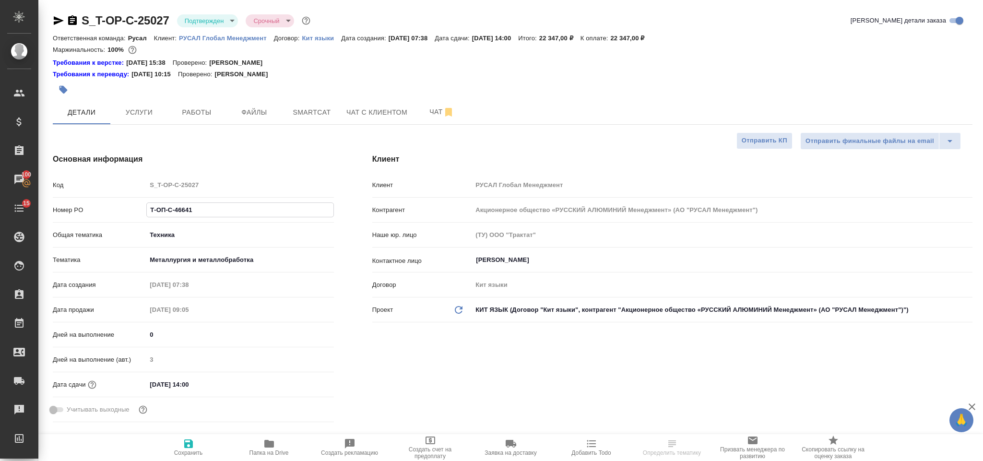
click at [185, 441] on icon "button" at bounding box center [189, 444] width 12 height 12
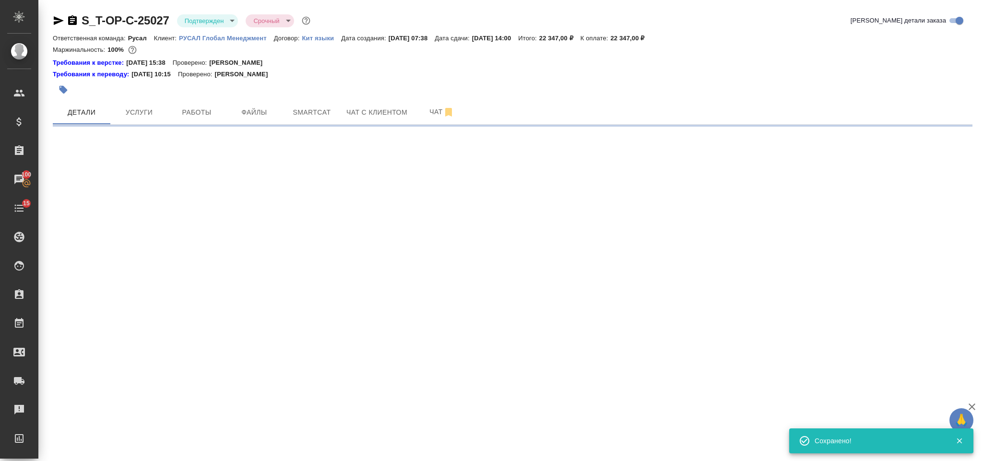
select select "RU"
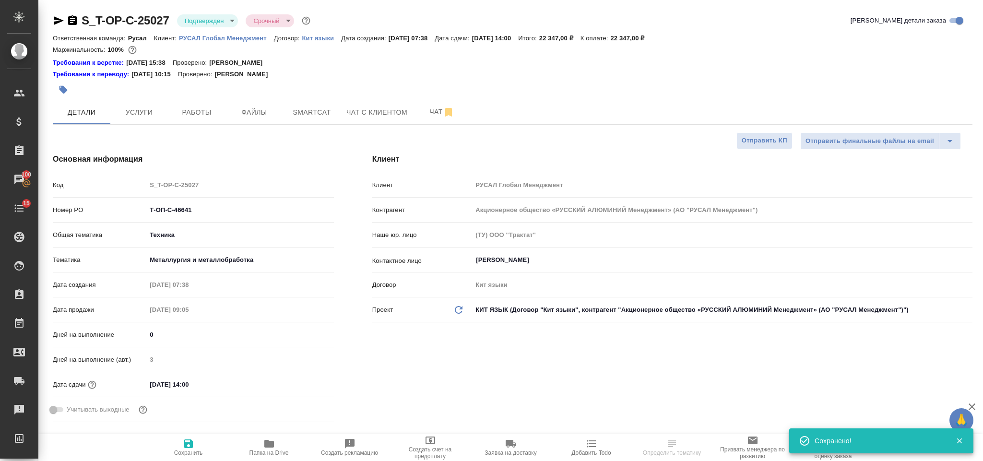
type textarea "x"
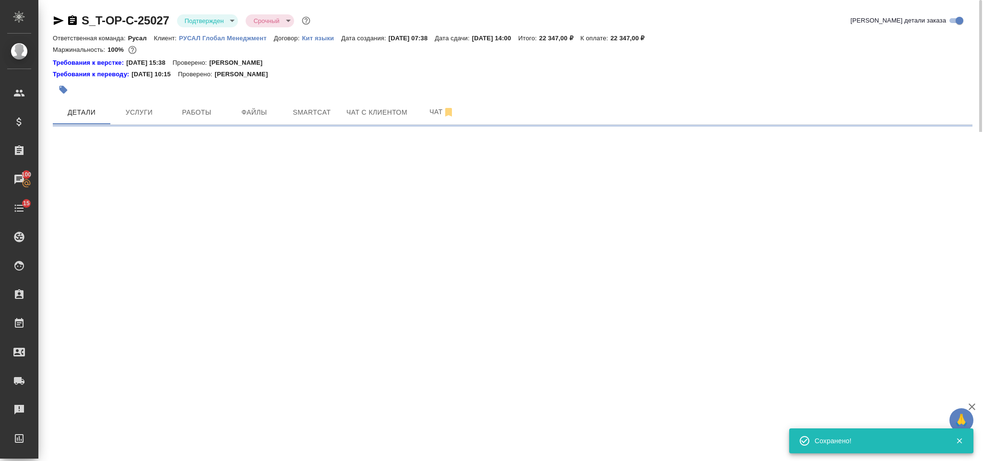
select select "RU"
